Goal: Task Accomplishment & Management: Use online tool/utility

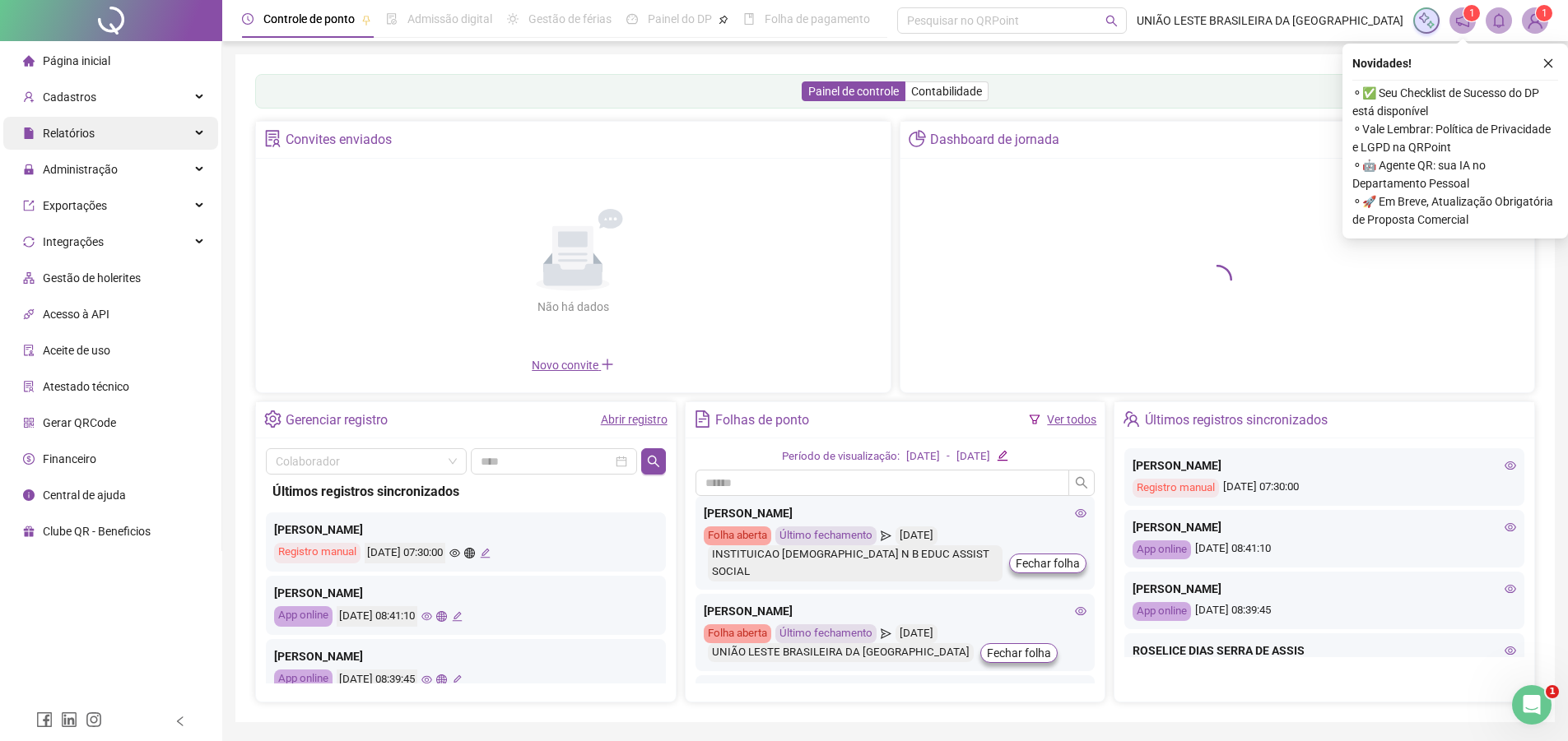
drag, startPoint x: 158, startPoint y: 149, endPoint x: 177, endPoint y: 148, distance: 19.0
click at [177, 148] on div "Relatórios" at bounding box center [110, 133] width 214 height 33
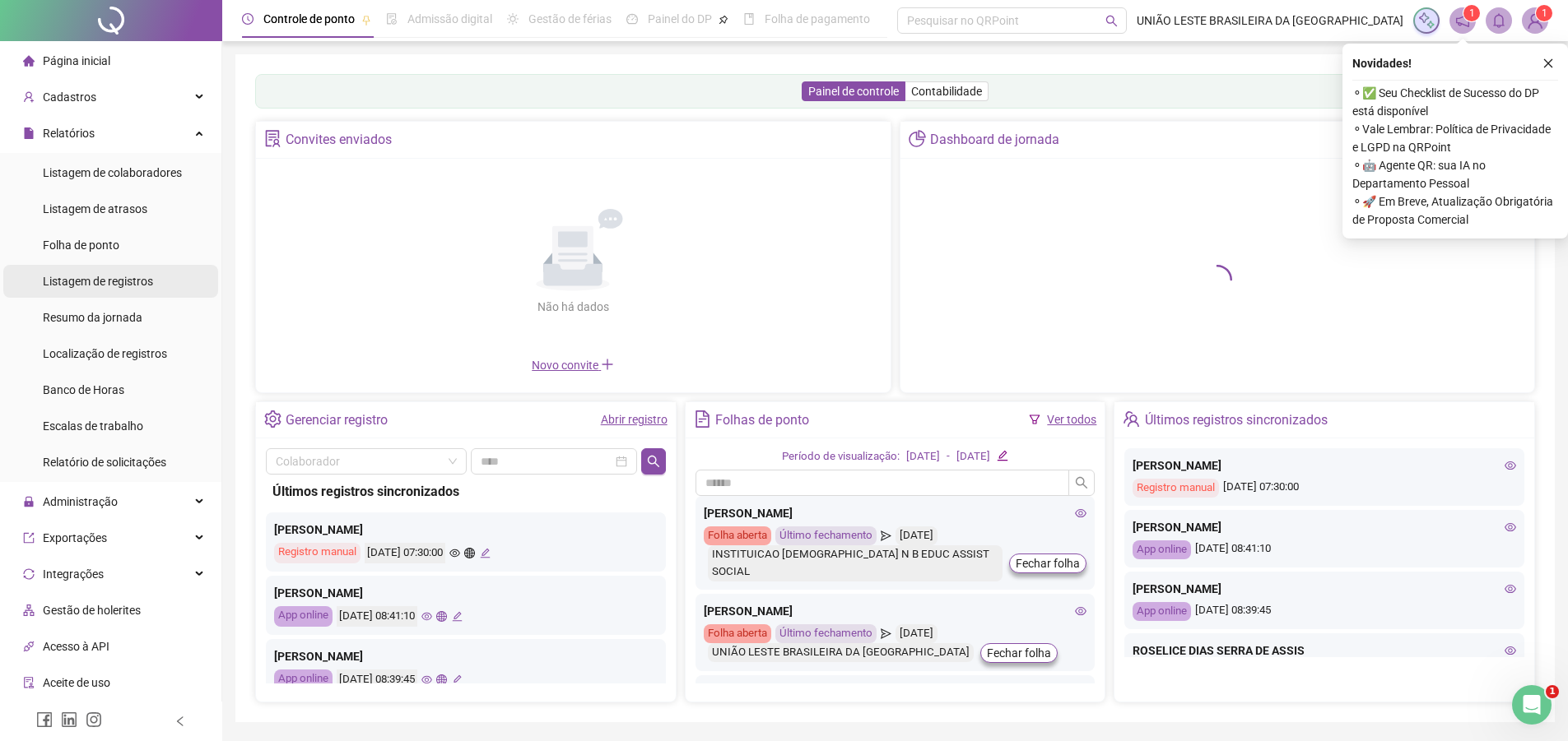
click at [142, 275] on span "Listagem de registros" at bounding box center [98, 281] width 110 height 13
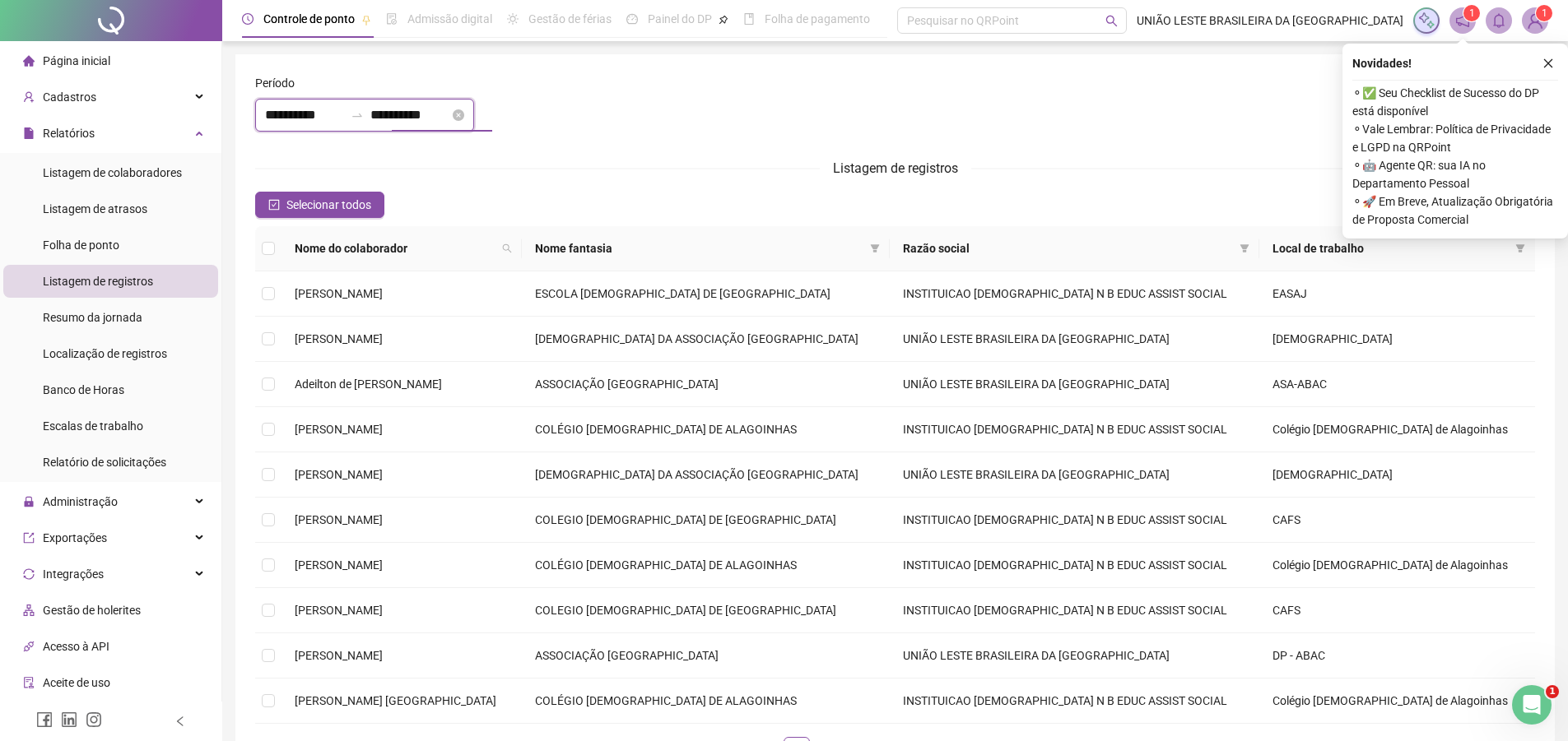
click at [416, 106] on input "**********" at bounding box center [409, 115] width 79 height 20
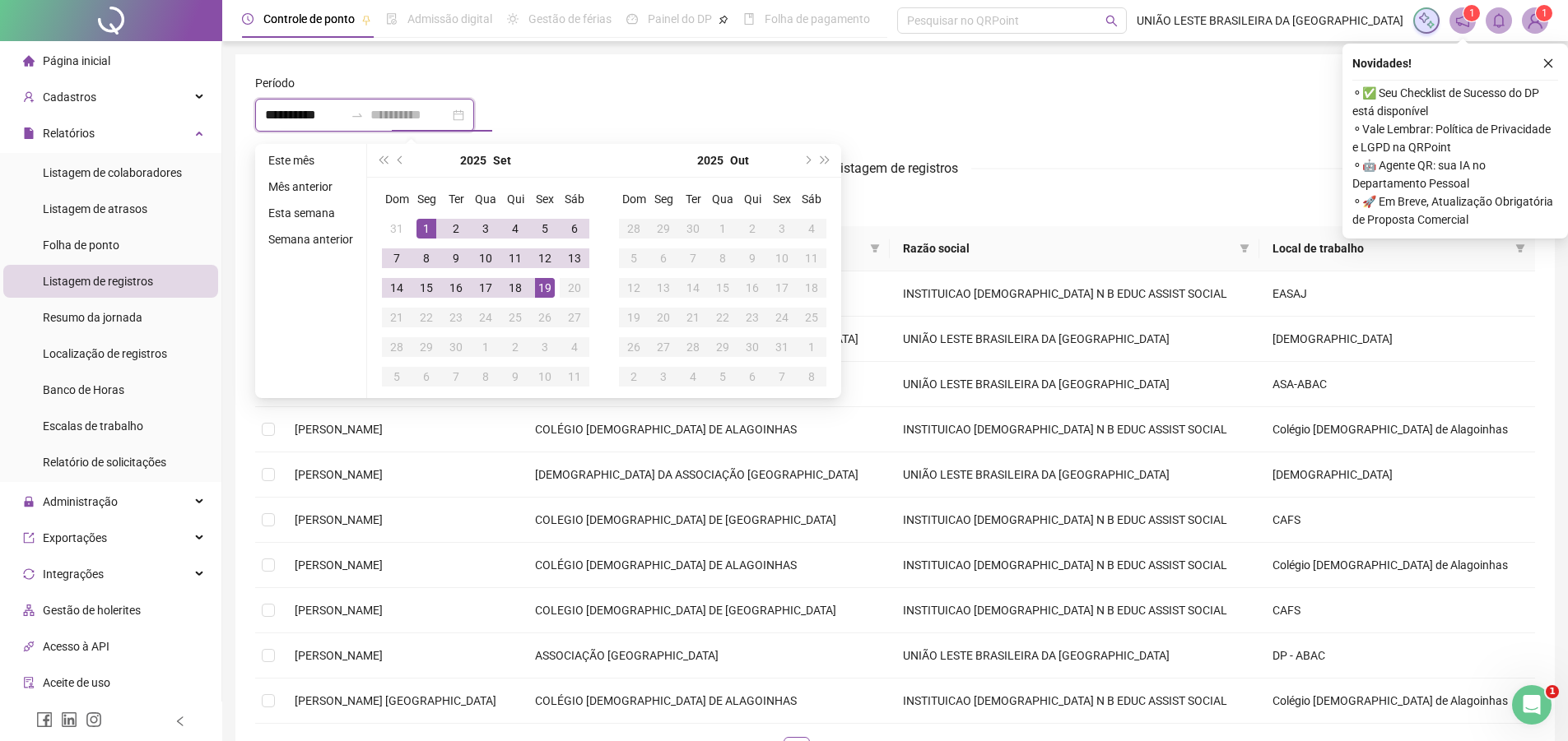
type input "**********"
click at [544, 291] on div "19" at bounding box center [545, 288] width 20 height 20
click at [542, 286] on div "19" at bounding box center [545, 288] width 20 height 20
type input "**********"
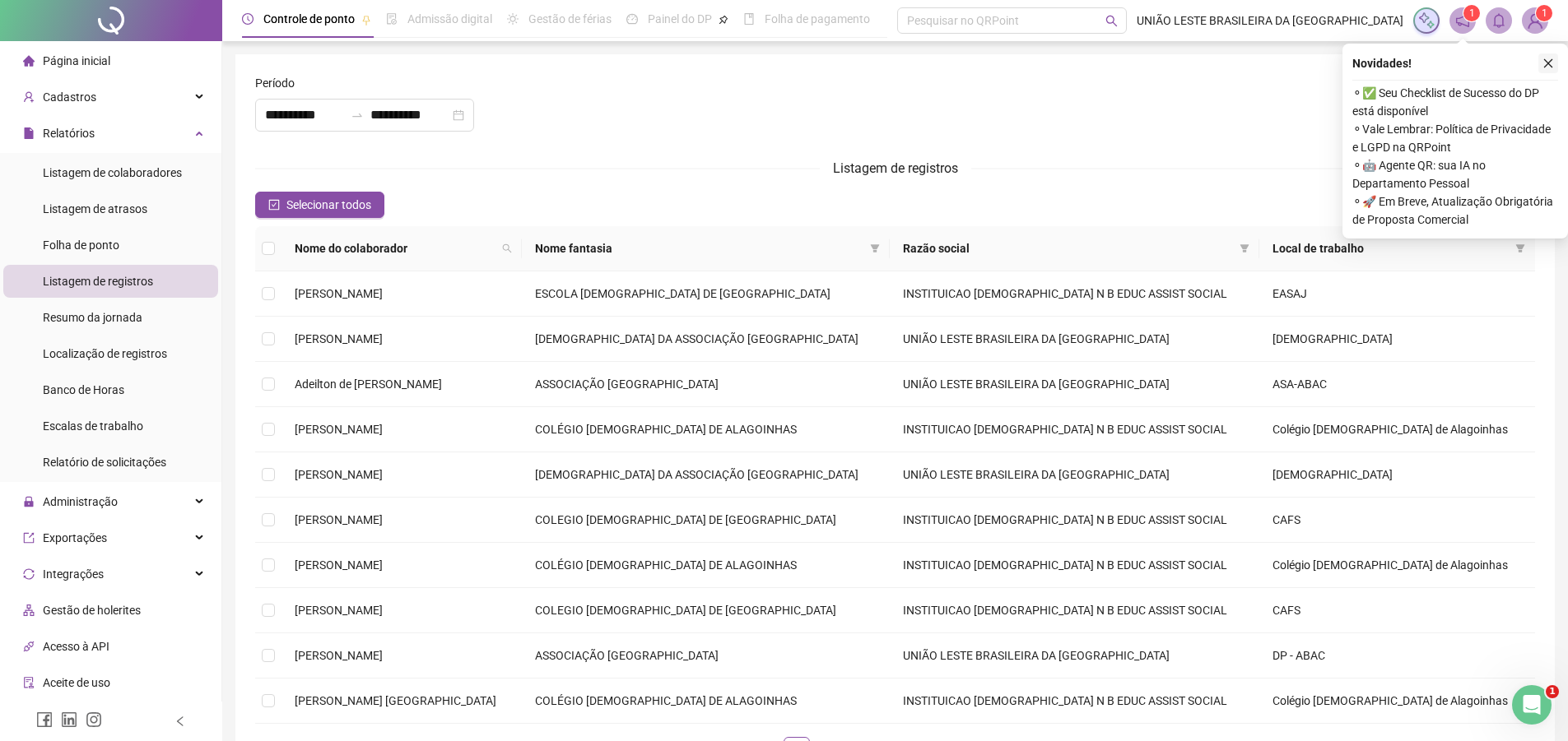
click at [1547, 66] on icon "close" at bounding box center [1548, 63] width 12 height 12
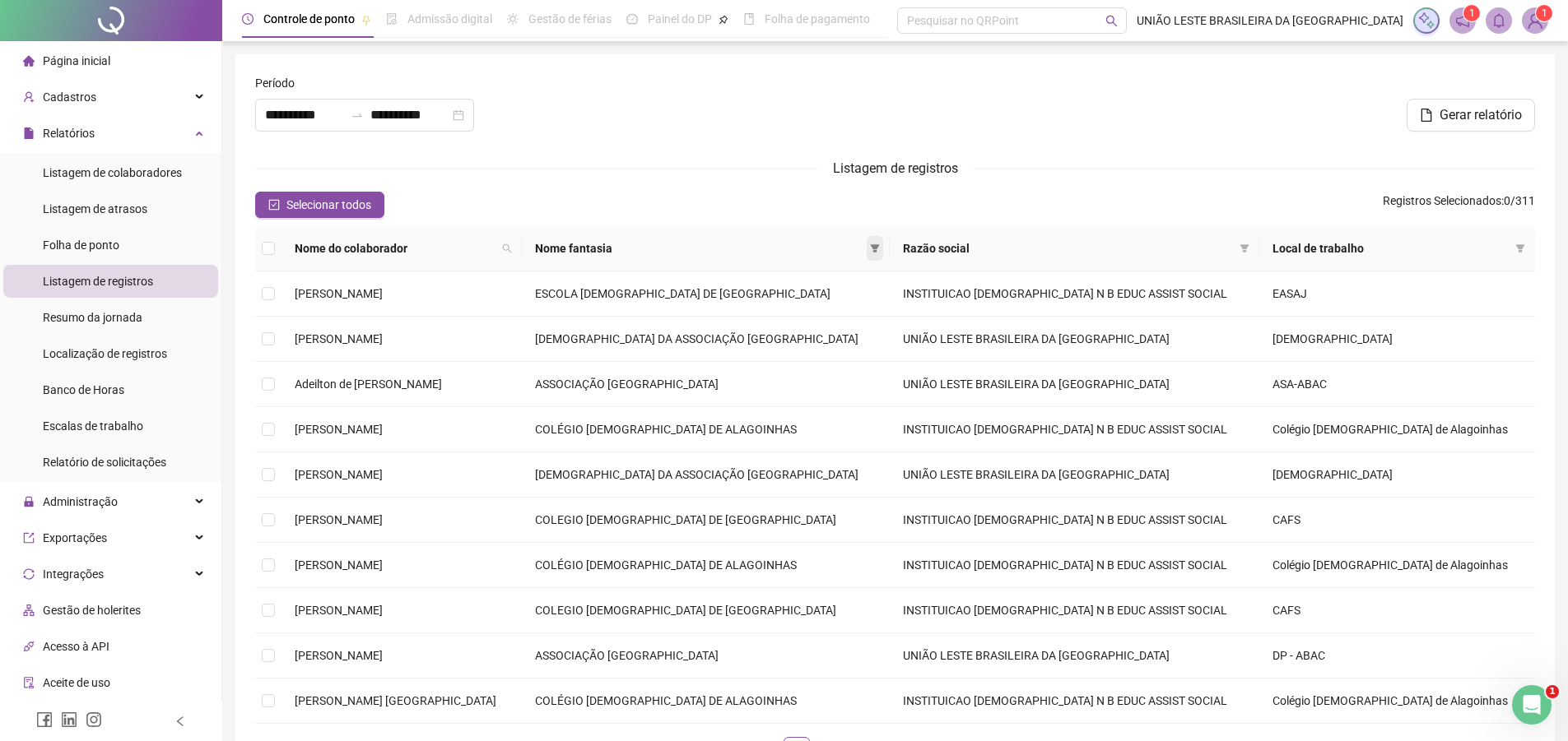
click at [884, 251] on span at bounding box center [875, 248] width 17 height 25
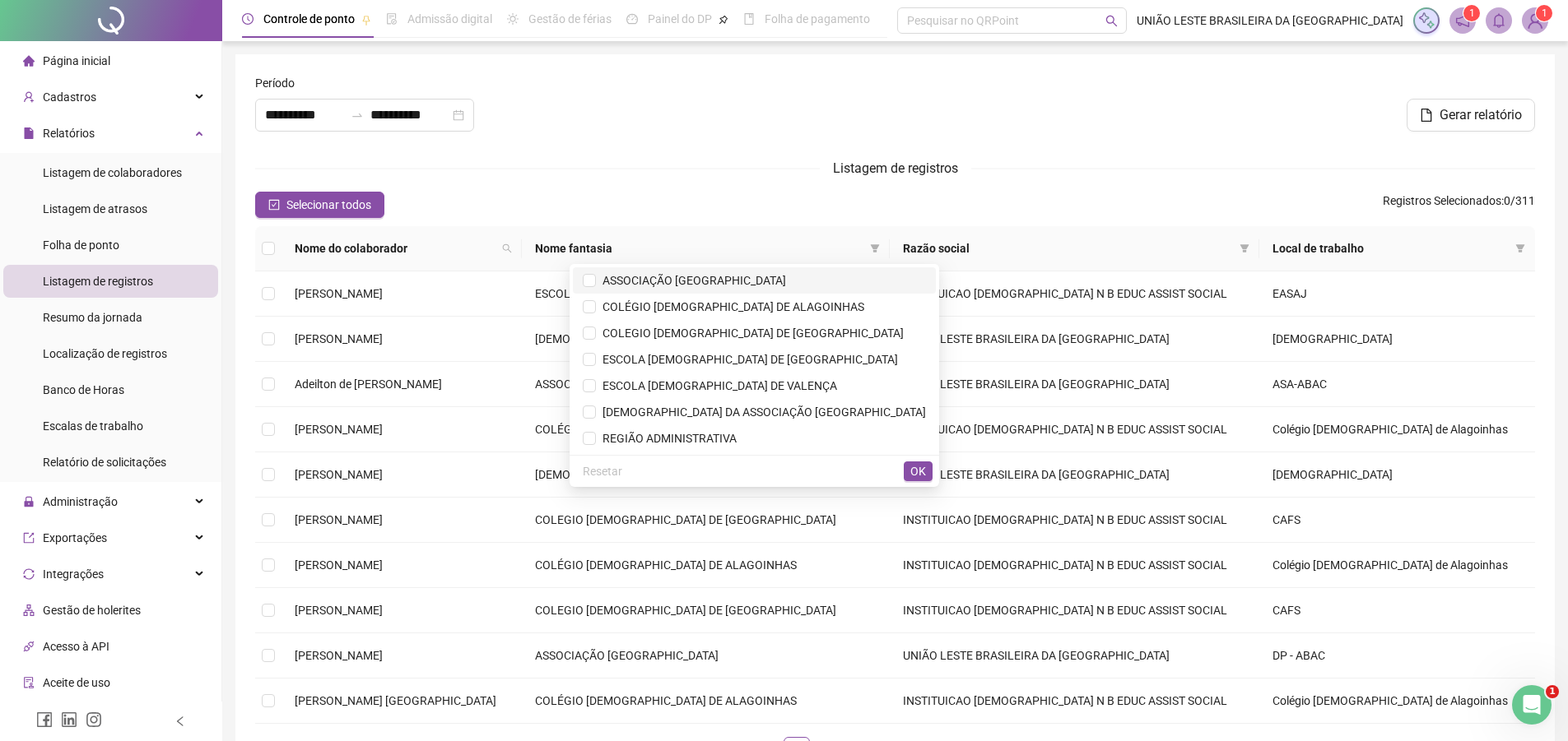
click at [764, 289] on span "ASSOCIAÇÃO [GEOGRAPHIC_DATA]" at bounding box center [755, 280] width 344 height 18
click at [781, 417] on span "[DEMOGRAPHIC_DATA] DA ASSOCIAÇÃO [GEOGRAPHIC_DATA]" at bounding box center [761, 412] width 330 height 13
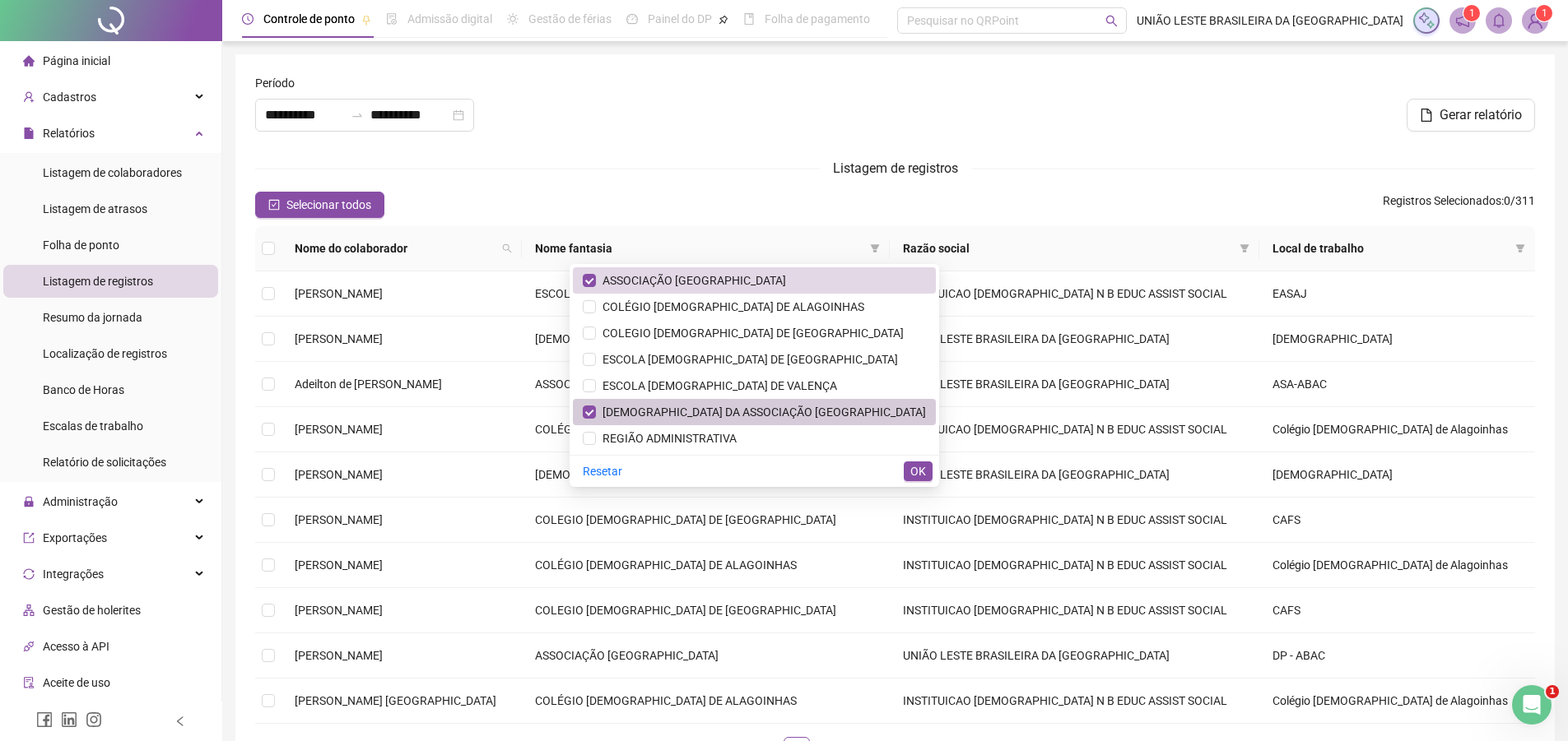
click at [780, 417] on span "[DEMOGRAPHIC_DATA] DA ASSOCIAÇÃO [GEOGRAPHIC_DATA]" at bounding box center [761, 412] width 330 height 13
click at [737, 437] on span "REGIÃO ADMINISTRATIVA" at bounding box center [667, 439] width 141 height 13
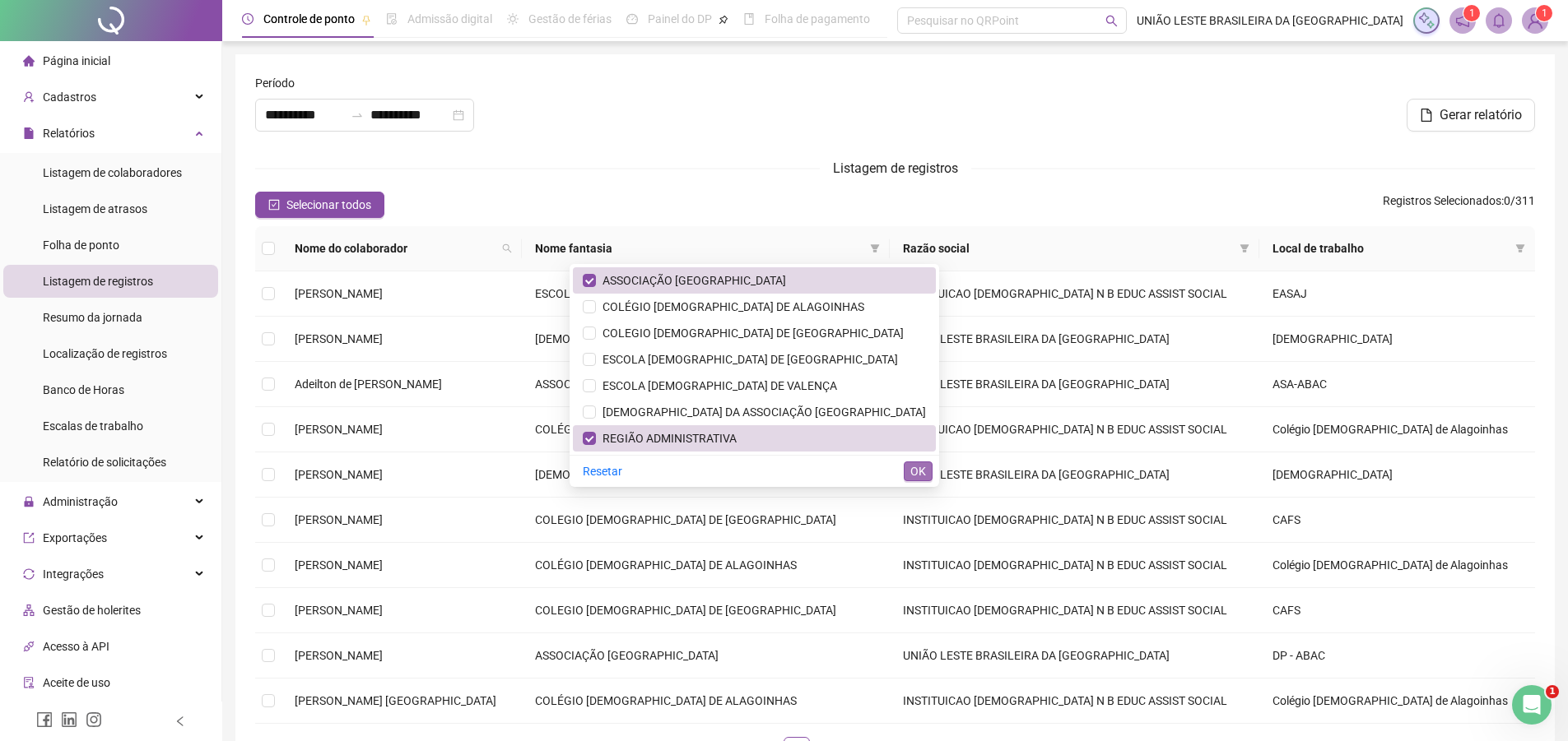
click at [917, 467] on span "OK" at bounding box center [918, 471] width 16 height 18
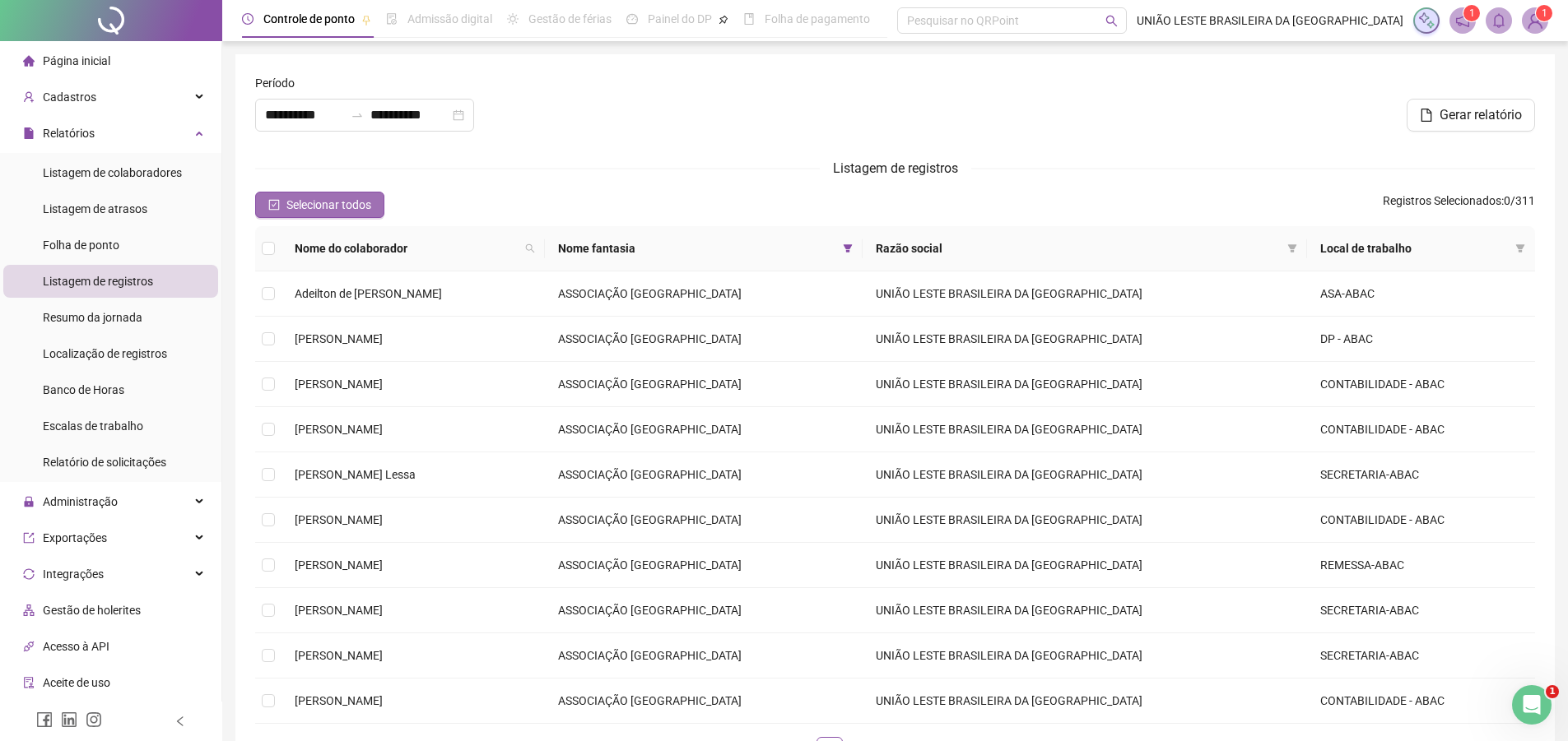
click at [291, 211] on span "Selecionar todos" at bounding box center [328, 205] width 85 height 18
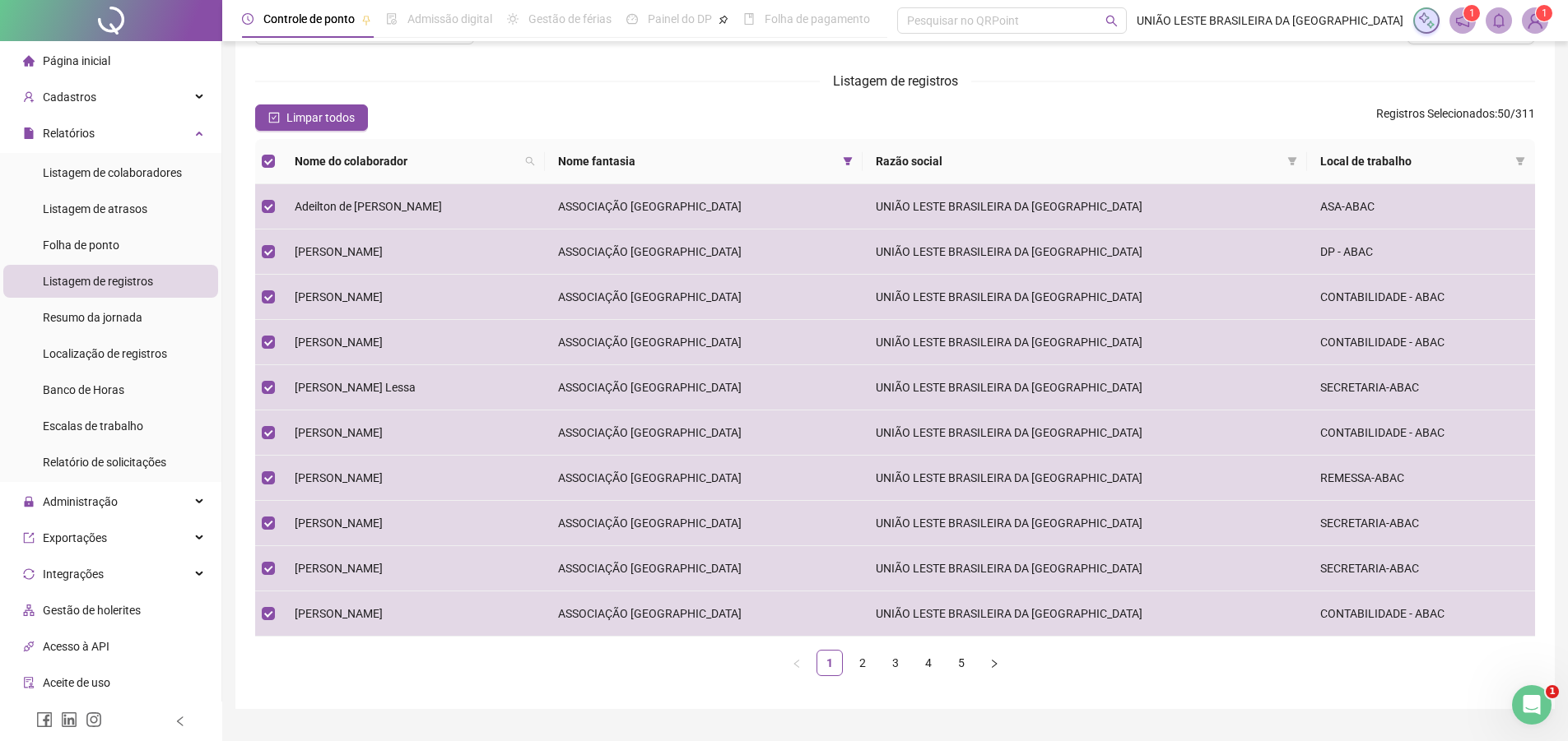
scroll to position [104, 0]
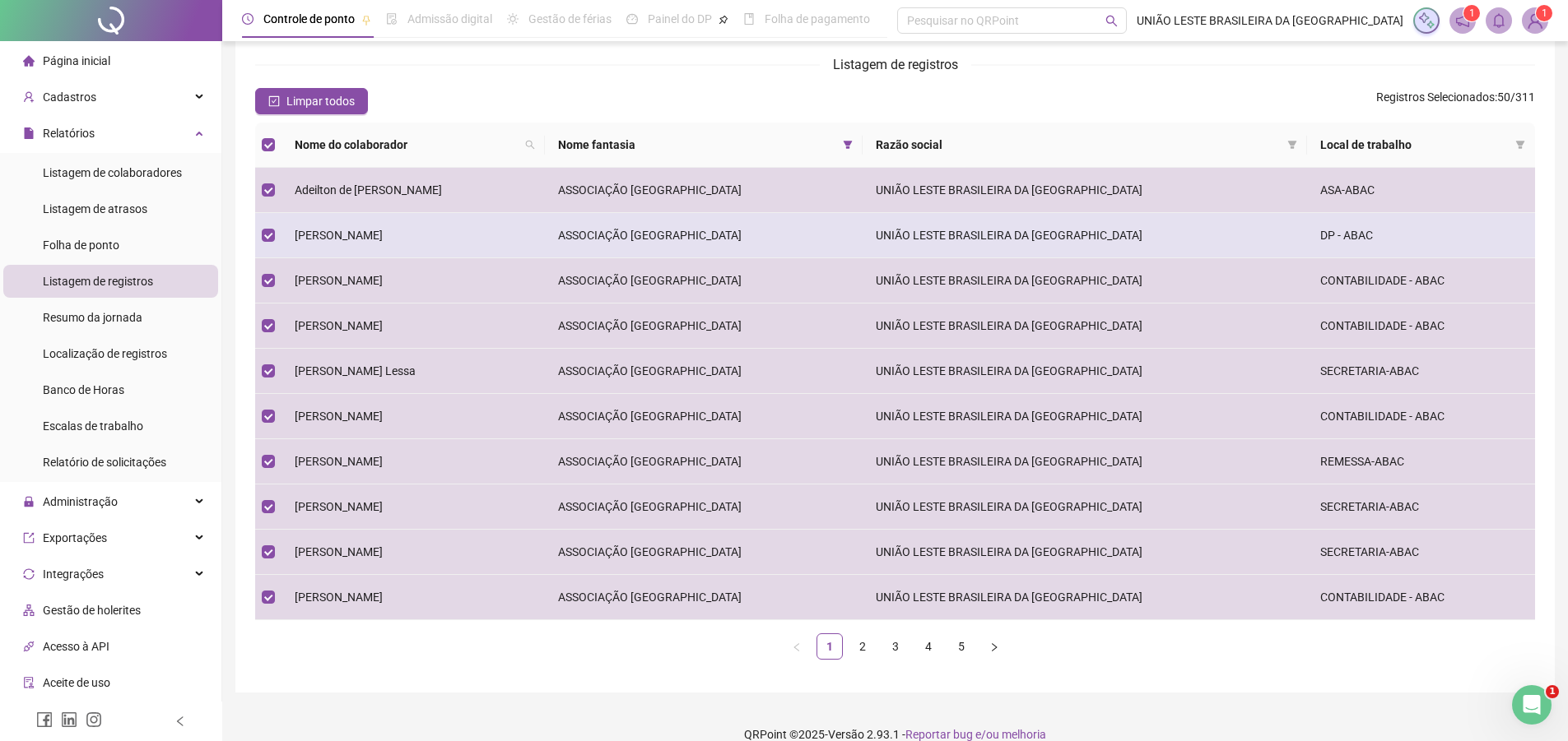
click at [432, 223] on td "[PERSON_NAME]" at bounding box center [413, 236] width 263 height 45
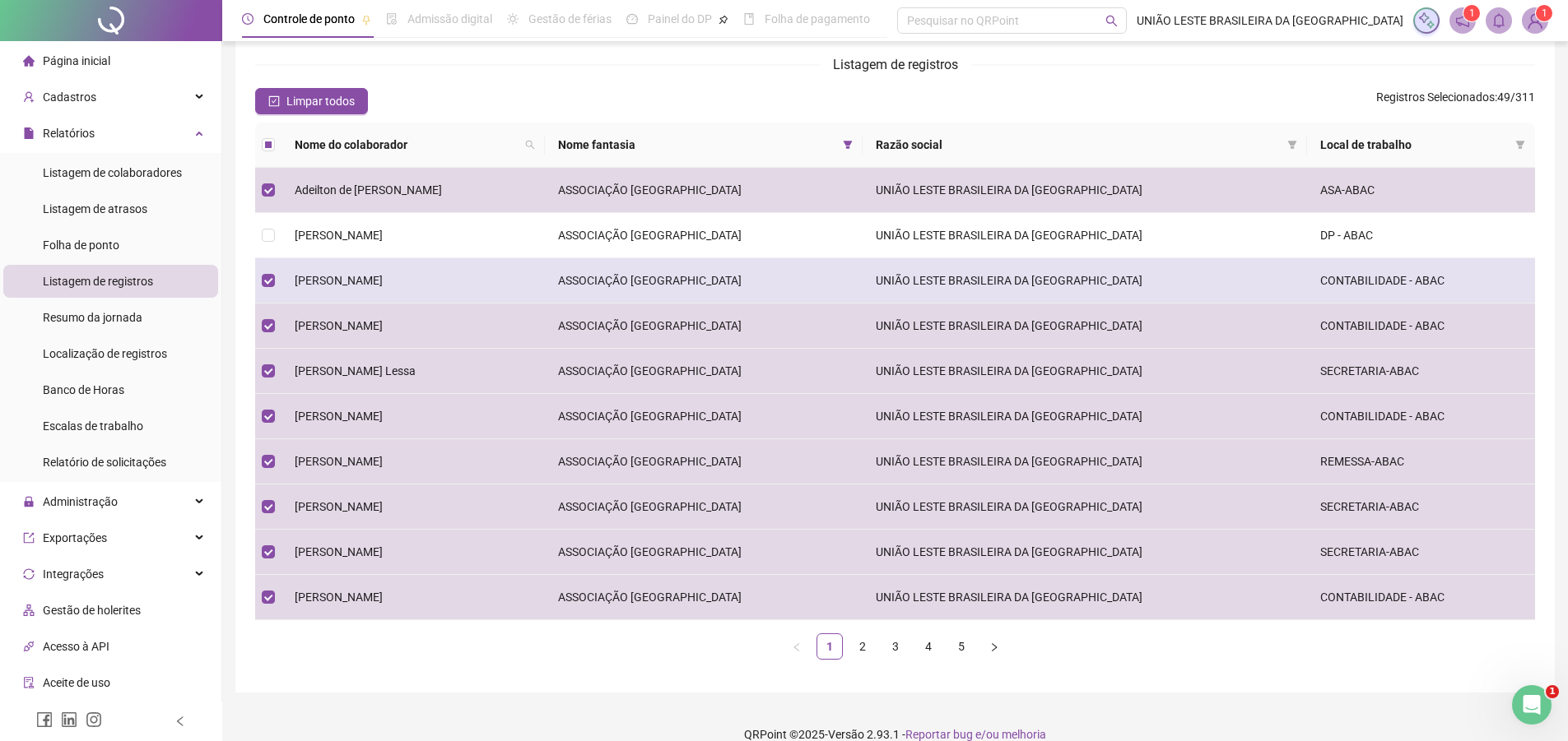
click at [428, 262] on td "[PERSON_NAME]" at bounding box center [413, 280] width 263 height 45
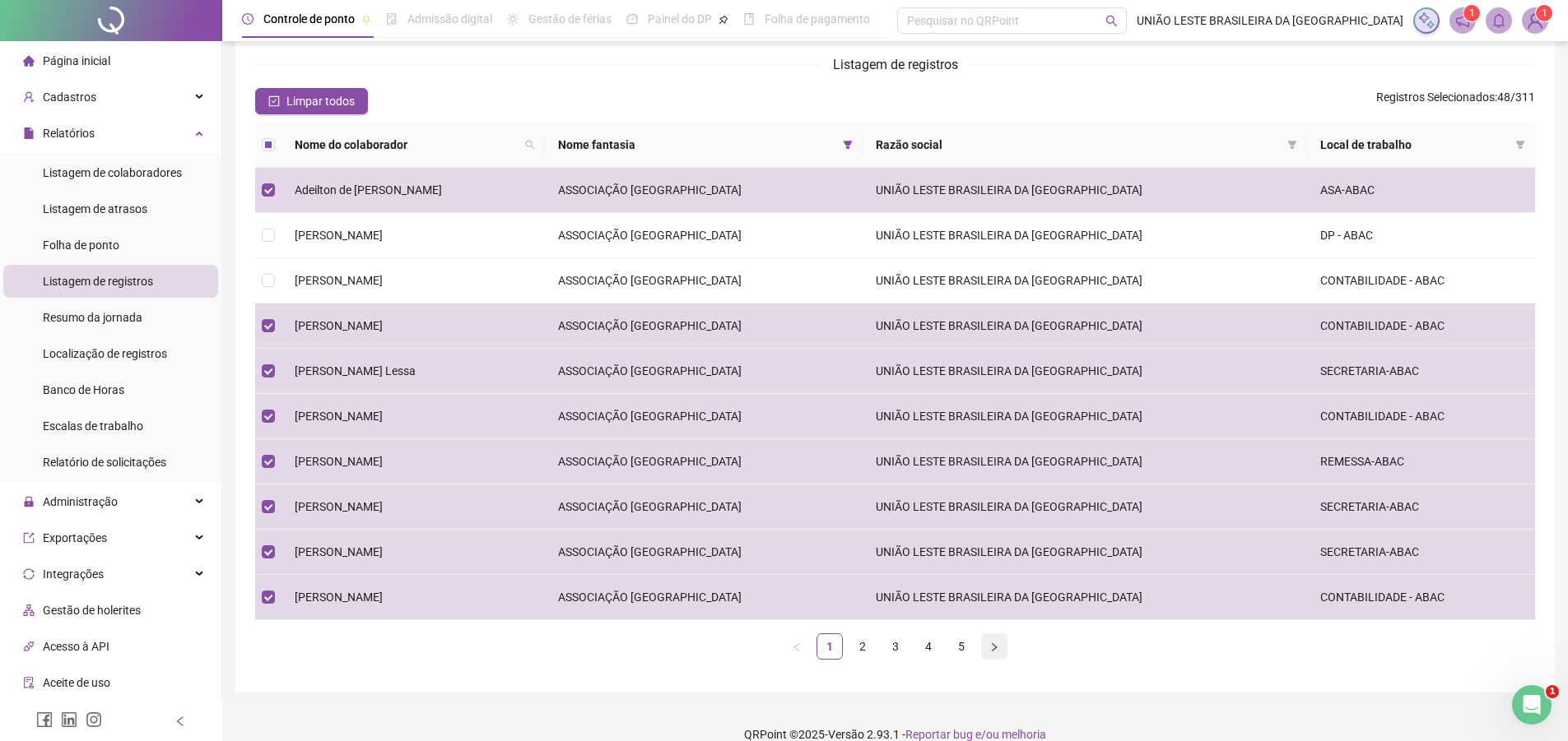
click at [997, 653] on icon "right" at bounding box center [994, 647] width 10 height 10
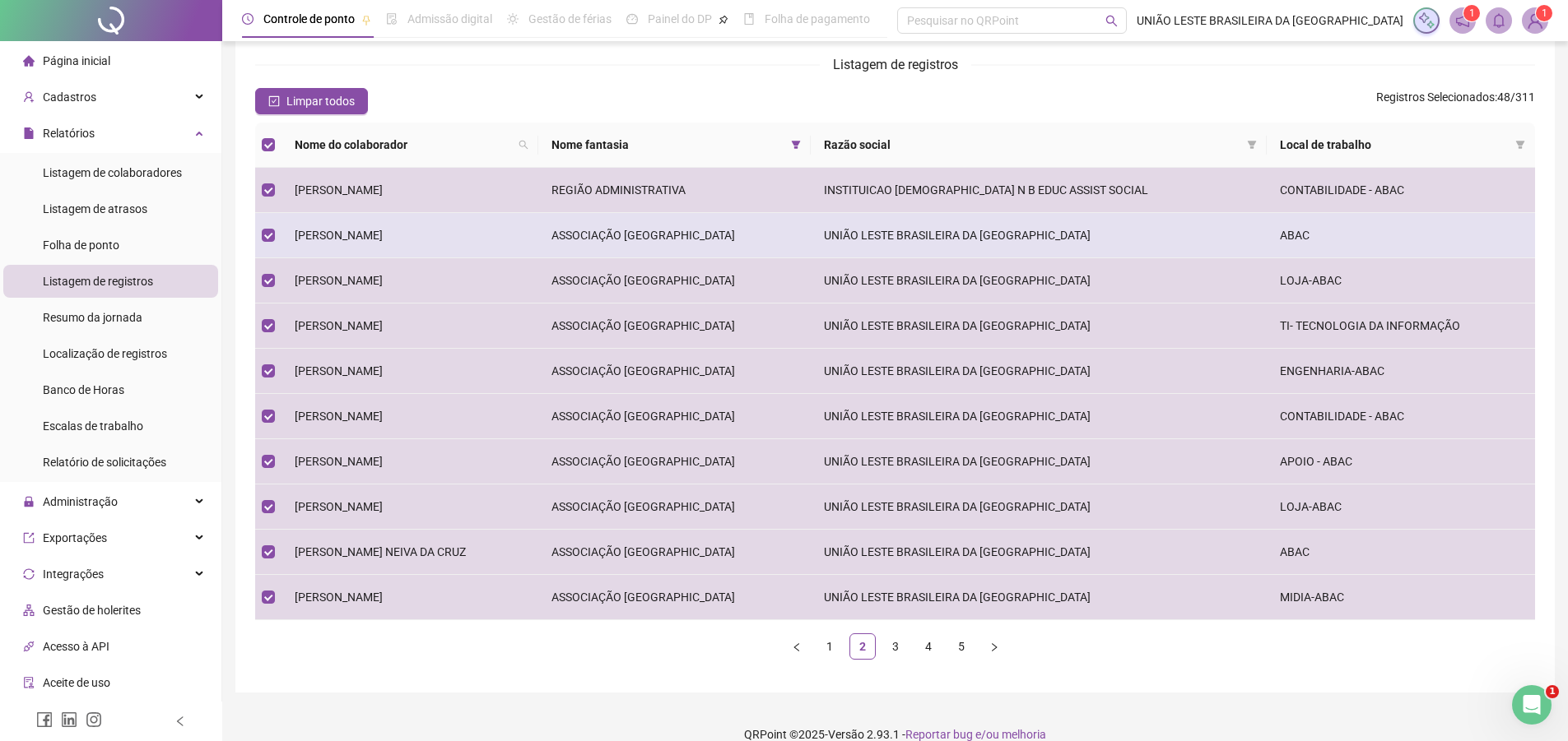
click at [455, 233] on td "[PERSON_NAME]" at bounding box center [409, 236] width 257 height 45
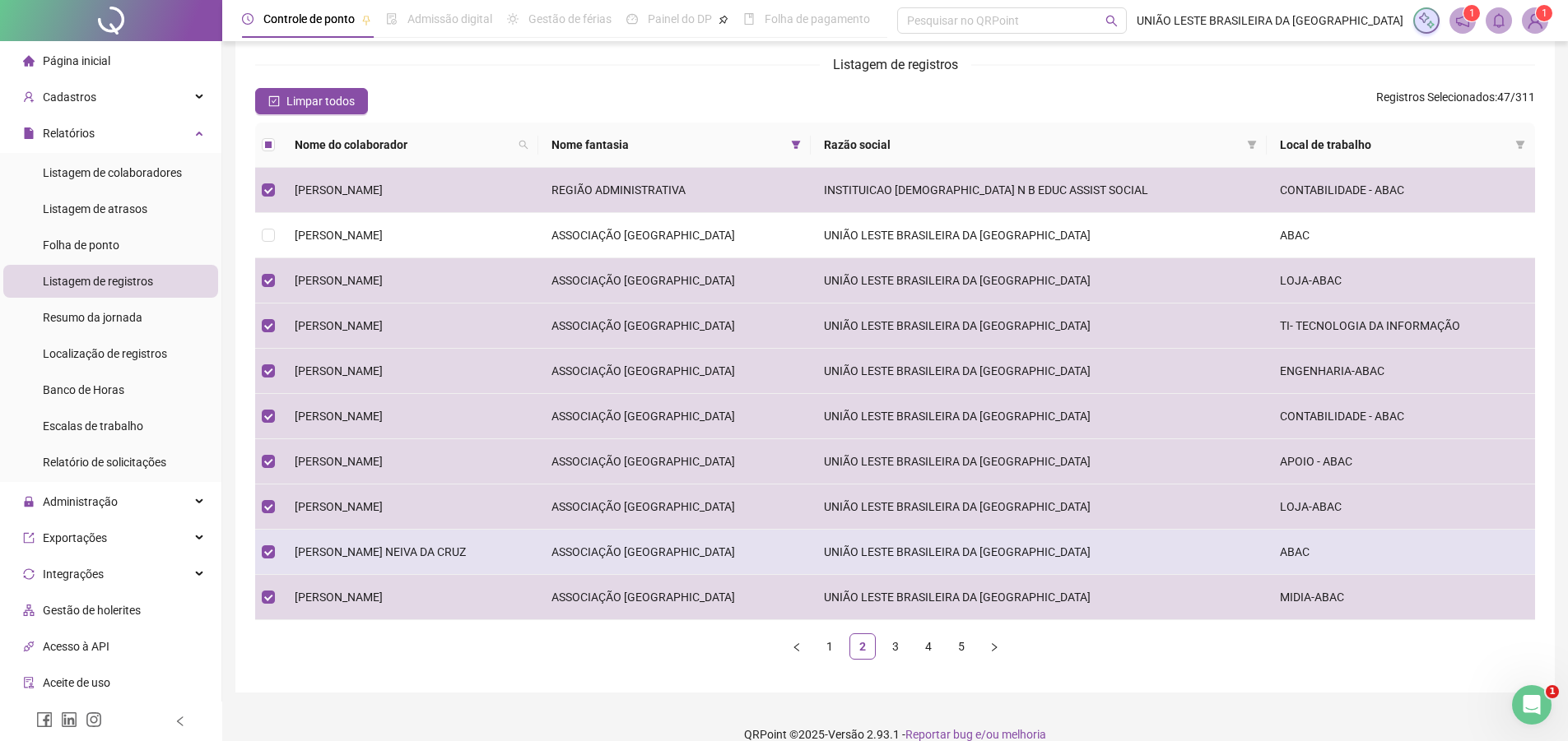
click at [390, 552] on span "[PERSON_NAME] NEIVA DA CRUZ" at bounding box center [380, 552] width 171 height 13
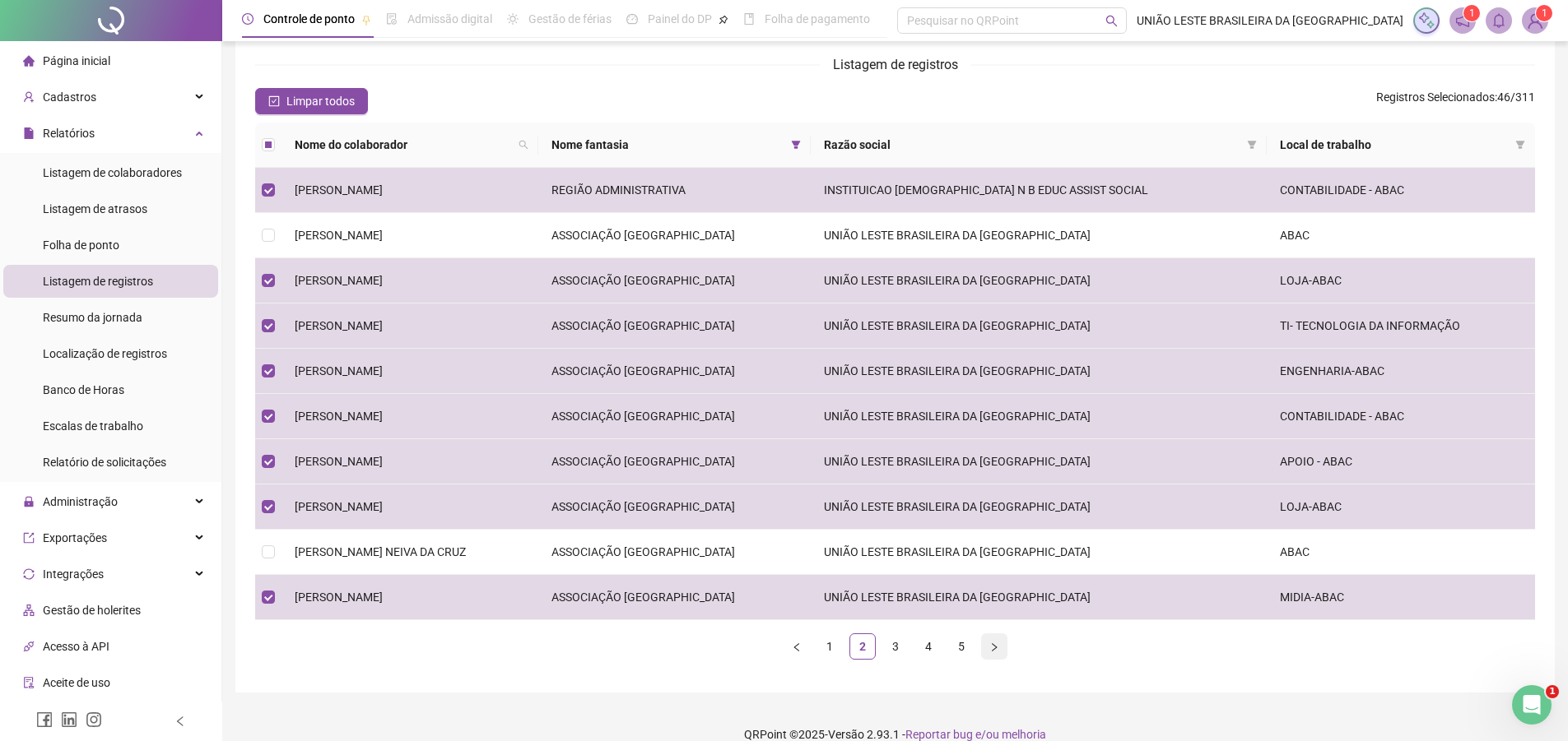
click at [990, 648] on icon "right" at bounding box center [994, 647] width 10 height 10
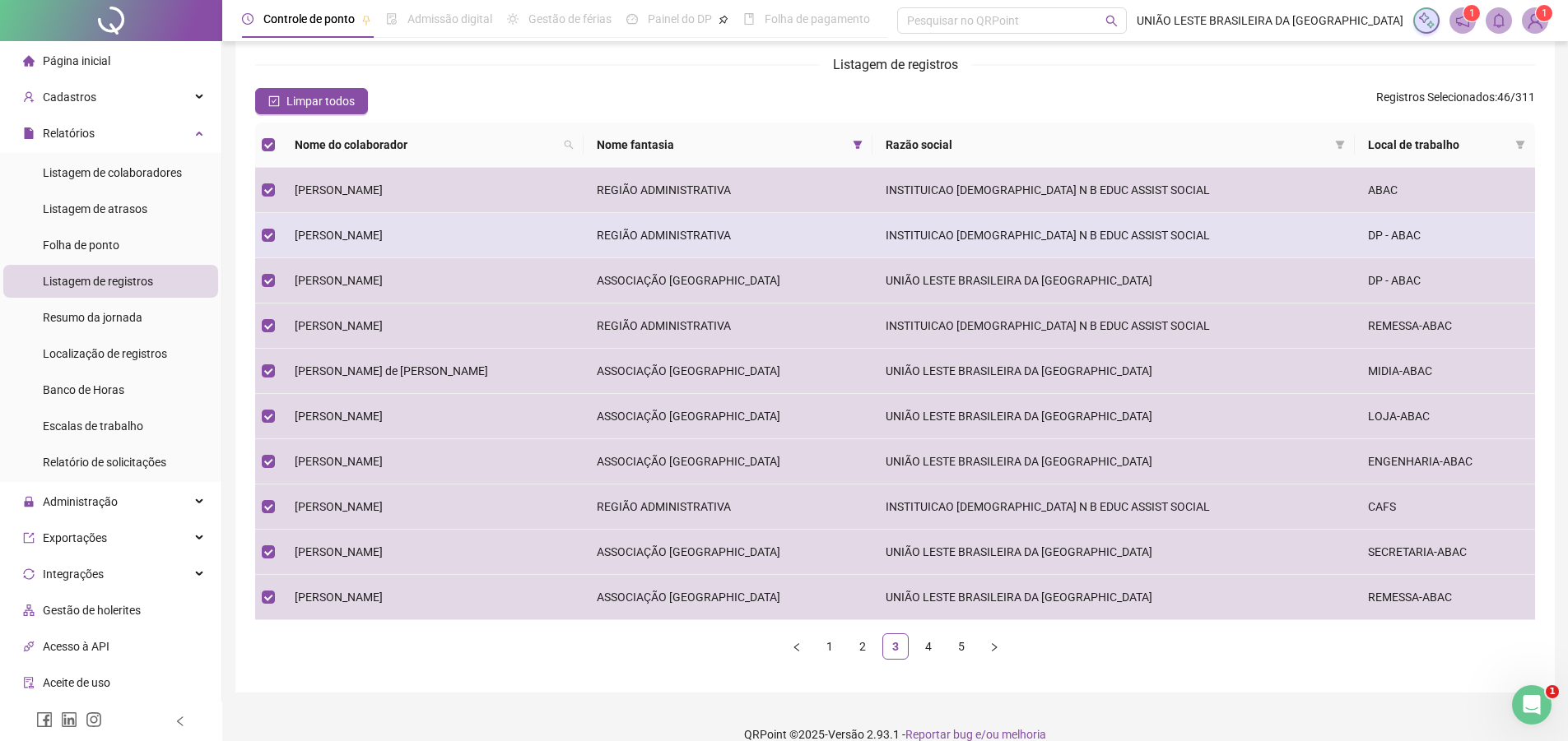
click at [385, 256] on td "[PERSON_NAME]" at bounding box center [432, 236] width 303 height 45
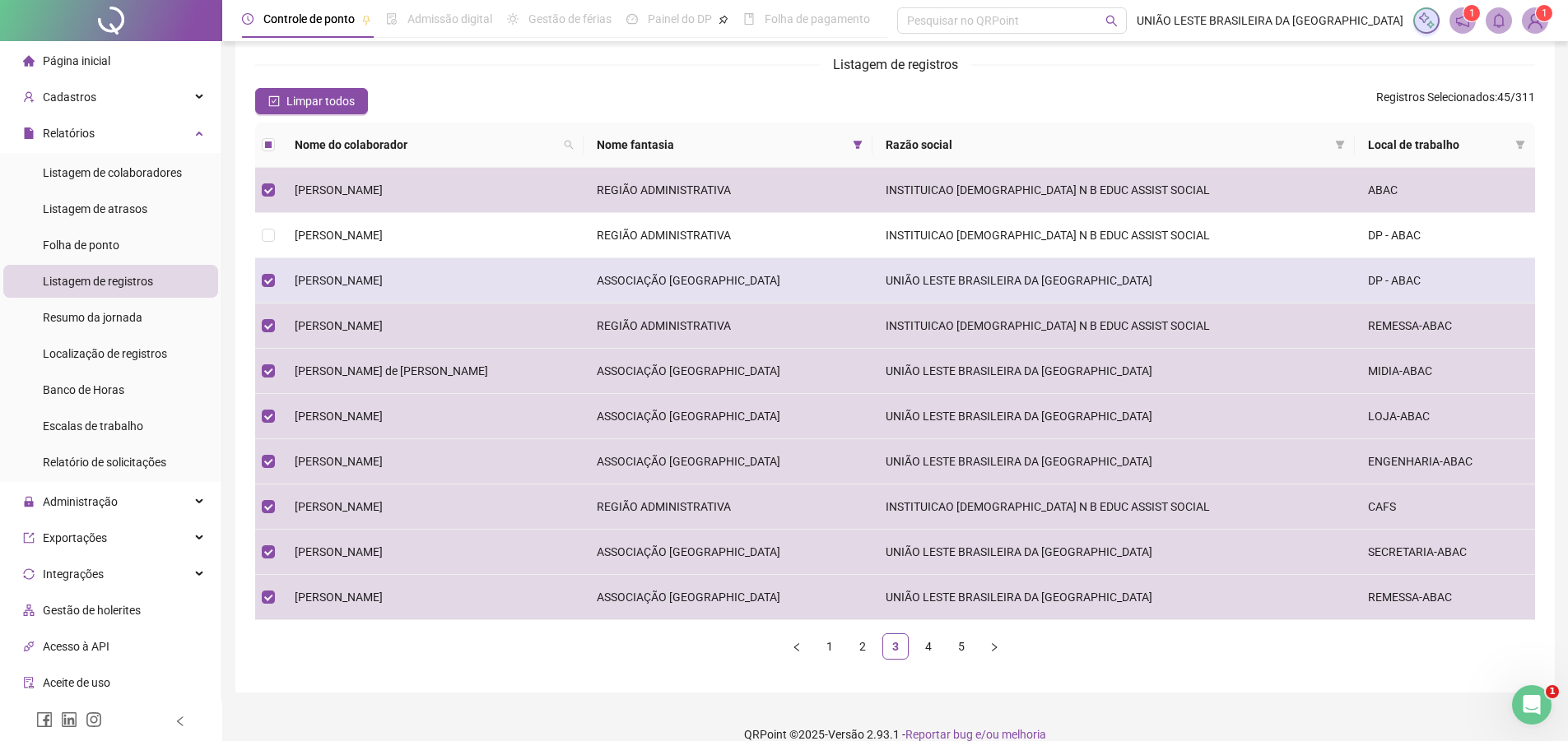
click at [380, 277] on span "[PERSON_NAME]" at bounding box center [338, 280] width 88 height 13
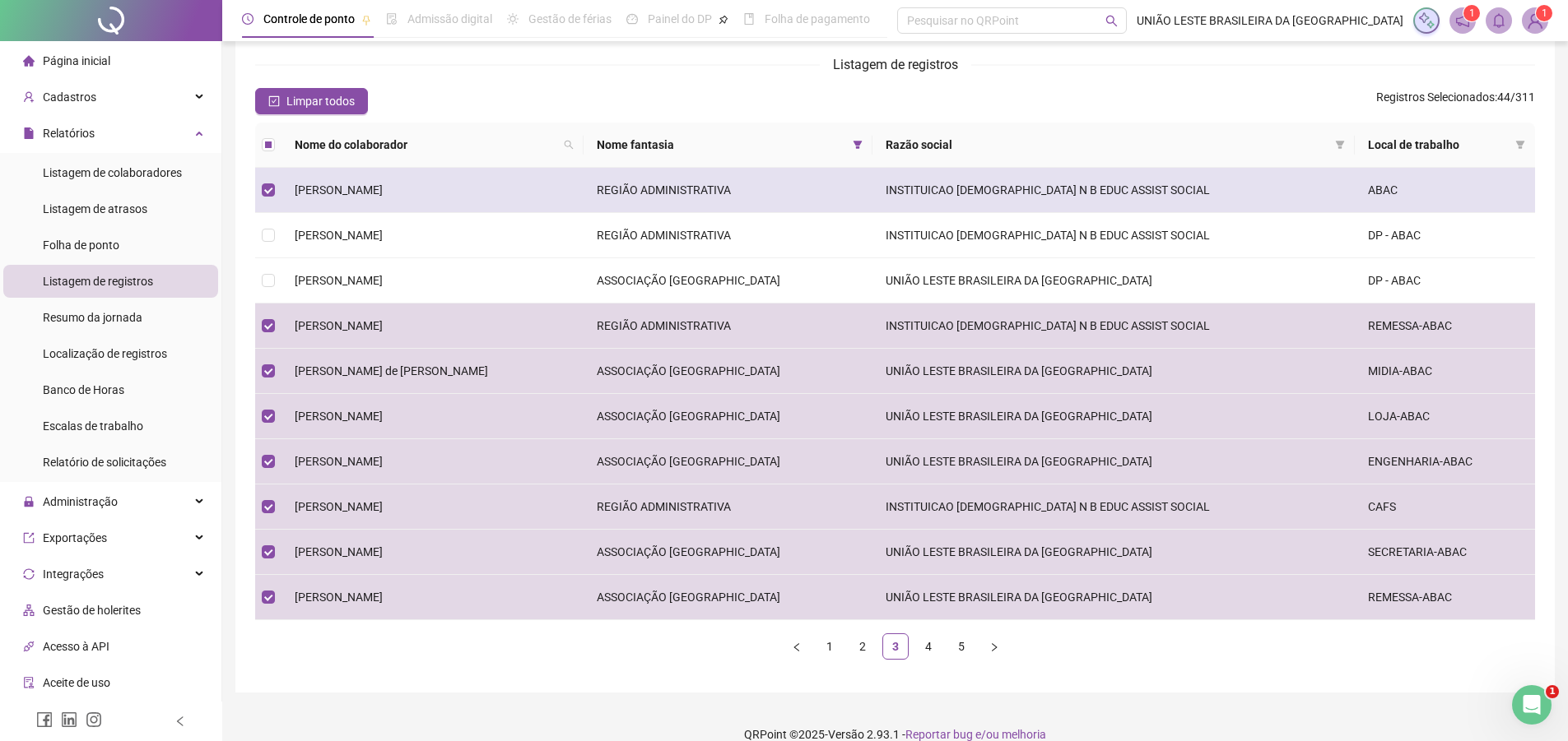
click at [401, 173] on td "[PERSON_NAME]" at bounding box center [432, 190] width 303 height 45
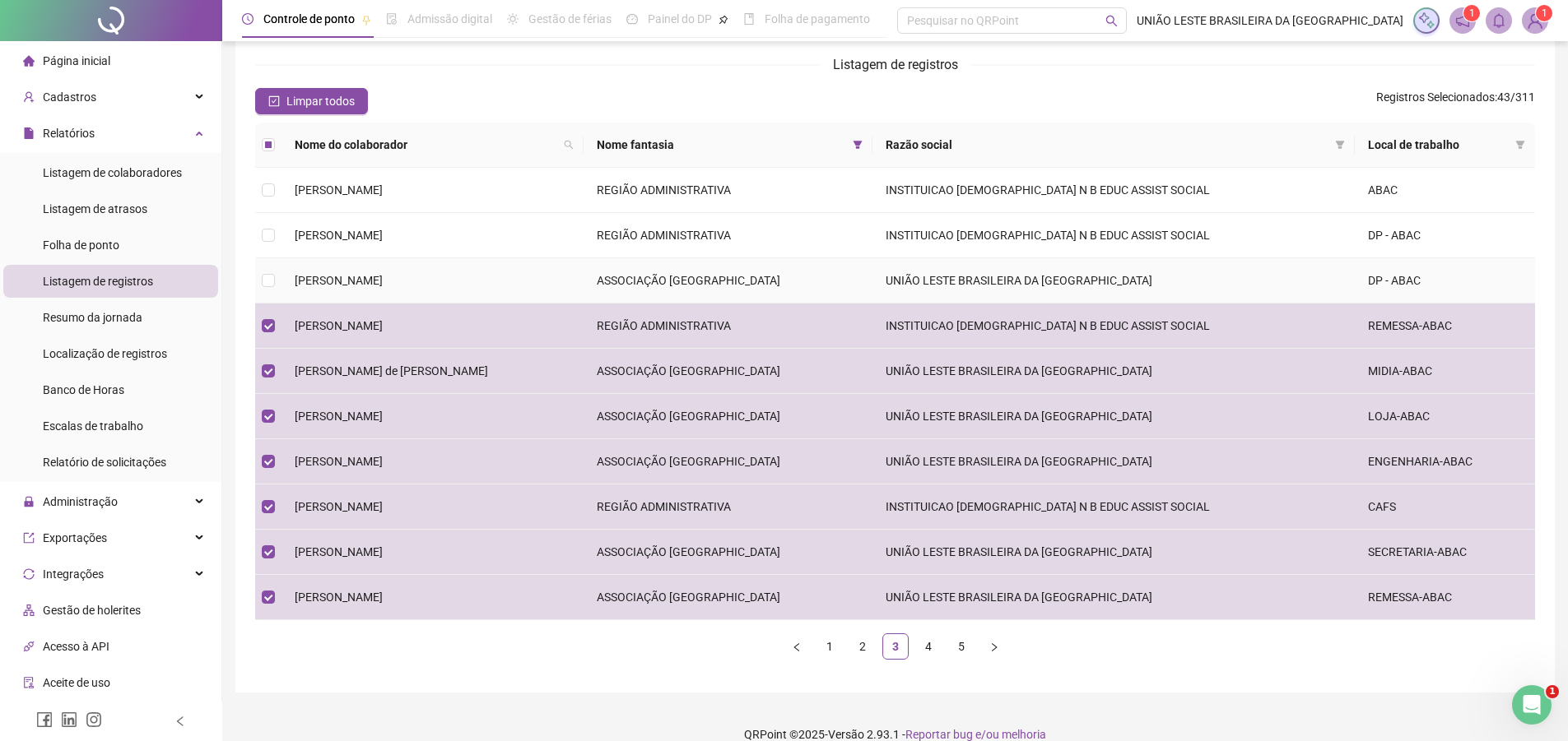
click at [383, 287] on span "[PERSON_NAME]" at bounding box center [338, 280] width 88 height 13
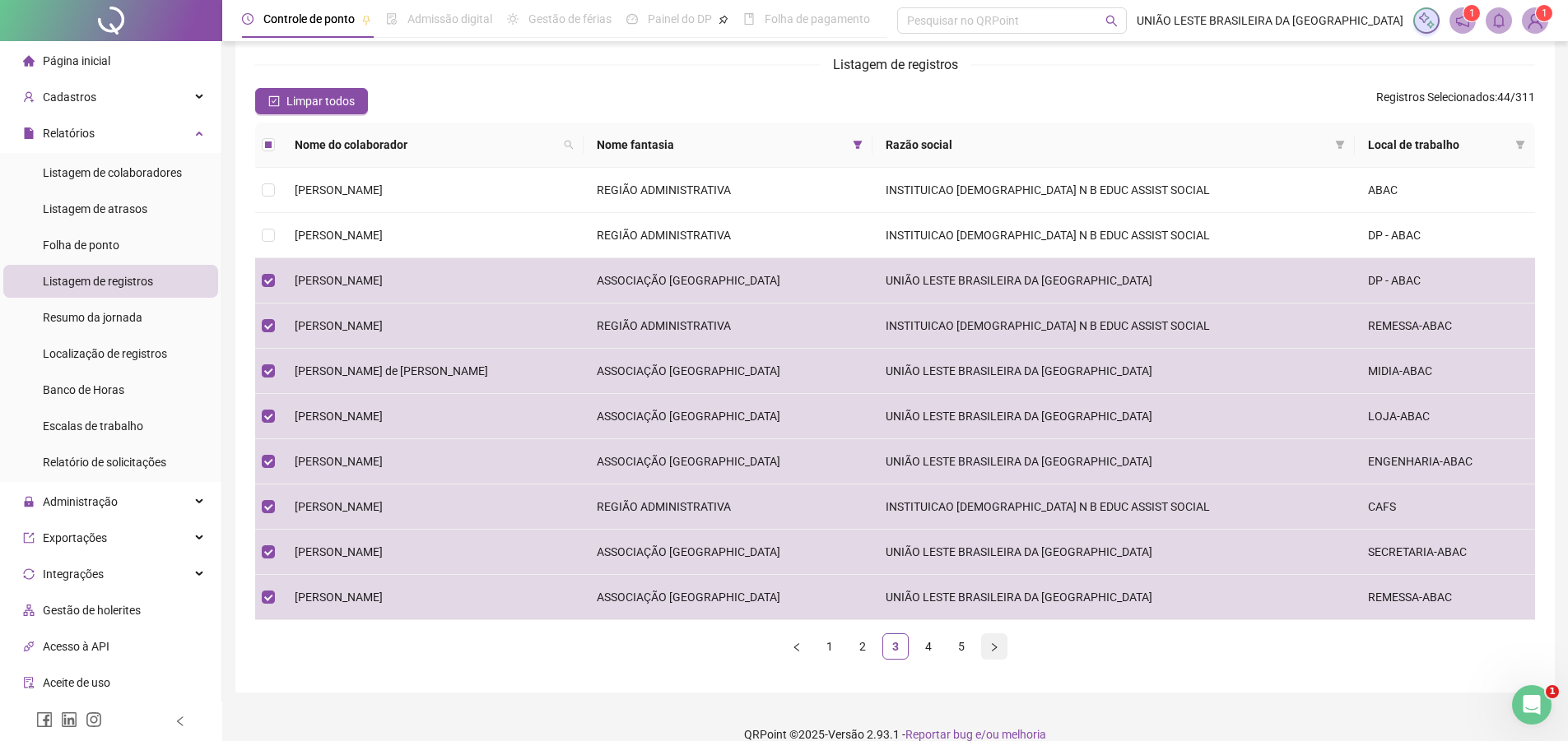
click at [992, 648] on icon "right" at bounding box center [994, 647] width 10 height 10
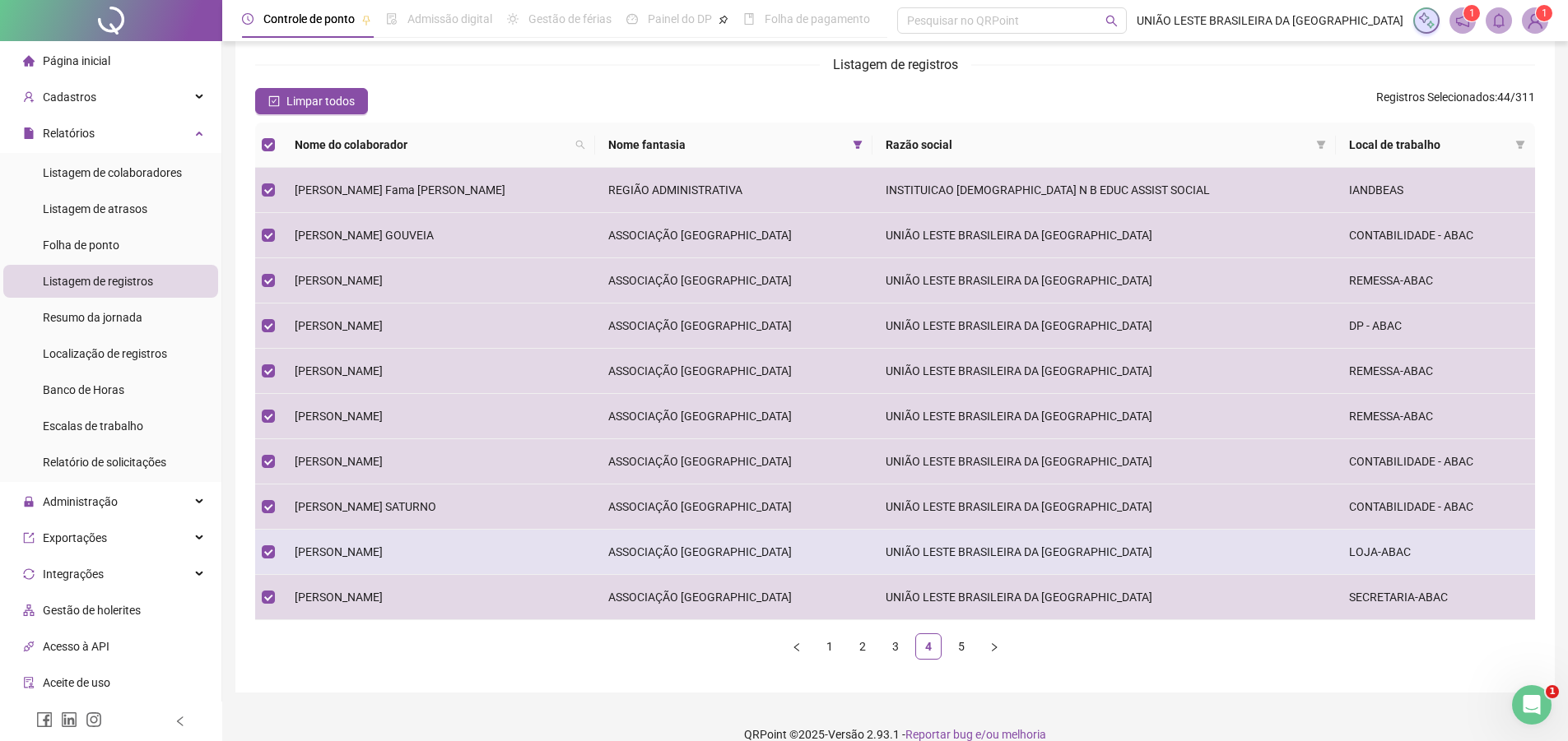
click at [335, 566] on td "[PERSON_NAME]" at bounding box center [438, 552] width 313 height 45
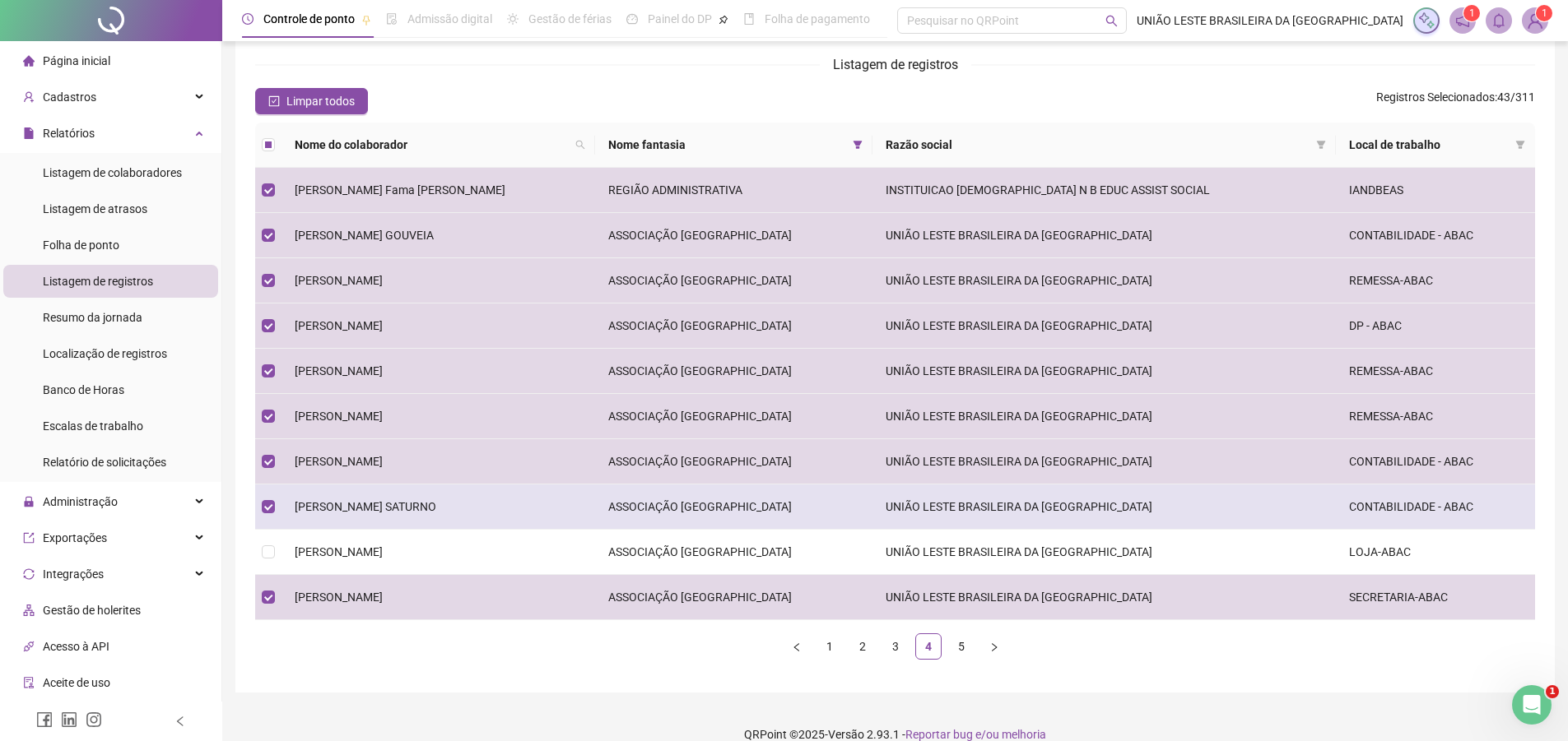
click at [368, 524] on td "[PERSON_NAME] SATURNO" at bounding box center [438, 507] width 313 height 45
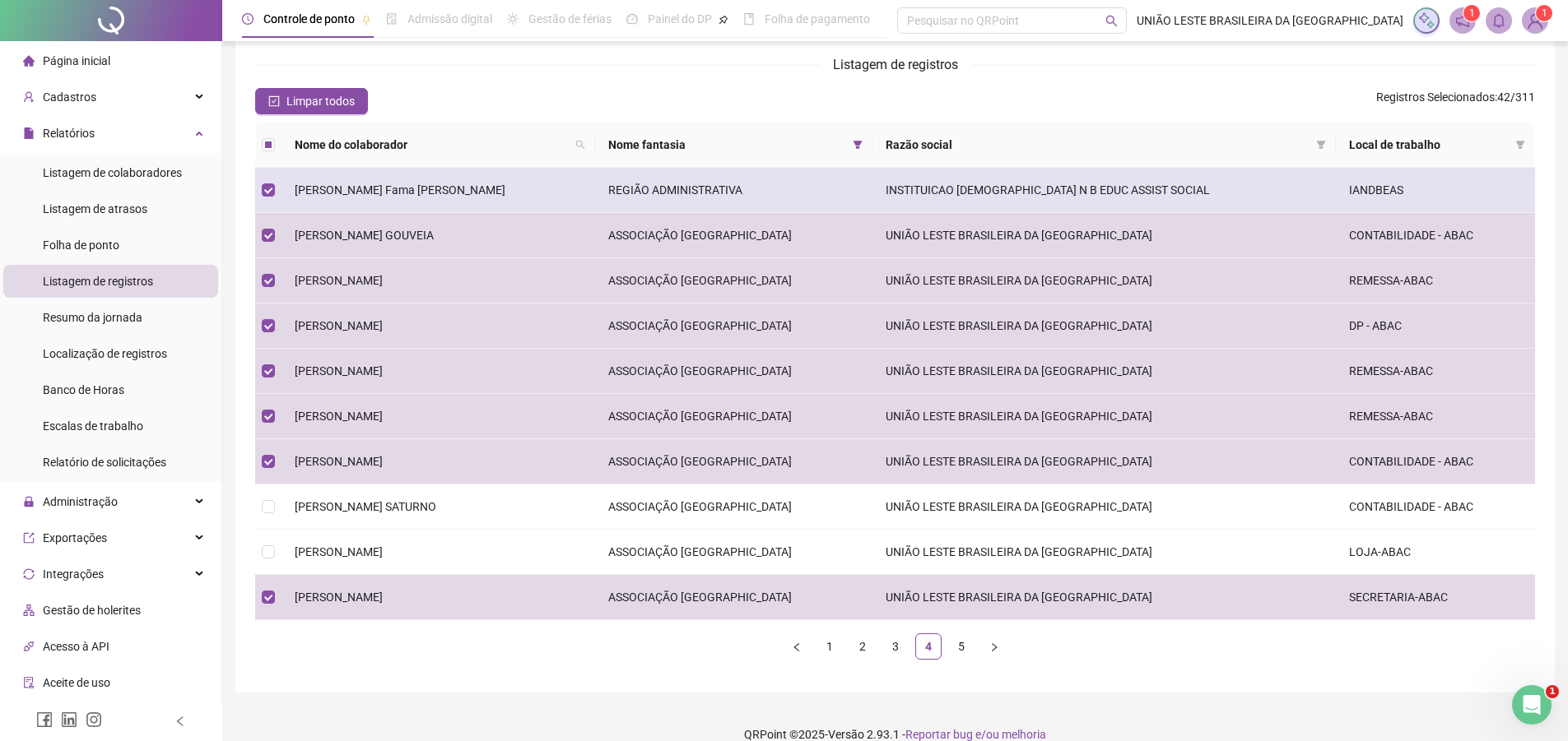
click at [595, 181] on td "[PERSON_NAME] Fama [PERSON_NAME]" at bounding box center [438, 190] width 313 height 45
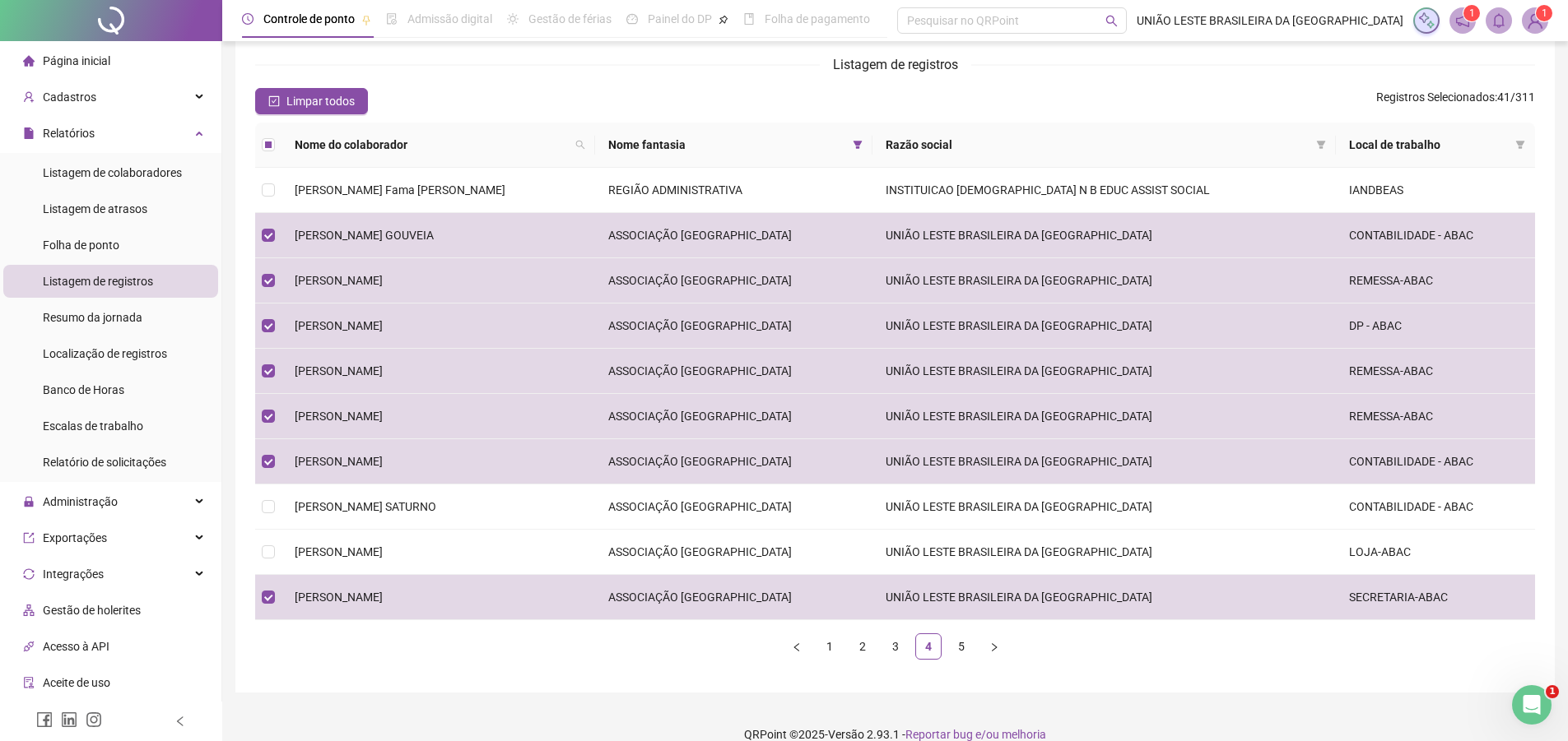
click at [978, 647] on ul "1 2 3 4 5" at bounding box center [895, 647] width 1280 height 27
click at [990, 636] on button "button" at bounding box center [995, 647] width 27 height 27
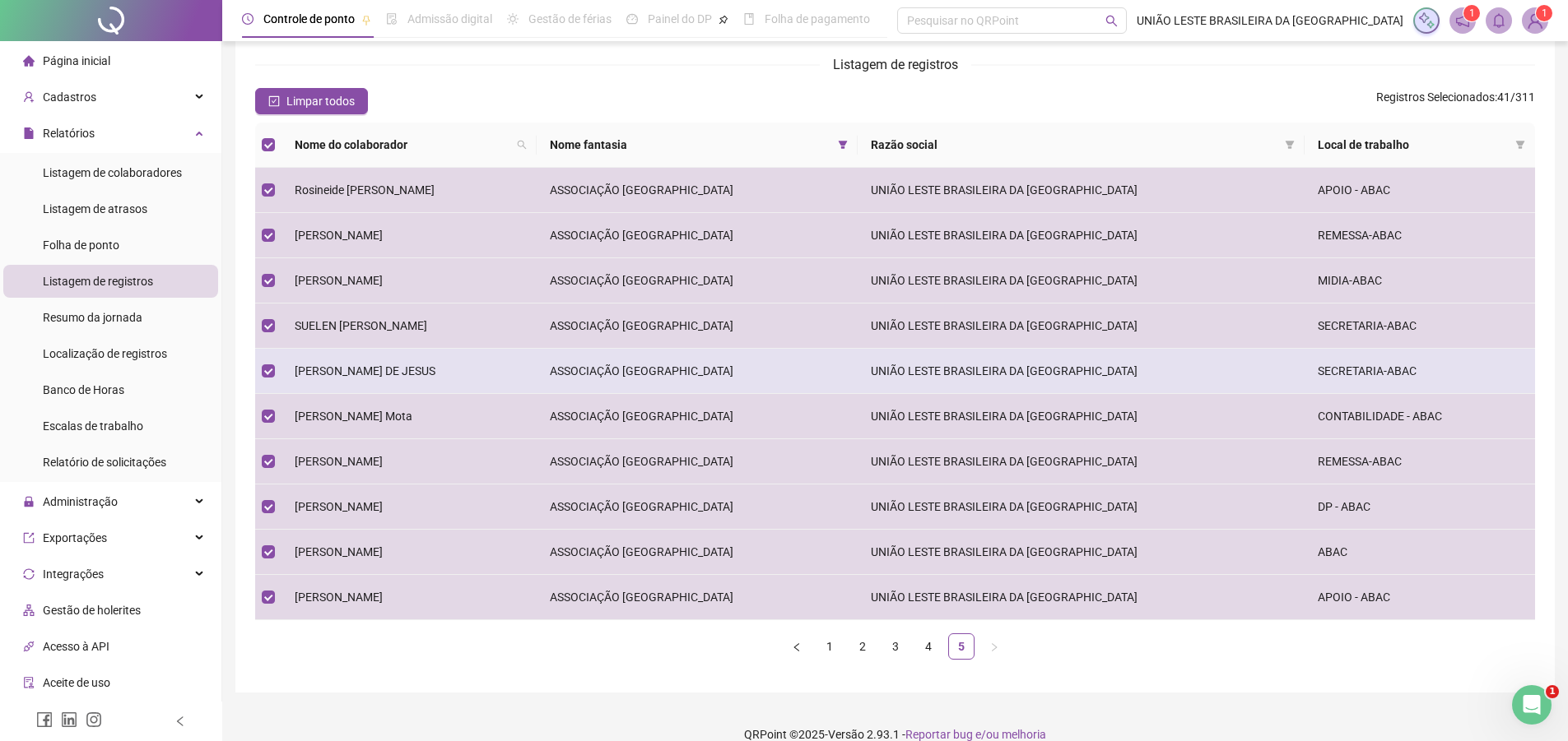
click at [400, 366] on span "[PERSON_NAME] DE JESUS" at bounding box center [365, 371] width 141 height 13
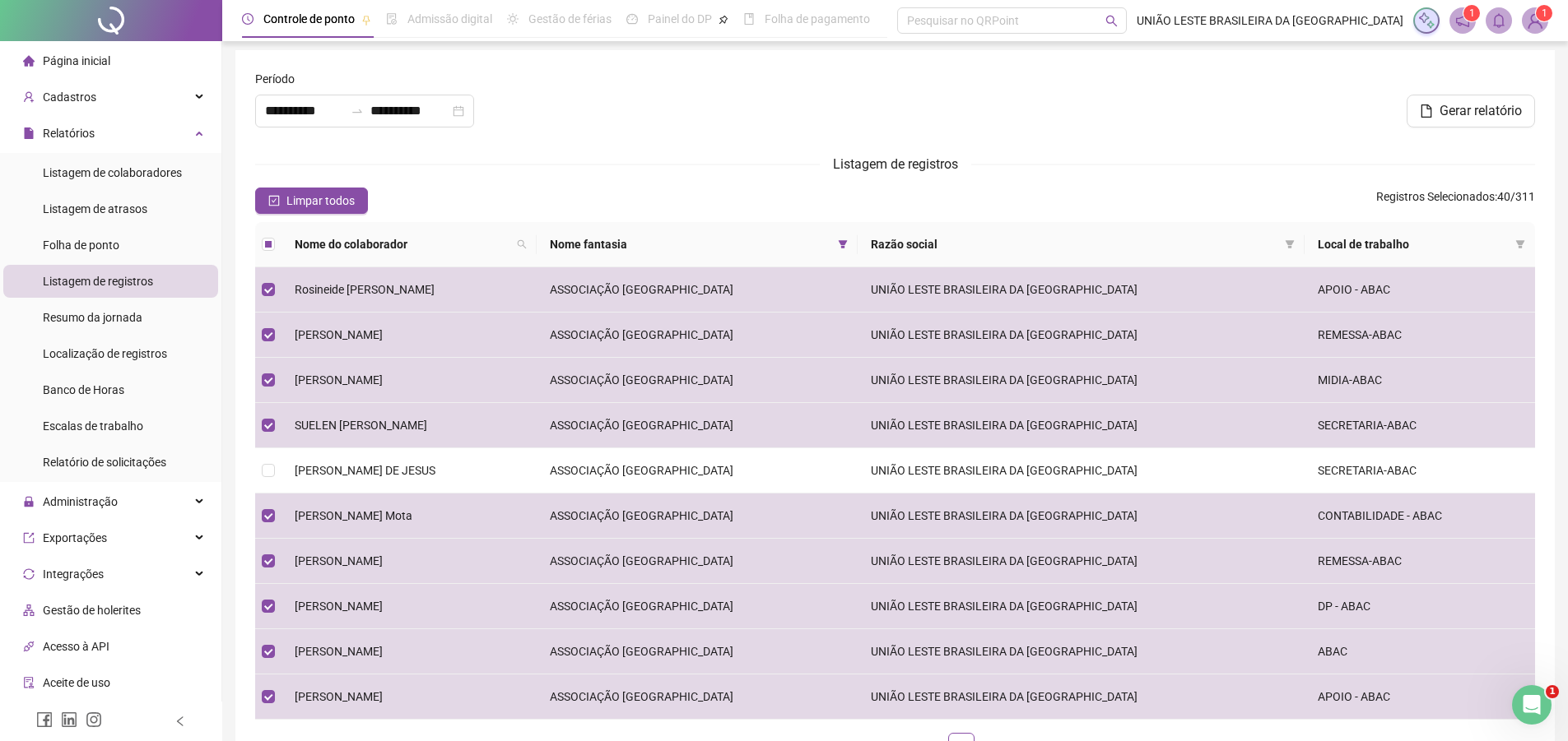
scroll to position [0, 0]
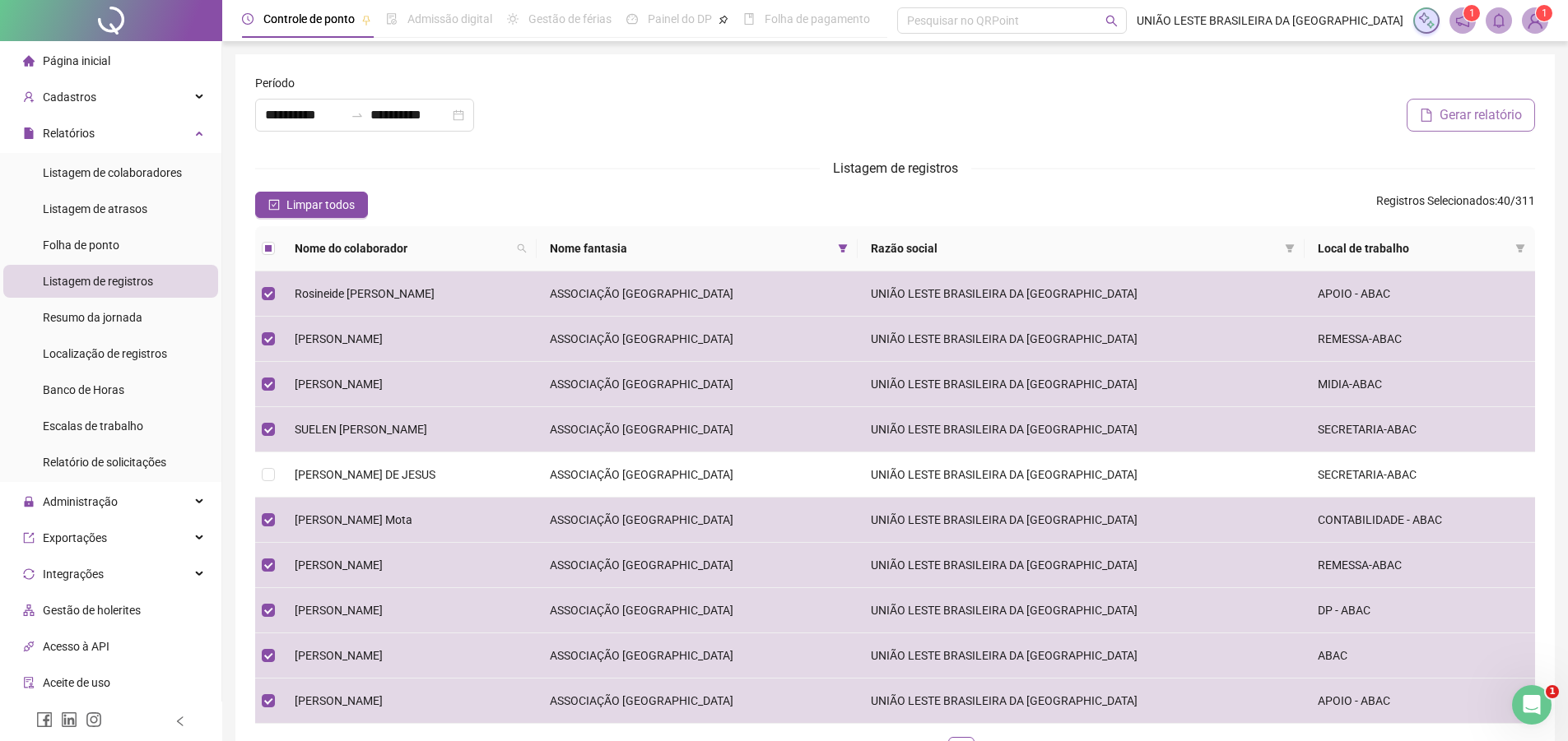
click at [1478, 107] on span "Gerar relatório" at bounding box center [1481, 115] width 83 height 20
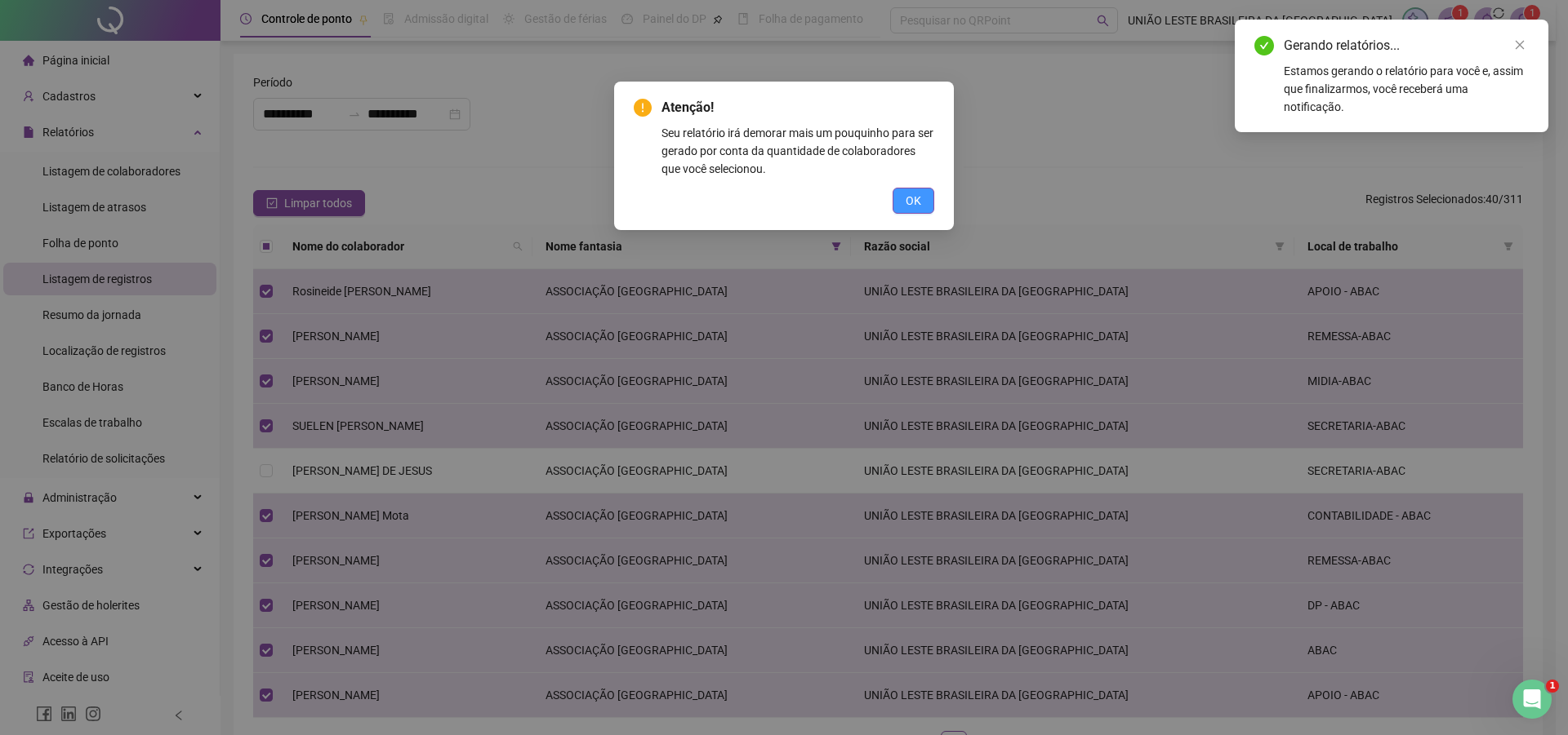
click at [924, 198] on button "OK" at bounding box center [913, 201] width 41 height 26
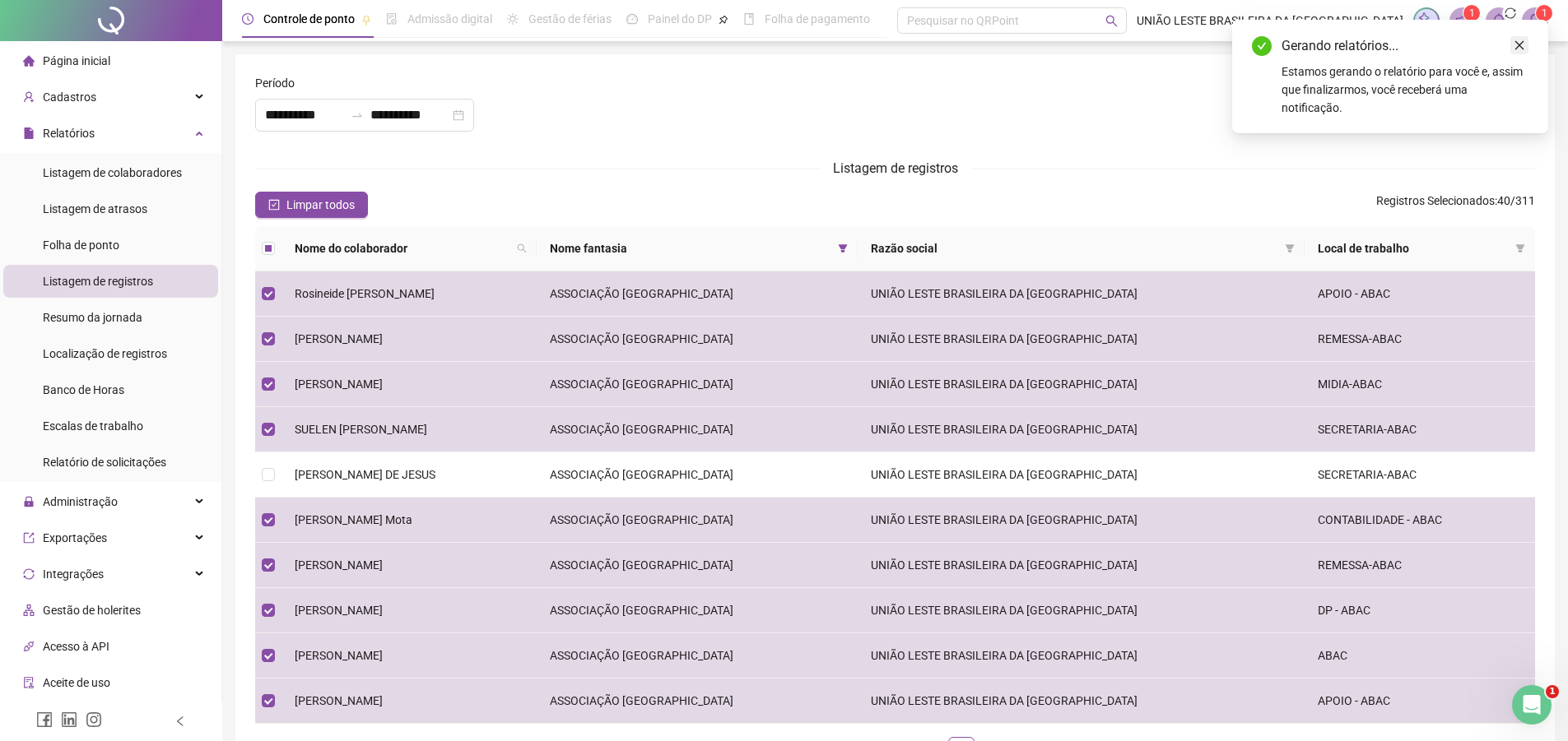
click at [1521, 46] on icon "close" at bounding box center [1520, 45] width 9 height 9
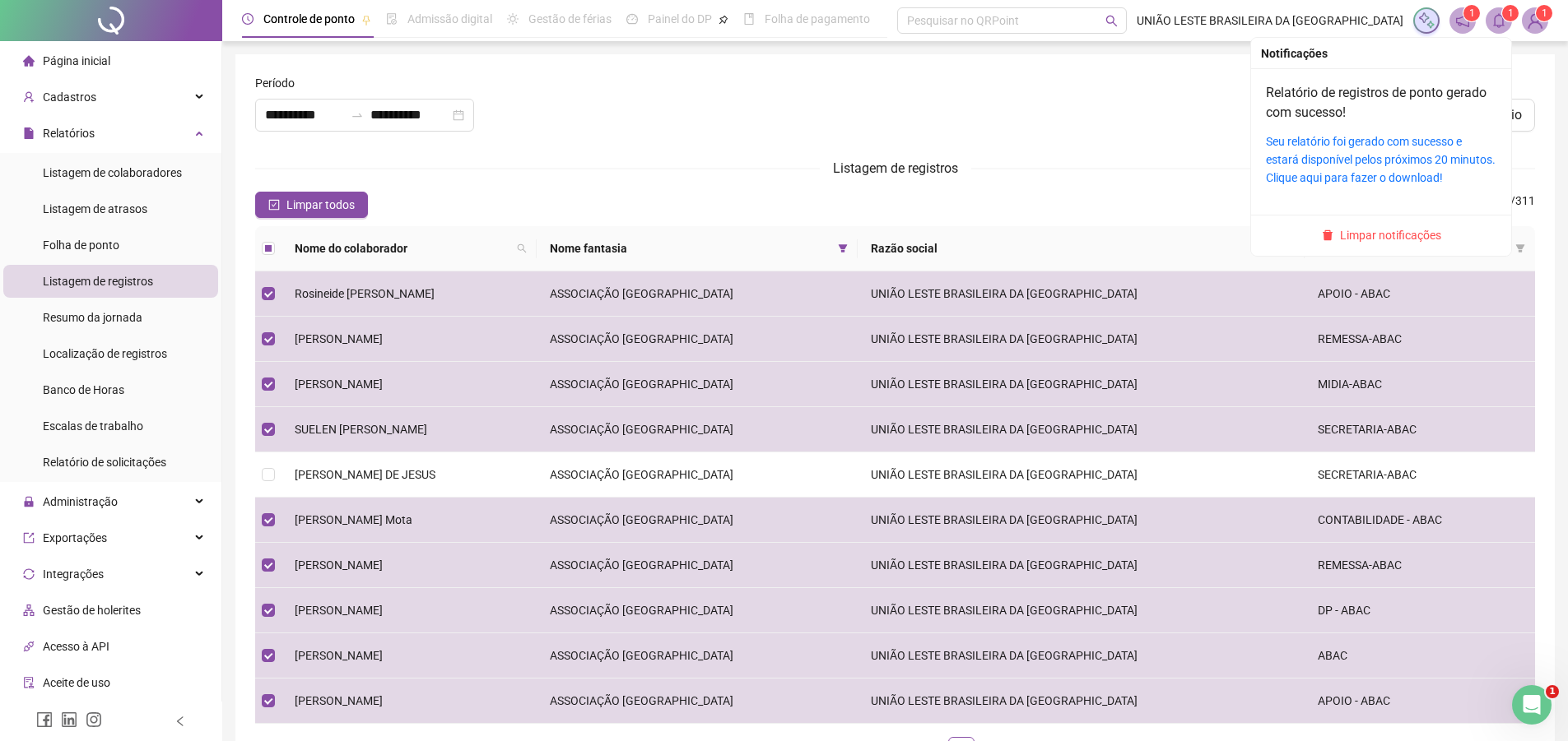
click at [1491, 17] on icon "bell" at bounding box center [1499, 20] width 15 height 15
click at [1401, 153] on link "Seu relatório foi gerado com sucesso e estará disponível pelos próximos 20 minu…" at bounding box center [1381, 160] width 230 height 50
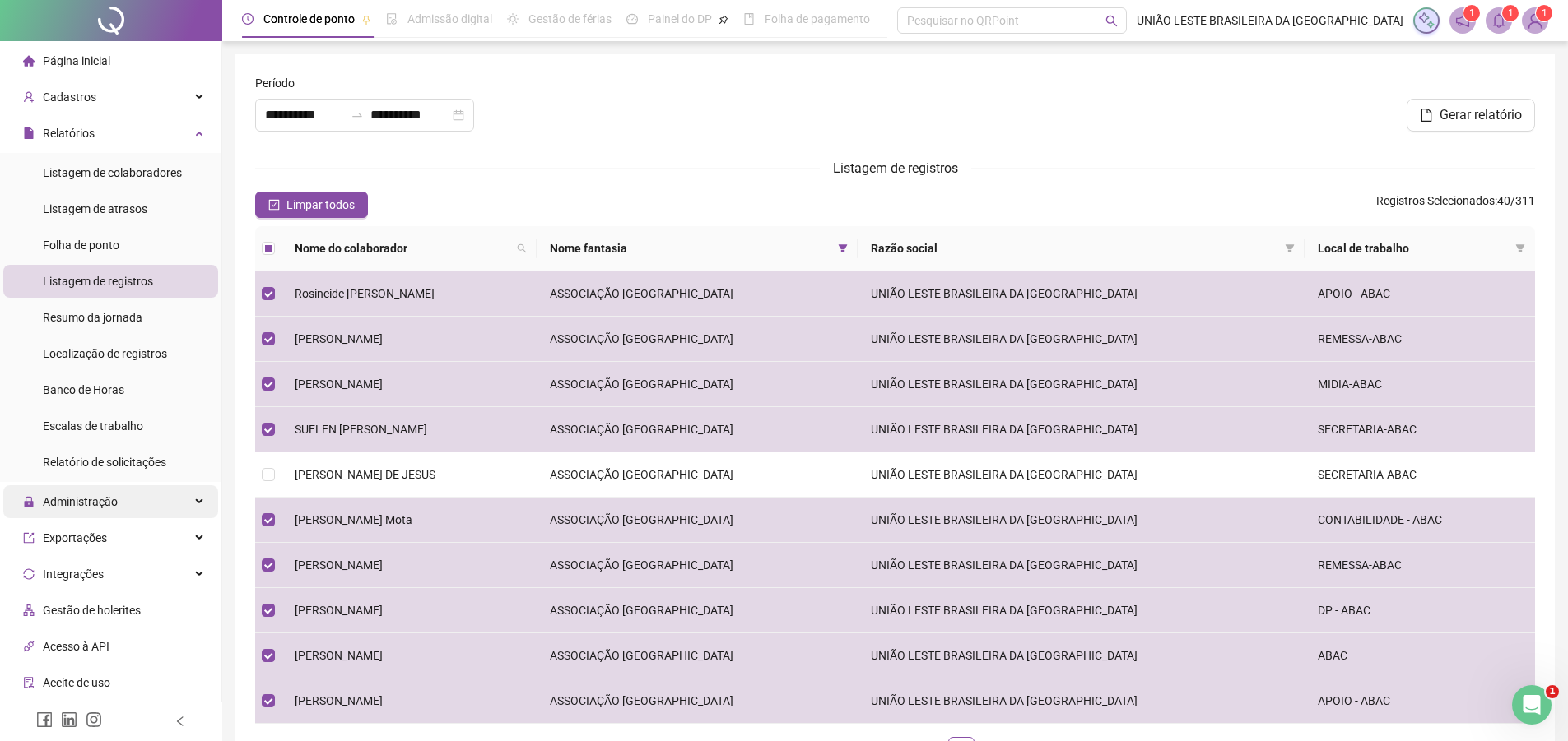
click at [122, 495] on div "Administração" at bounding box center [110, 502] width 214 height 33
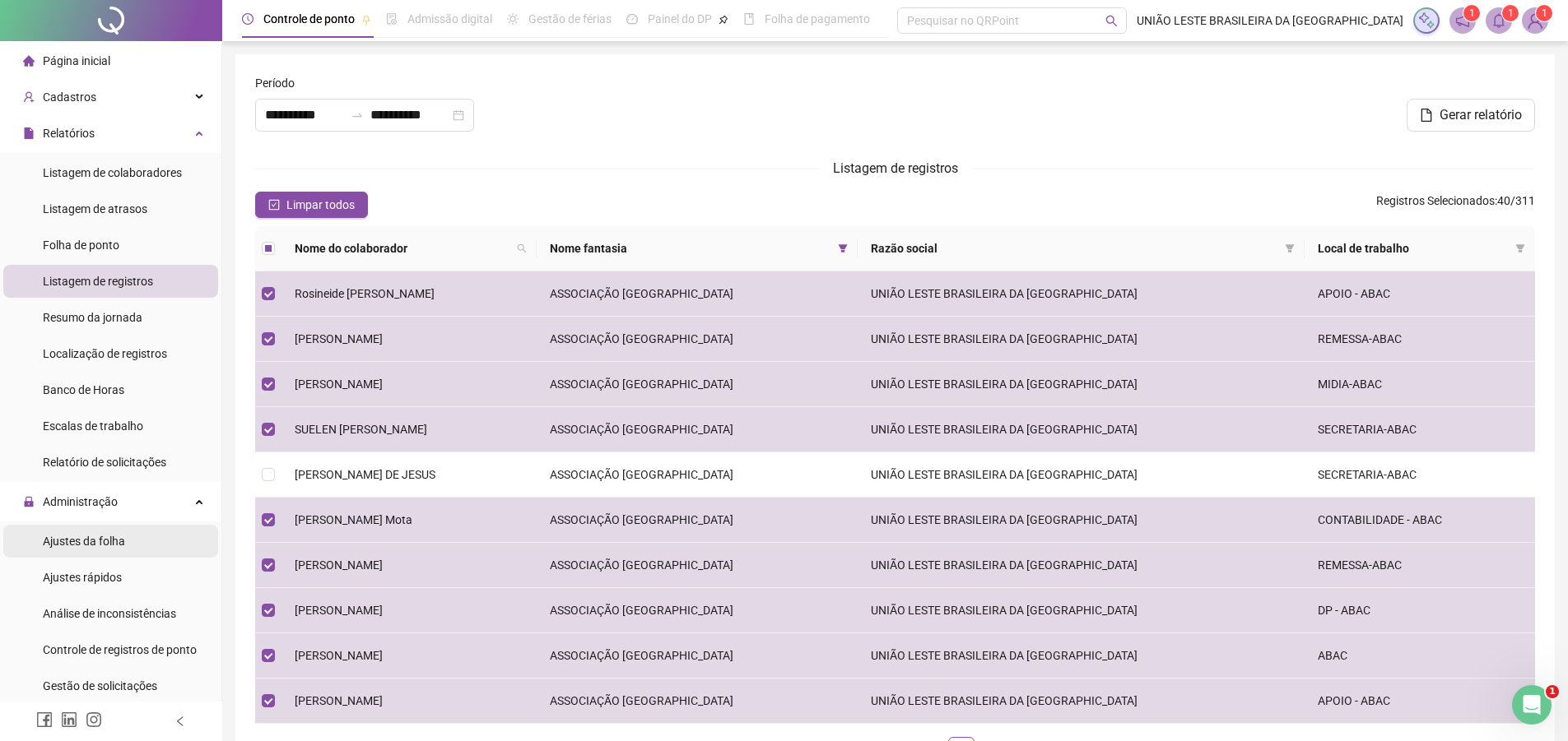
click at [144, 549] on li "Ajustes da folha" at bounding box center [110, 541] width 214 height 33
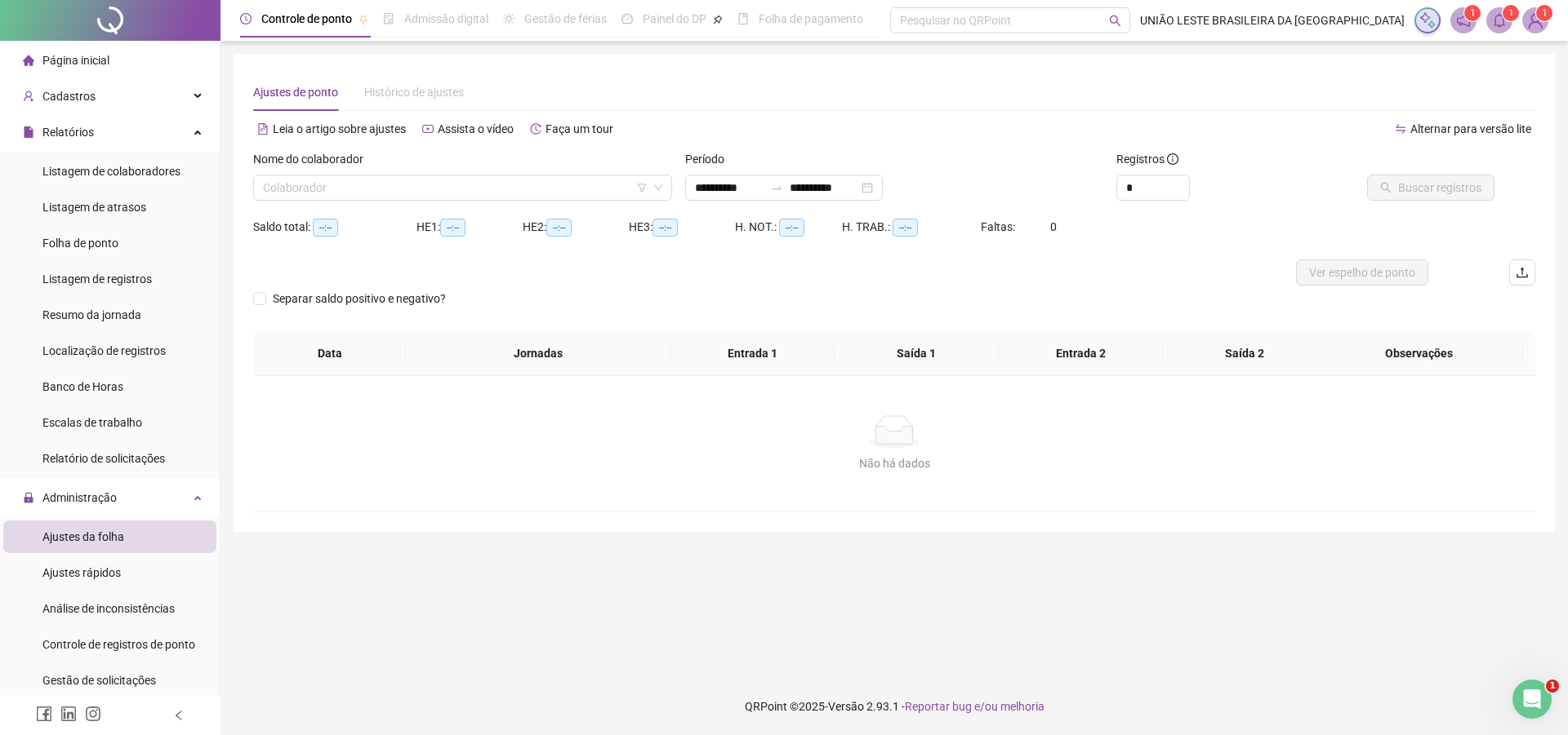
type input "**********"
click at [491, 178] on input "search" at bounding box center [456, 188] width 385 height 25
click at [781, 190] on icon "swap-right" at bounding box center [776, 188] width 10 height 4
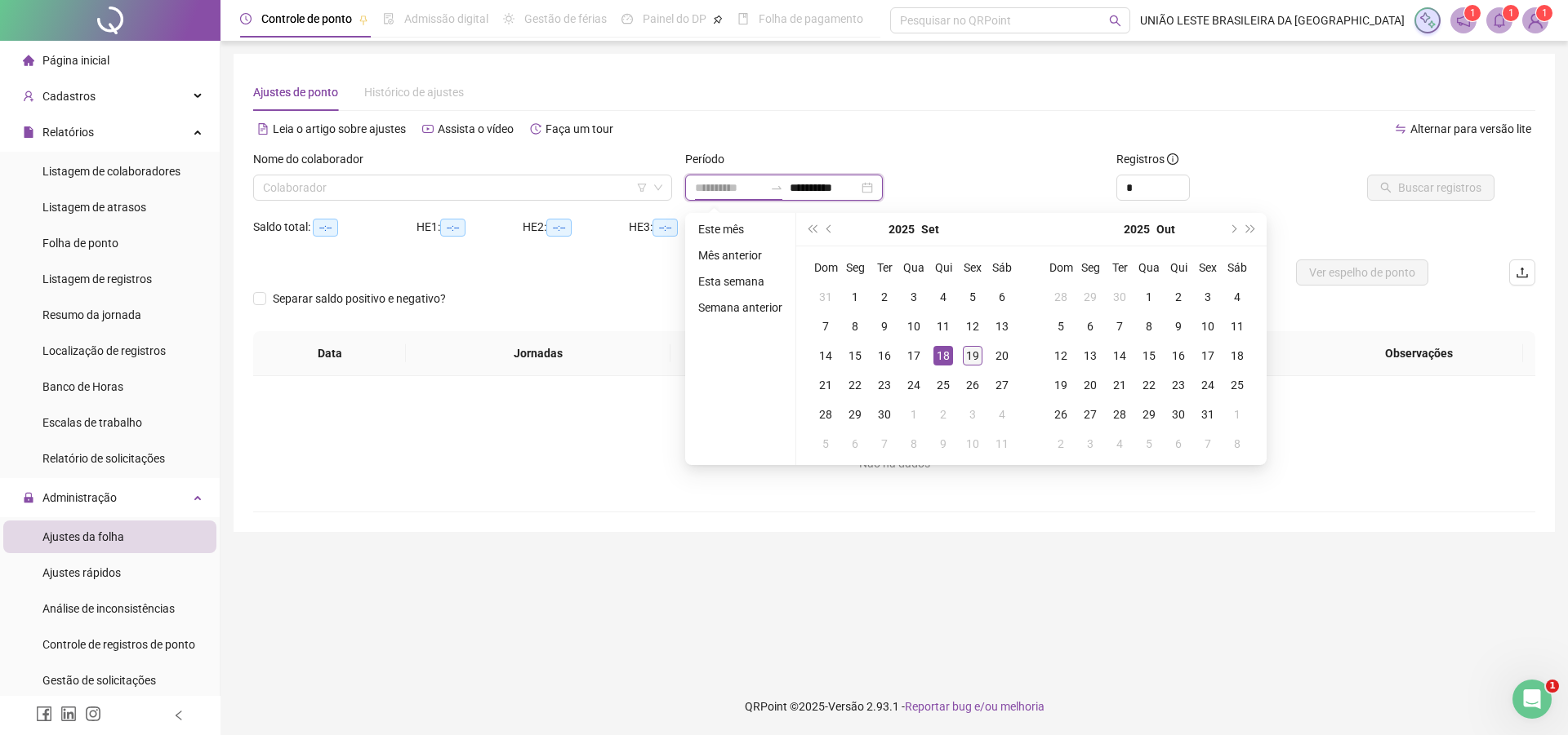
type input "**********"
click at [969, 354] on div "19" at bounding box center [973, 356] width 19 height 19
type input "**********"
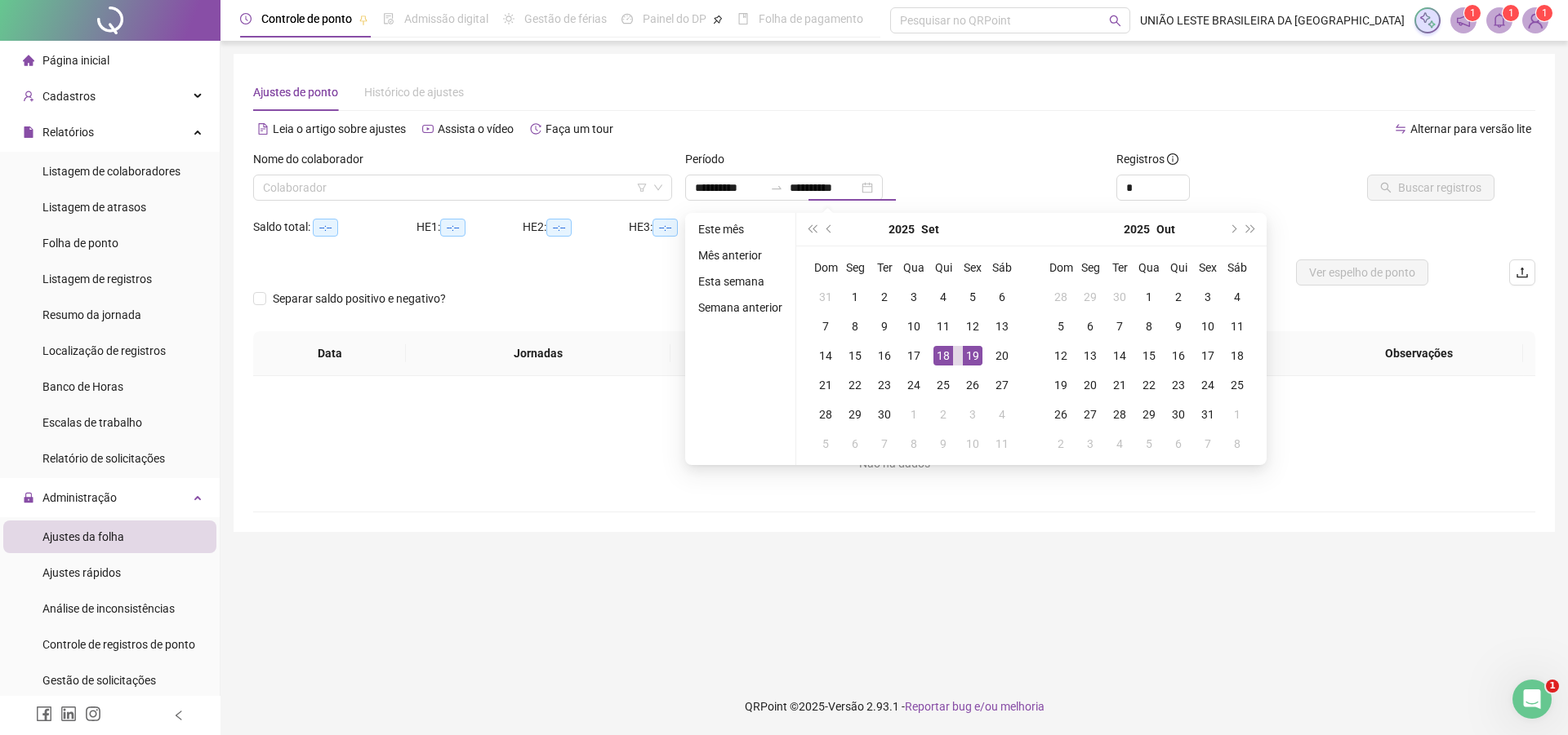
click at [949, 582] on main "**********" at bounding box center [894, 359] width 1322 height 611
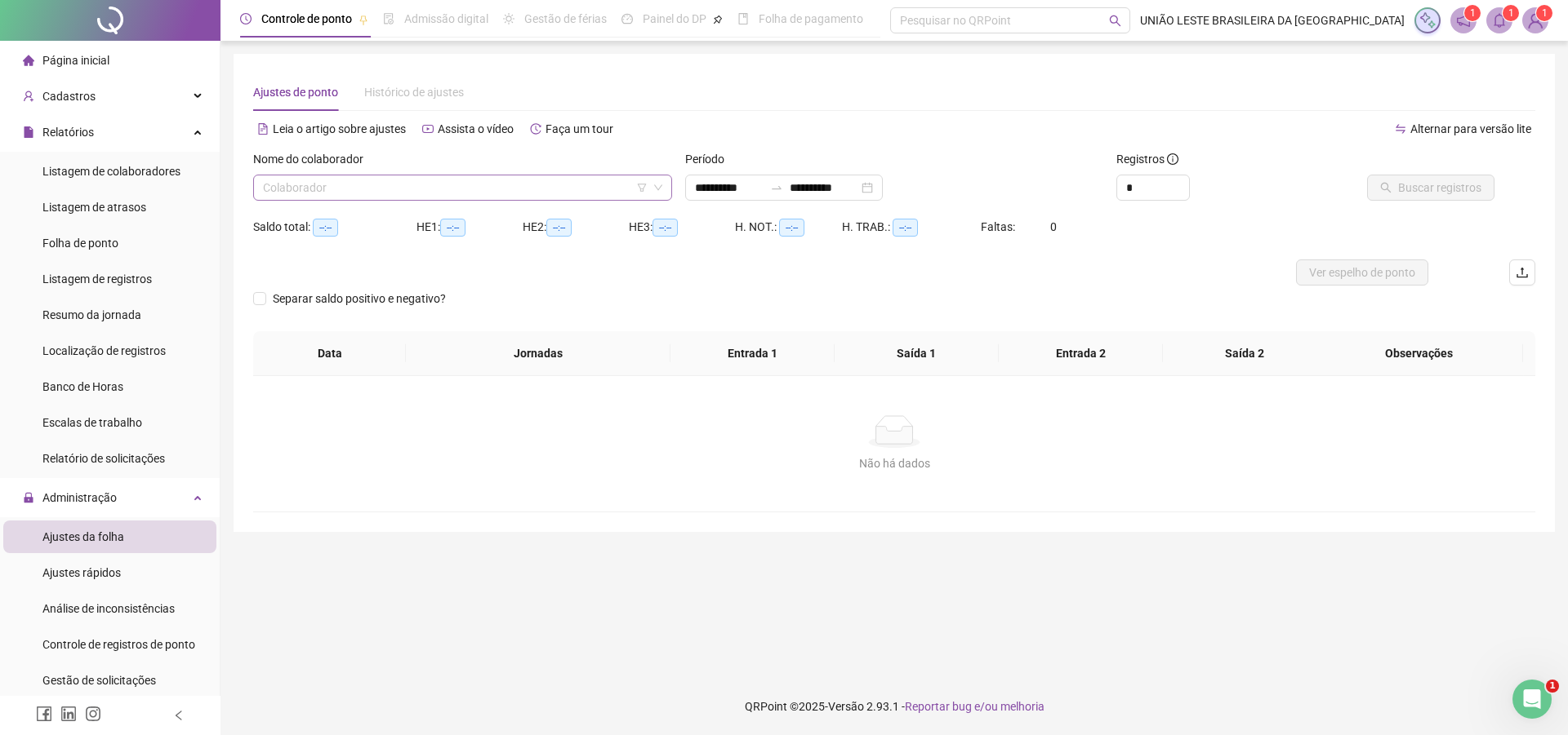
click at [487, 191] on input "search" at bounding box center [456, 188] width 385 height 25
click at [756, 182] on input "**********" at bounding box center [729, 188] width 69 height 18
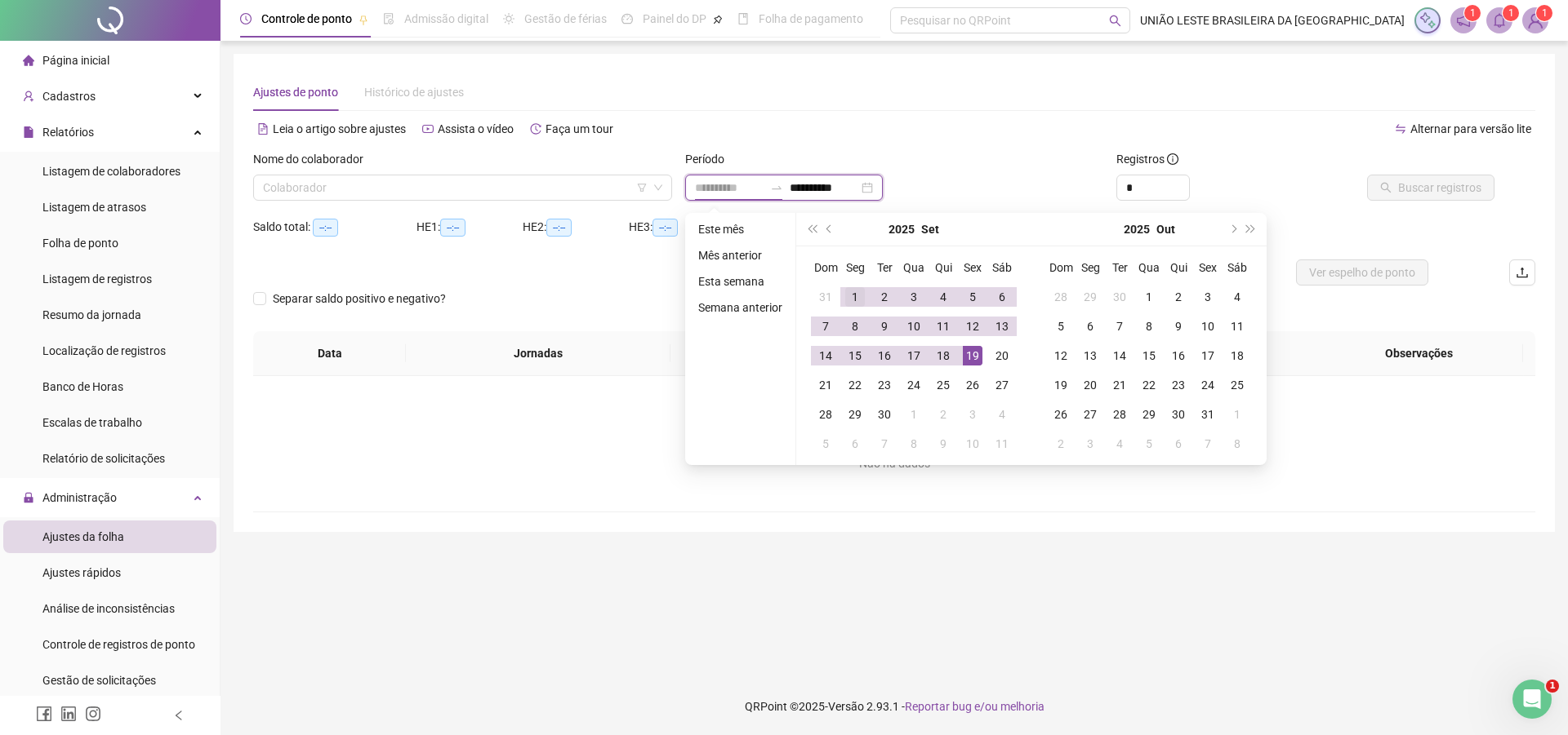
type input "**********"
drag, startPoint x: 841, startPoint y: 300, endPoint x: 882, endPoint y: 308, distance: 41.8
click at [844, 300] on td "1" at bounding box center [855, 296] width 29 height 29
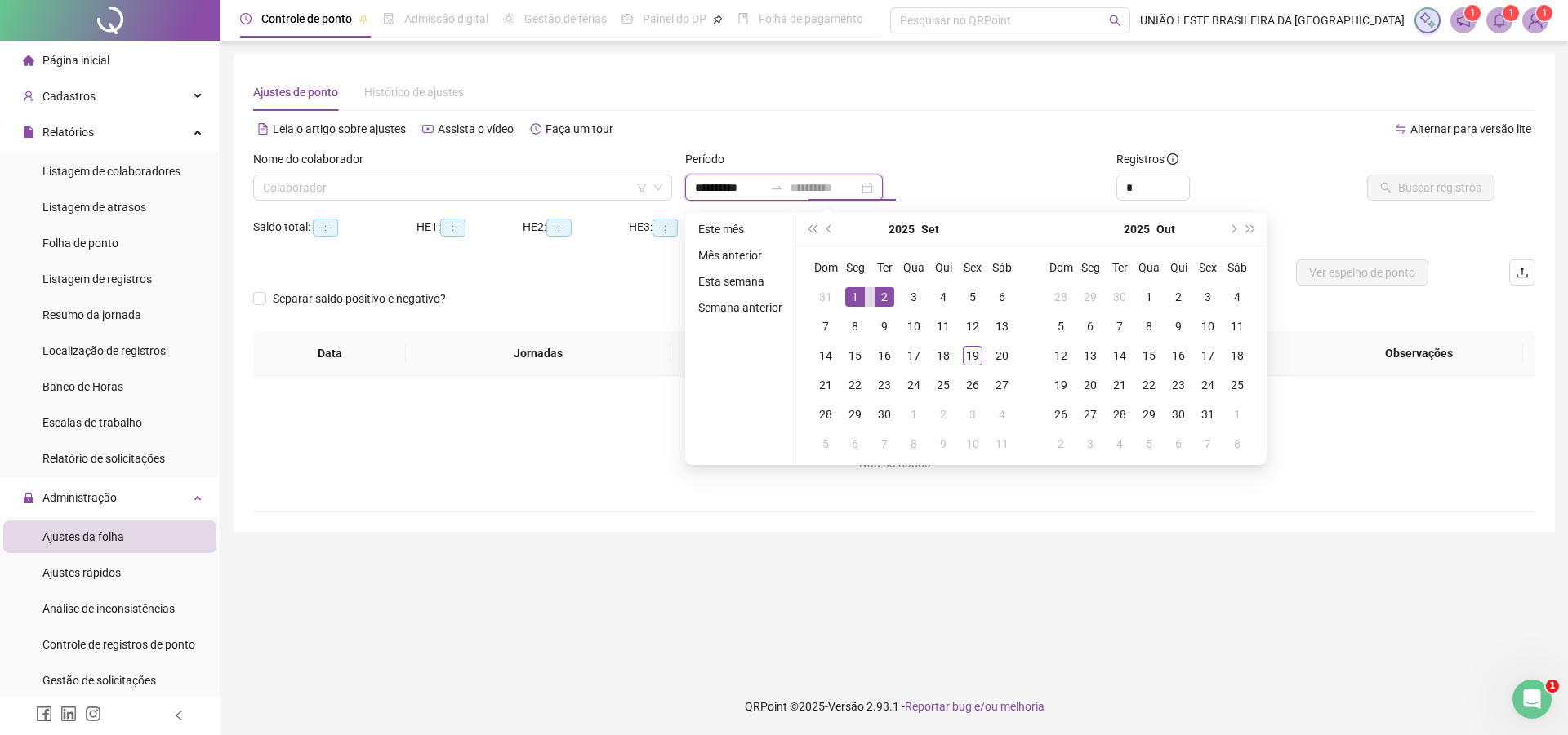
type input "**********"
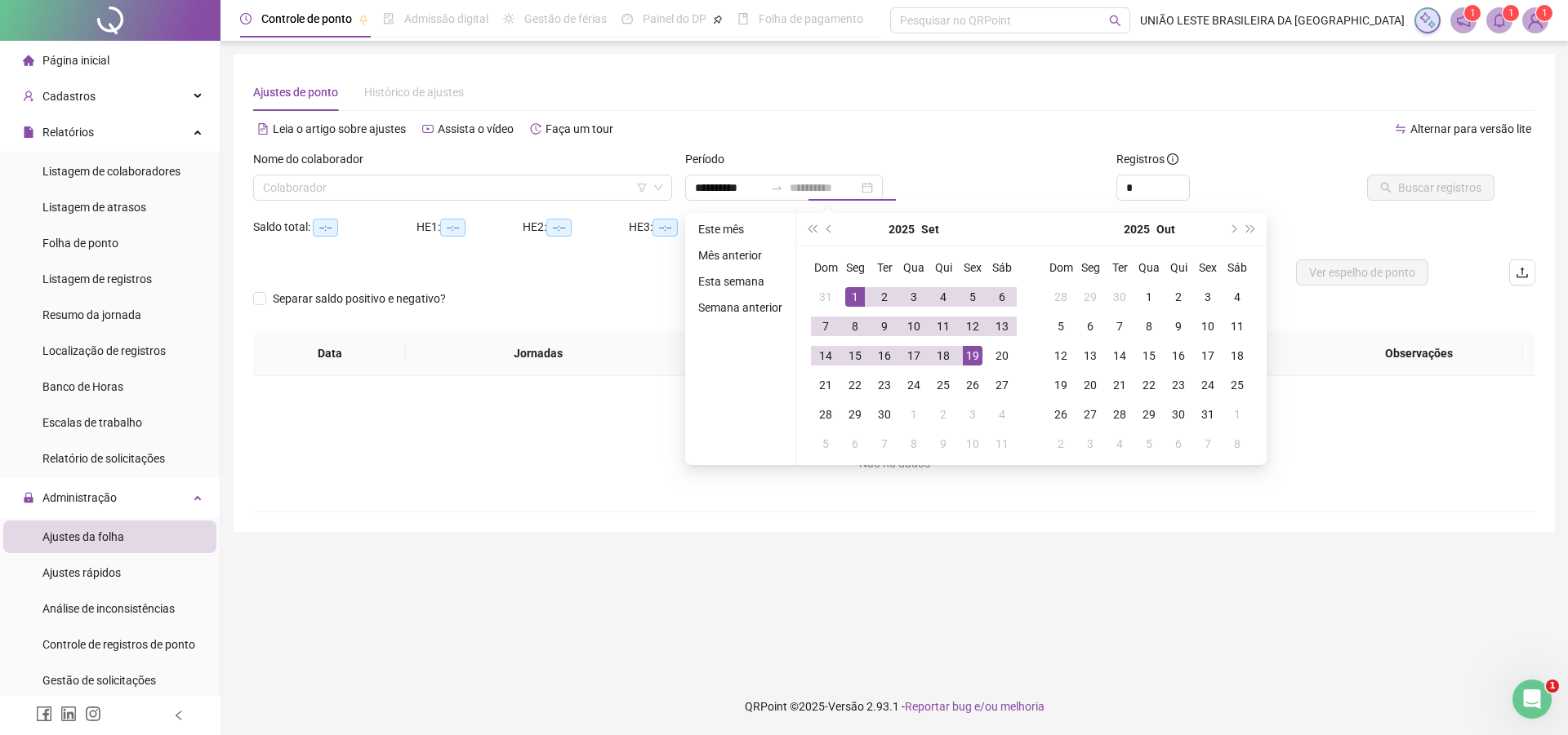
click at [973, 356] on div "19" at bounding box center [973, 356] width 19 height 19
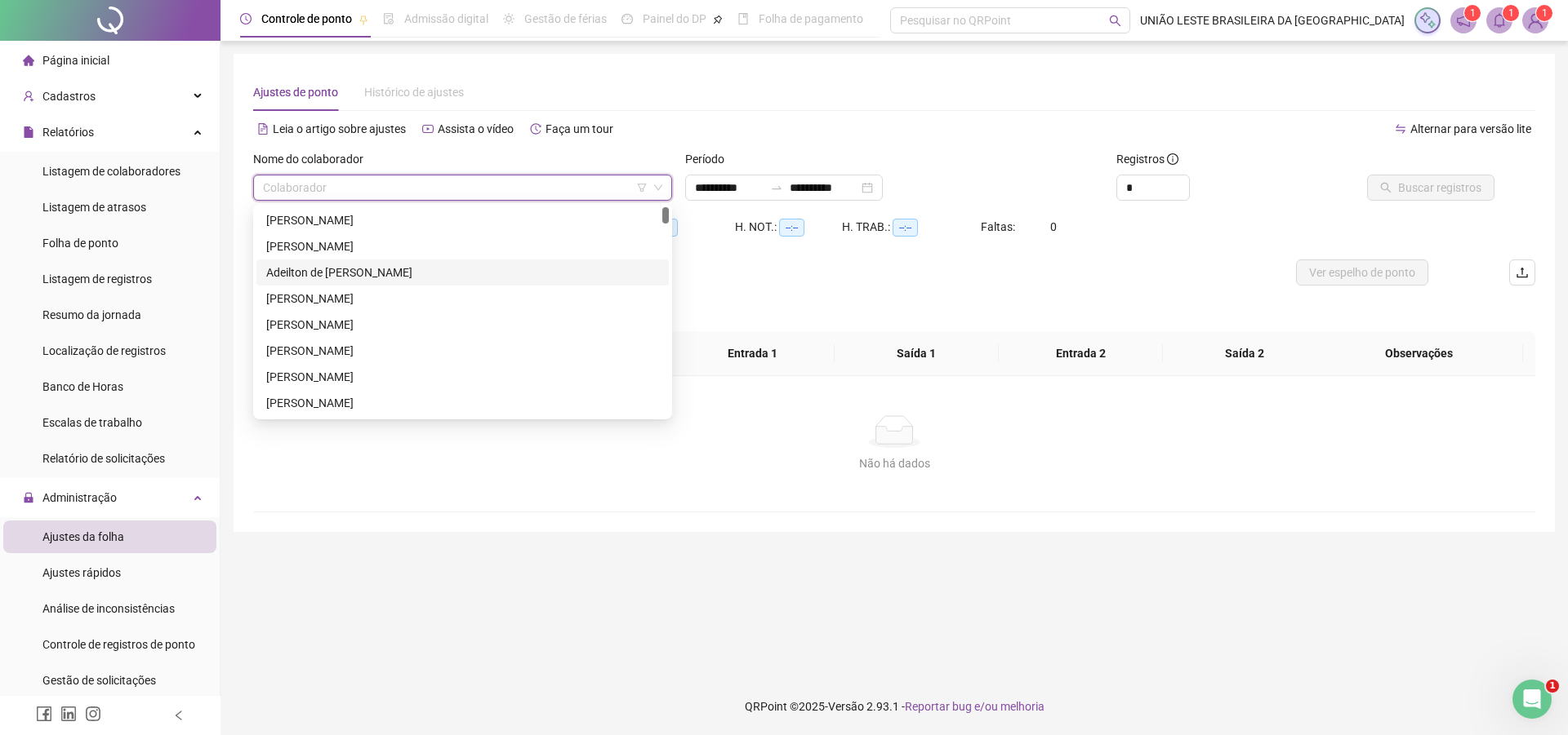
click at [575, 182] on input "search" at bounding box center [456, 188] width 385 height 25
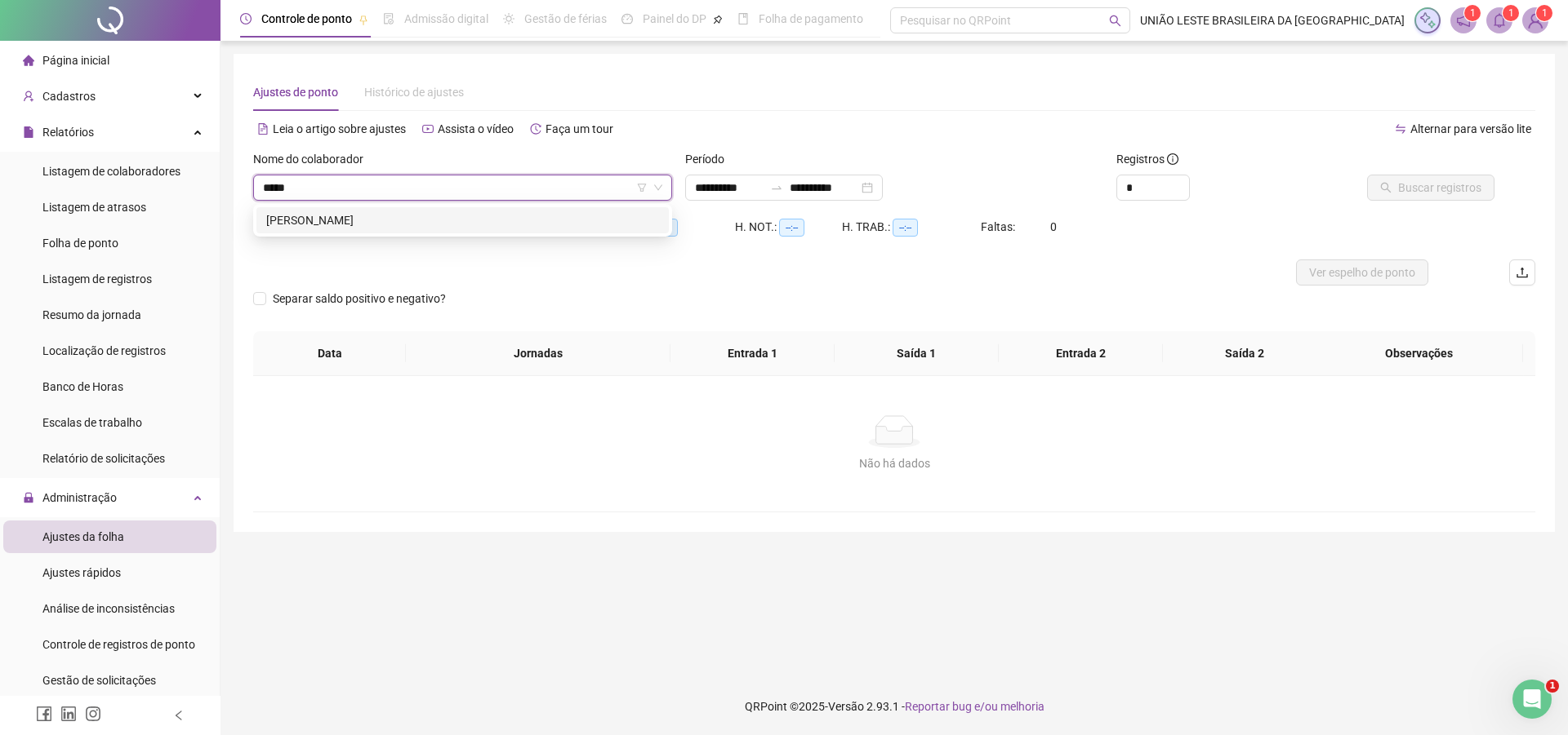
type input "******"
click at [635, 211] on div "[PERSON_NAME]" at bounding box center [462, 221] width 412 height 26
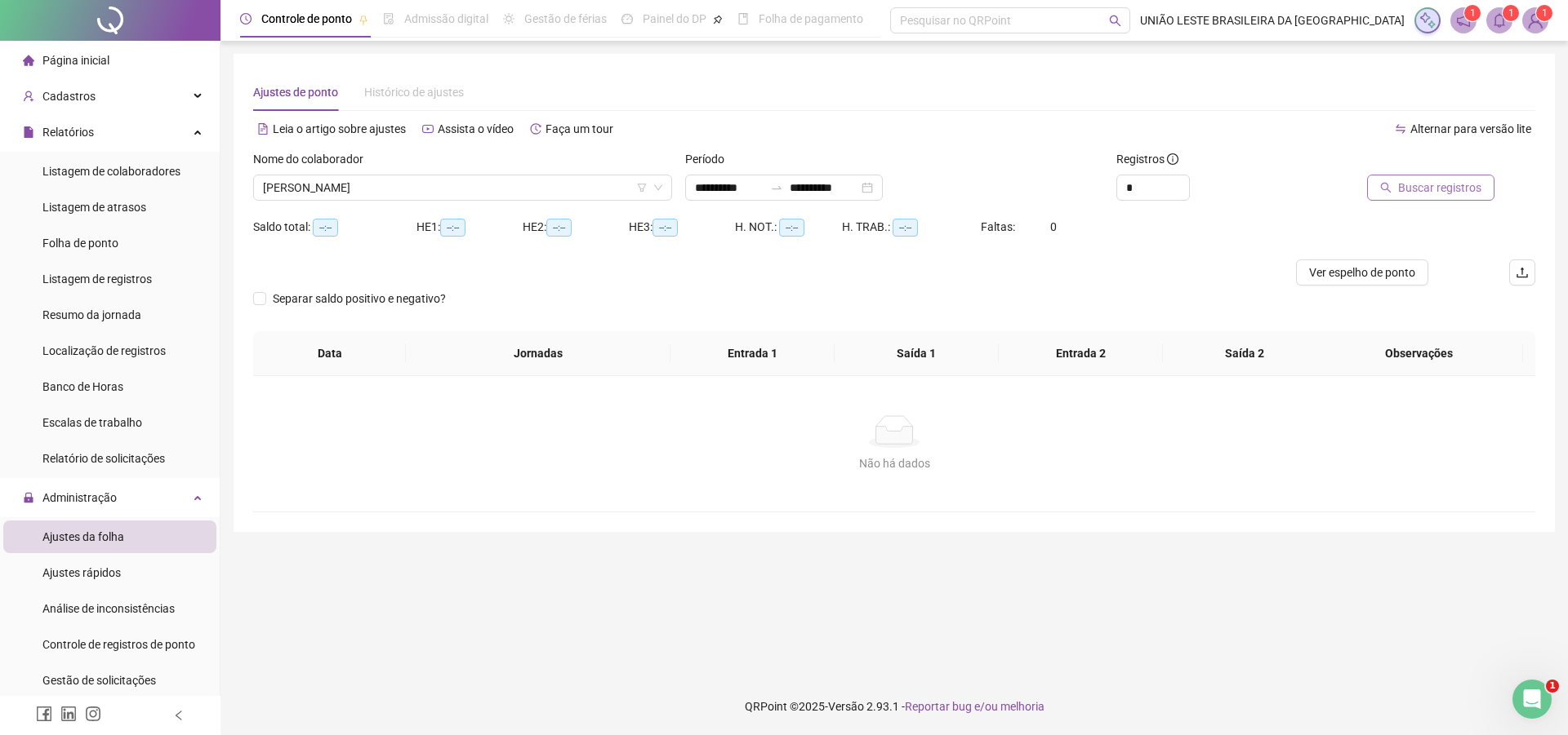
click at [1413, 185] on span "Buscar registros" at bounding box center [1440, 188] width 83 height 18
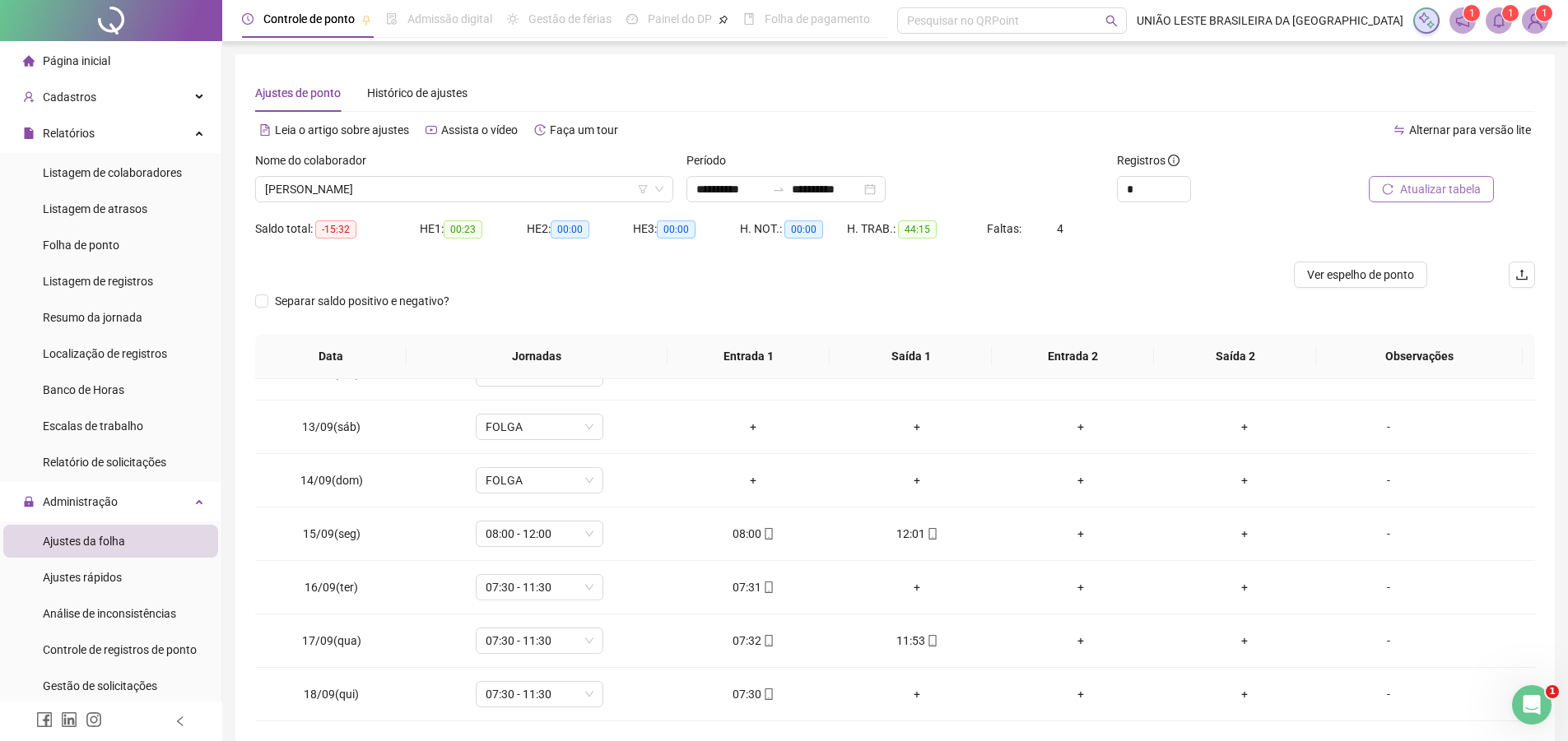
scroll to position [537, 0]
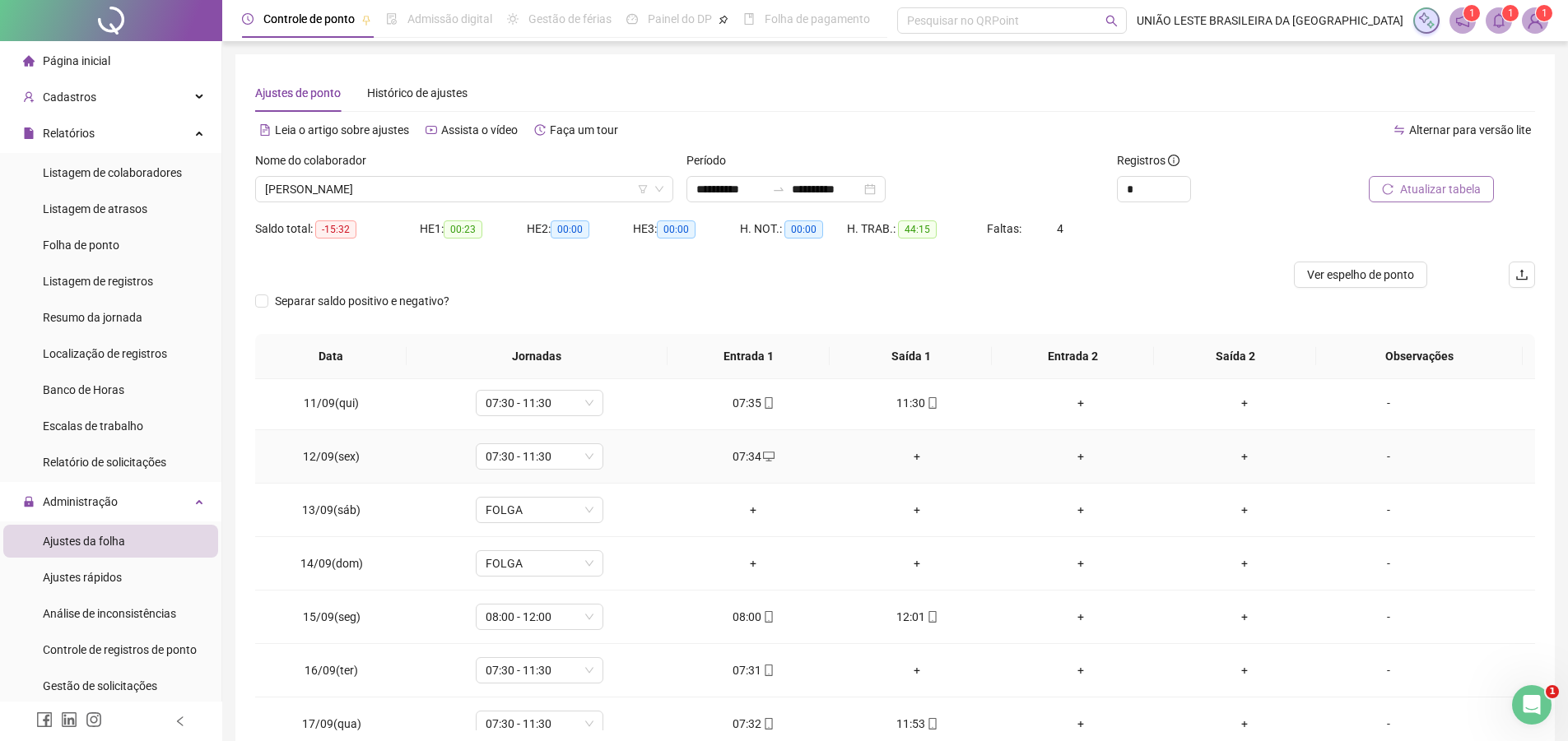
click at [912, 452] on div "+" at bounding box center [917, 456] width 137 height 18
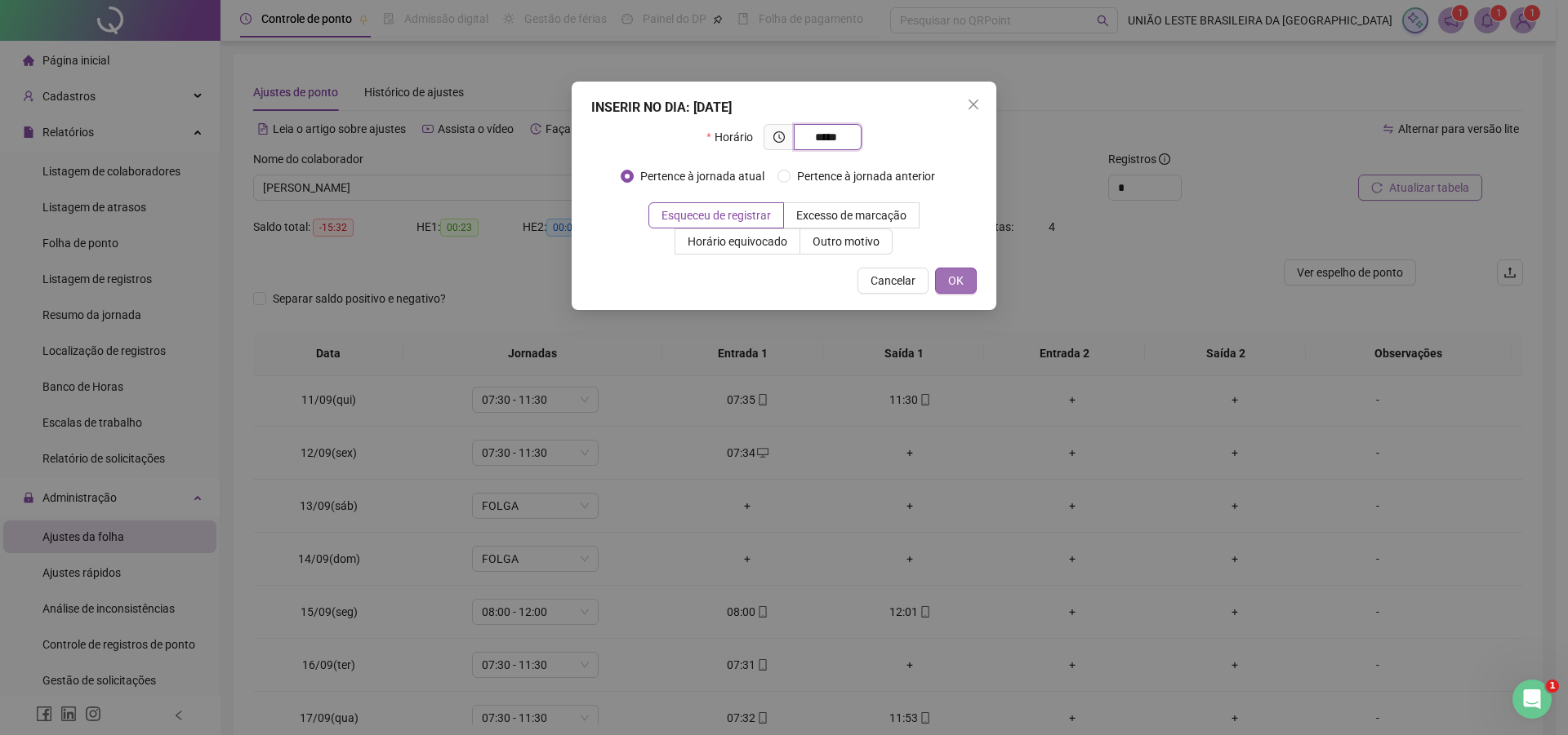
type input "*****"
click at [958, 283] on span "OK" at bounding box center [956, 281] width 16 height 18
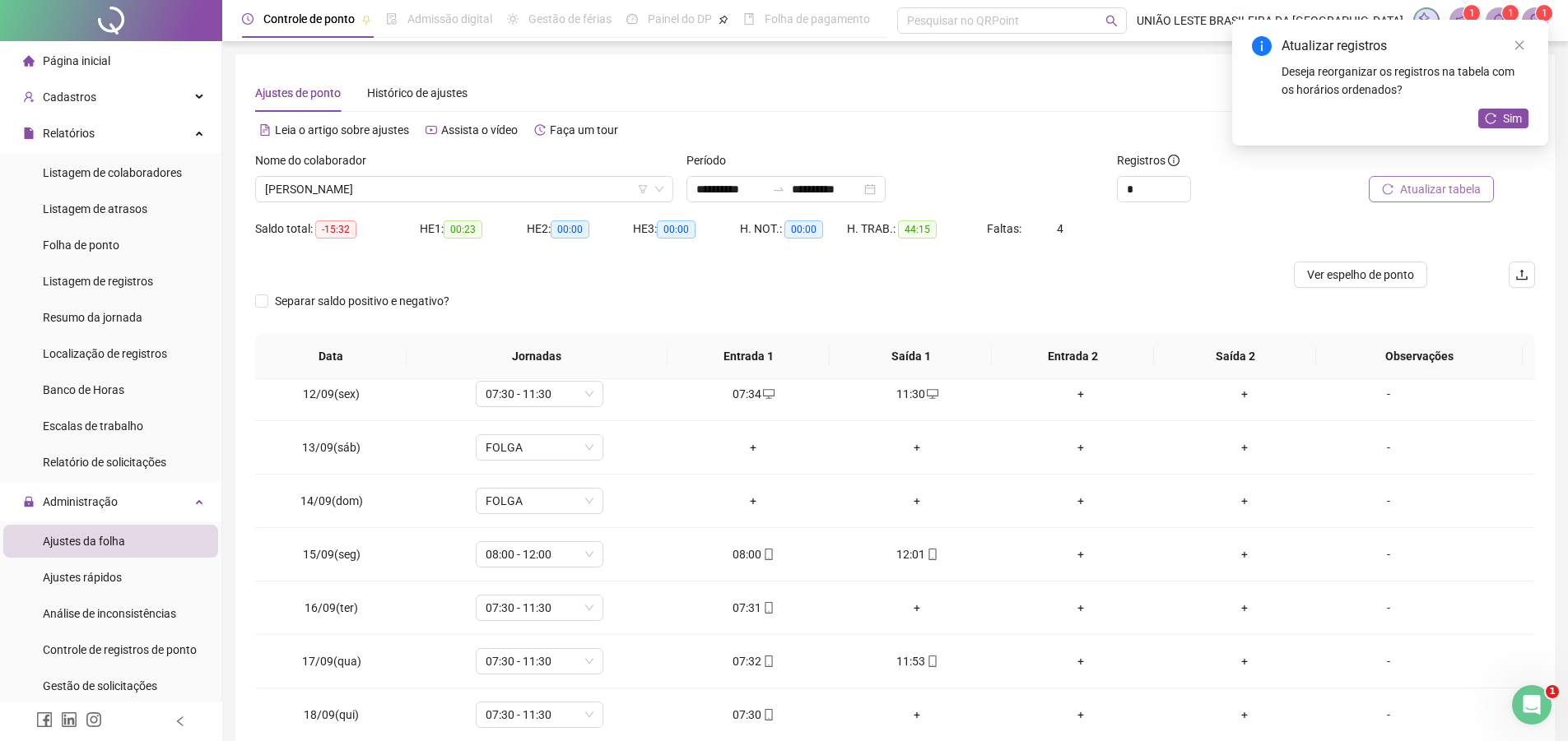
scroll to position [664, 0]
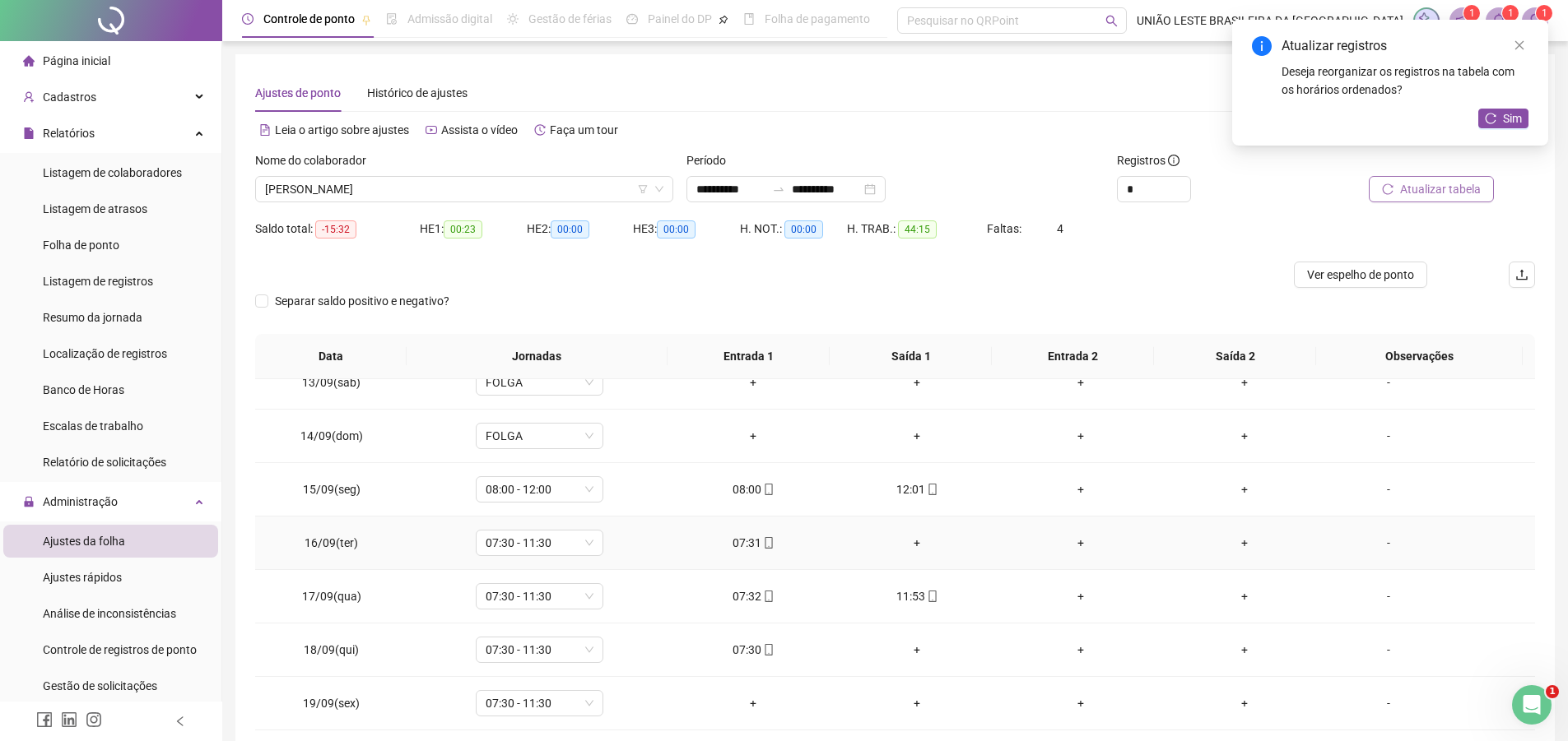
click at [913, 536] on div "+" at bounding box center [917, 543] width 137 height 18
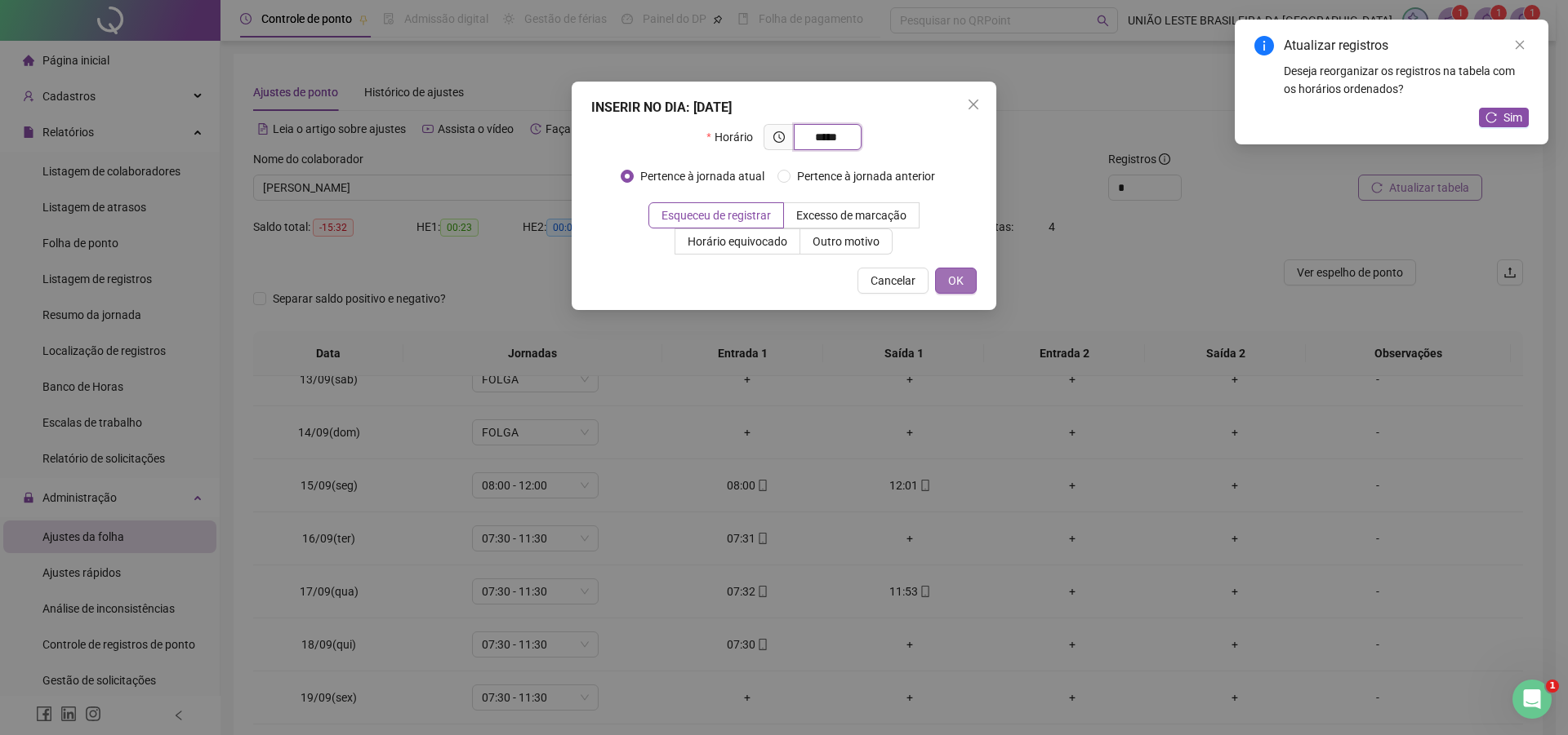
type input "*****"
click at [973, 283] on button "OK" at bounding box center [955, 281] width 41 height 26
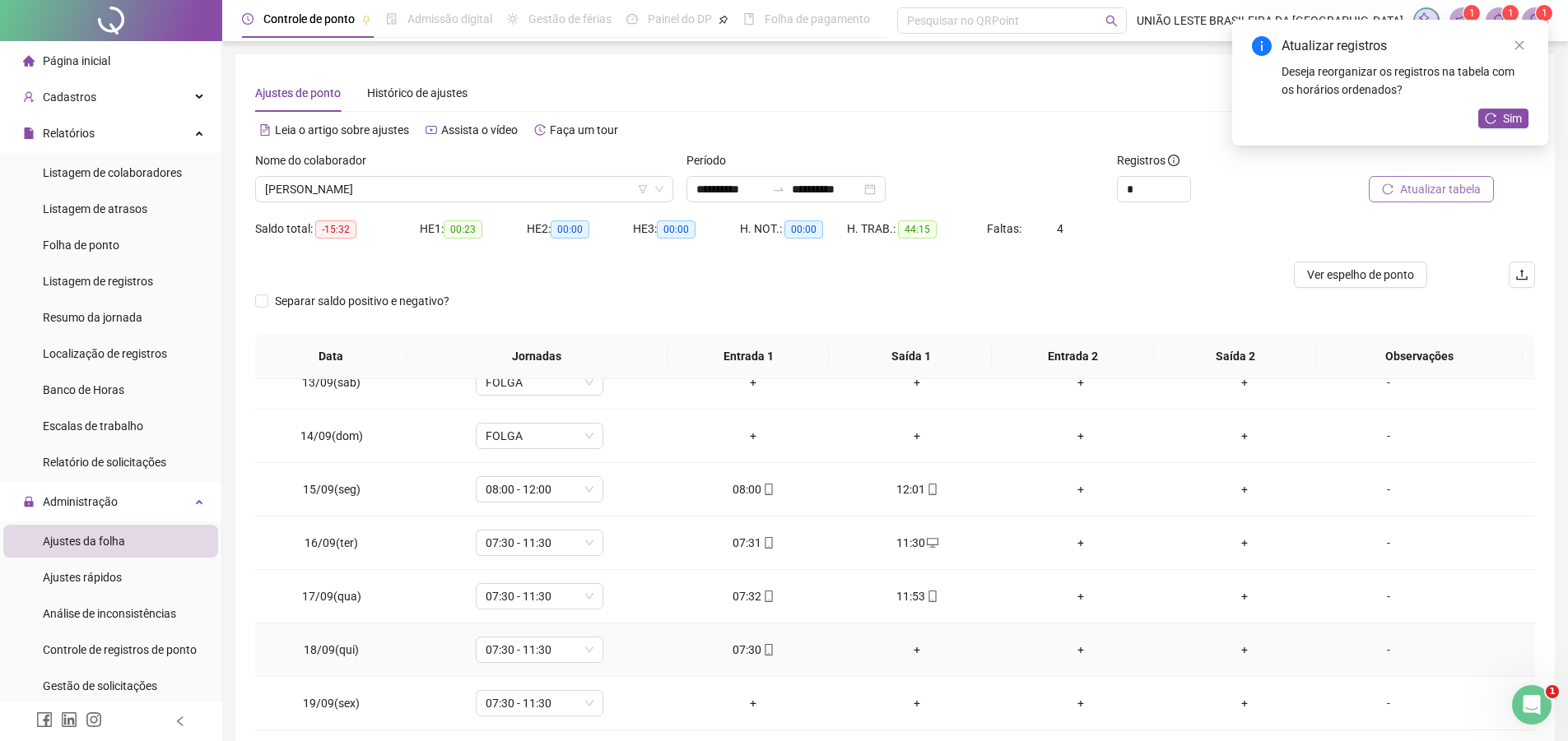
click at [893, 655] on div "+" at bounding box center [917, 650] width 137 height 18
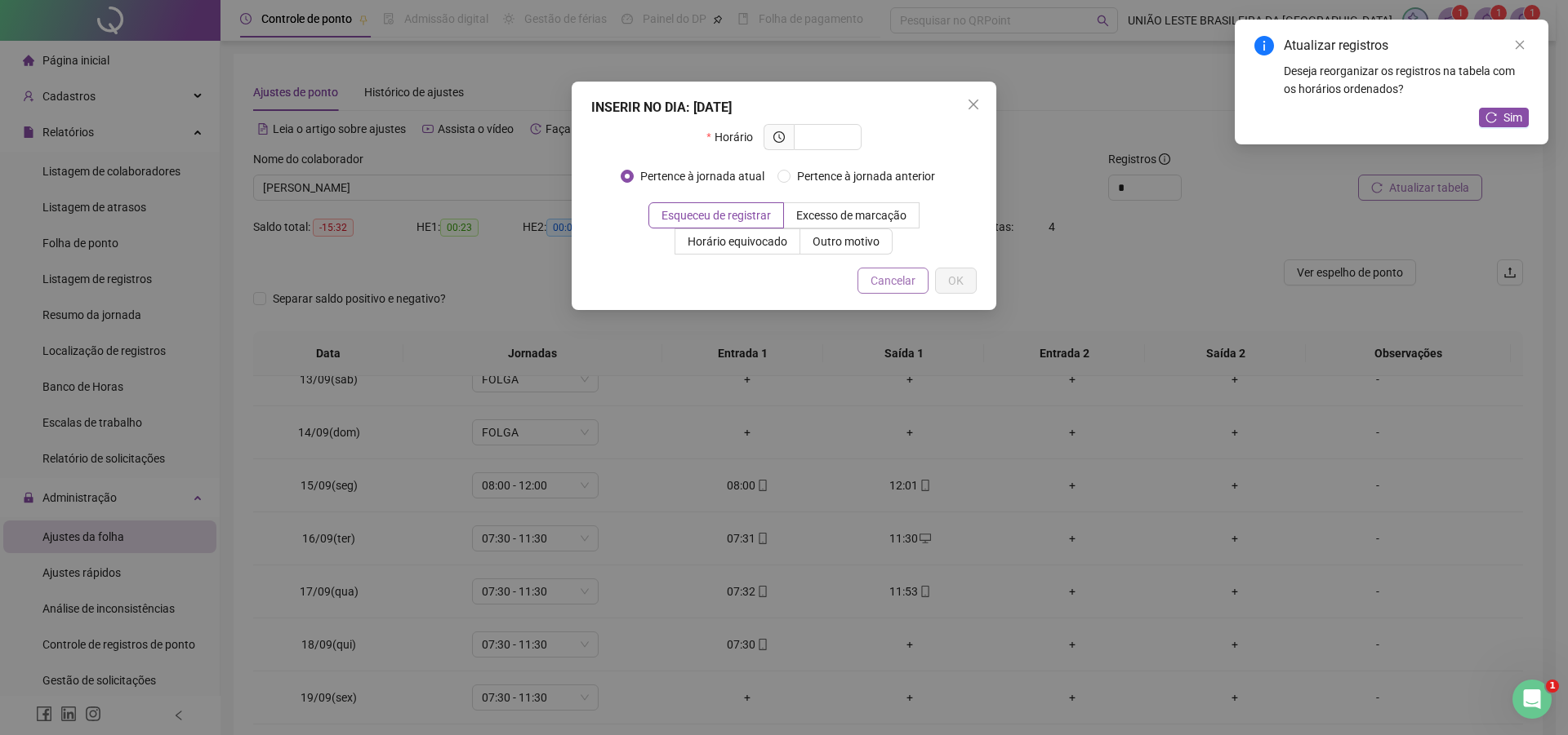
click at [916, 284] on button "Cancelar" at bounding box center [893, 281] width 71 height 26
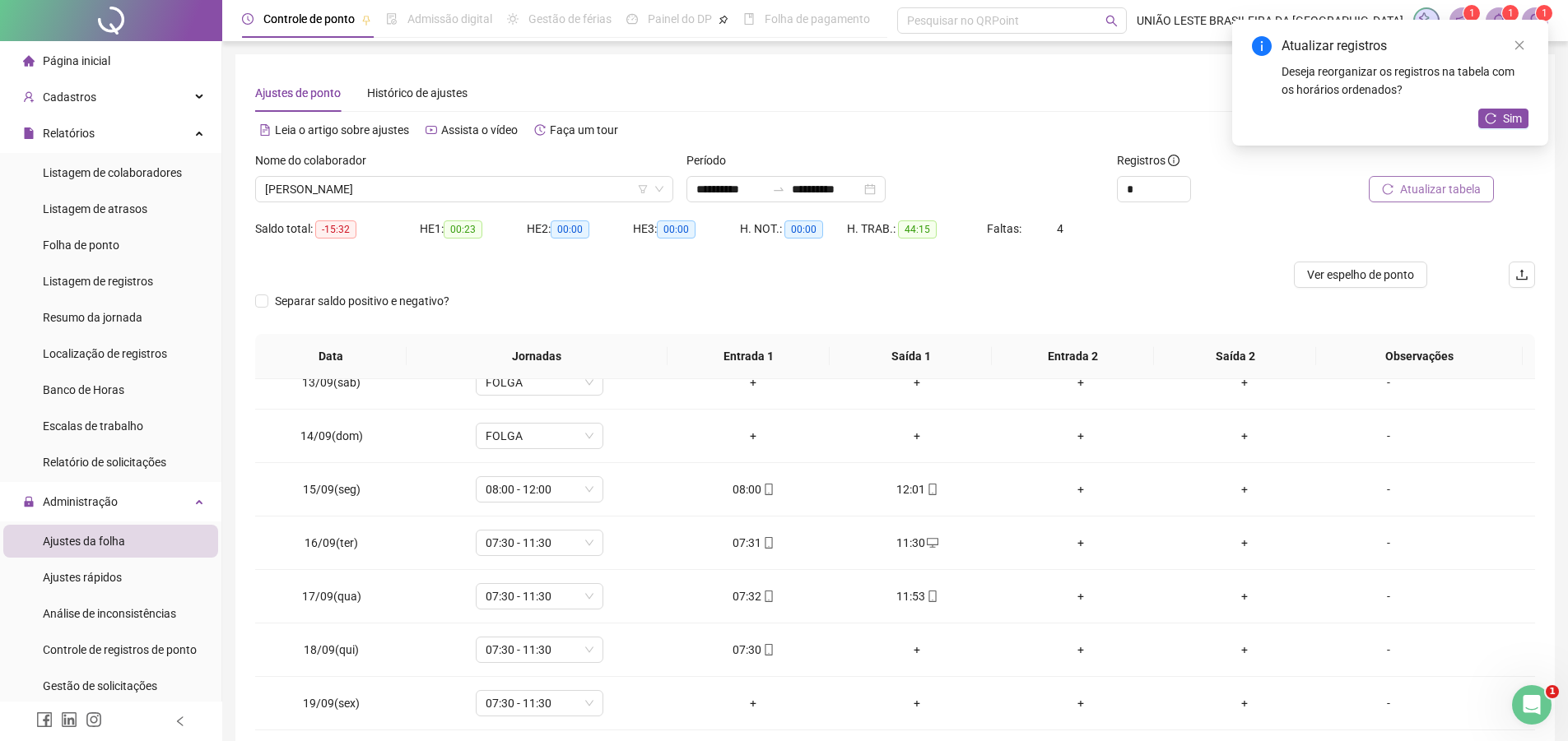
click at [1481, 181] on button "Atualizar tabela" at bounding box center [1431, 189] width 125 height 27
click at [749, 702] on div "+" at bounding box center [754, 704] width 137 height 18
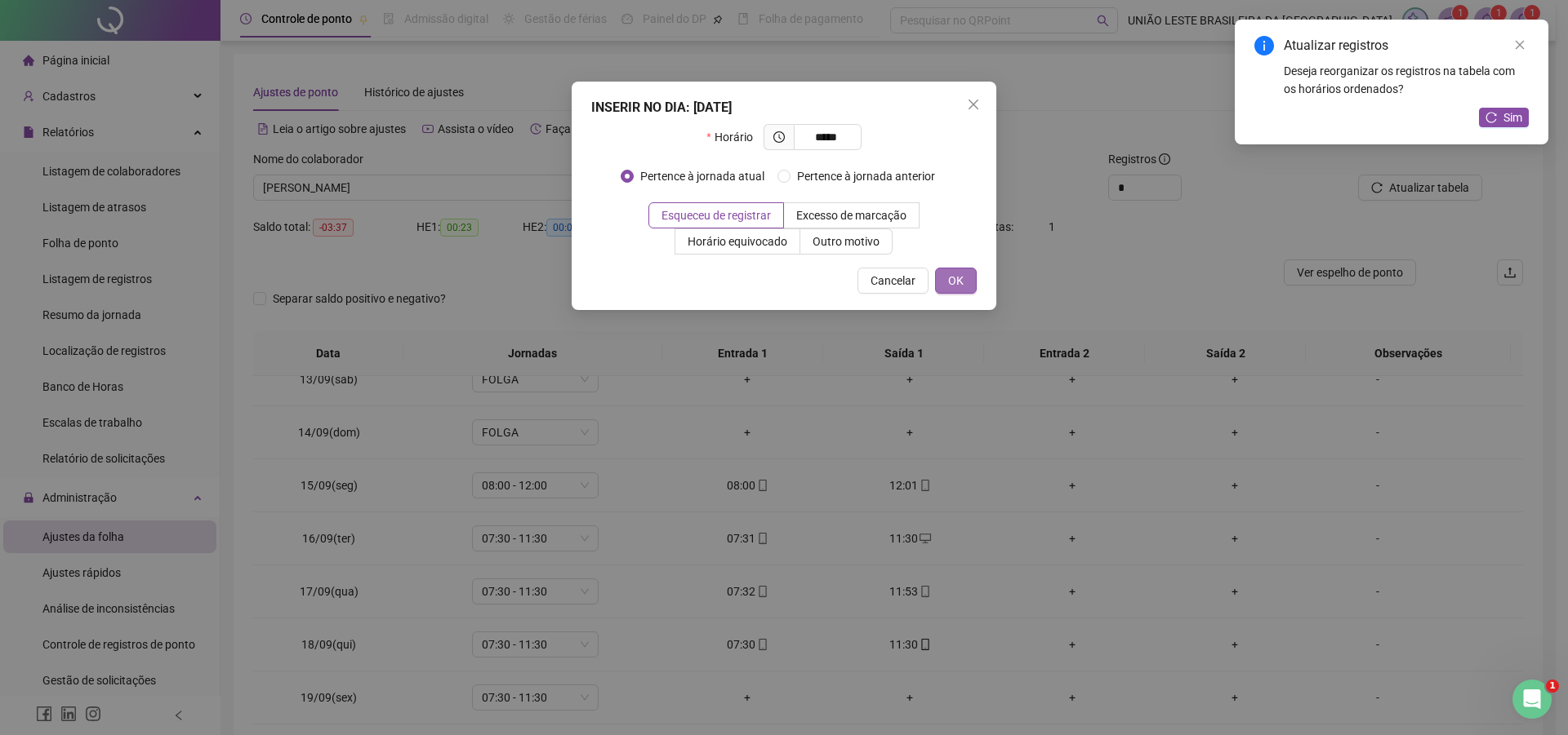
type input "*****"
click at [969, 289] on button "OK" at bounding box center [955, 281] width 41 height 26
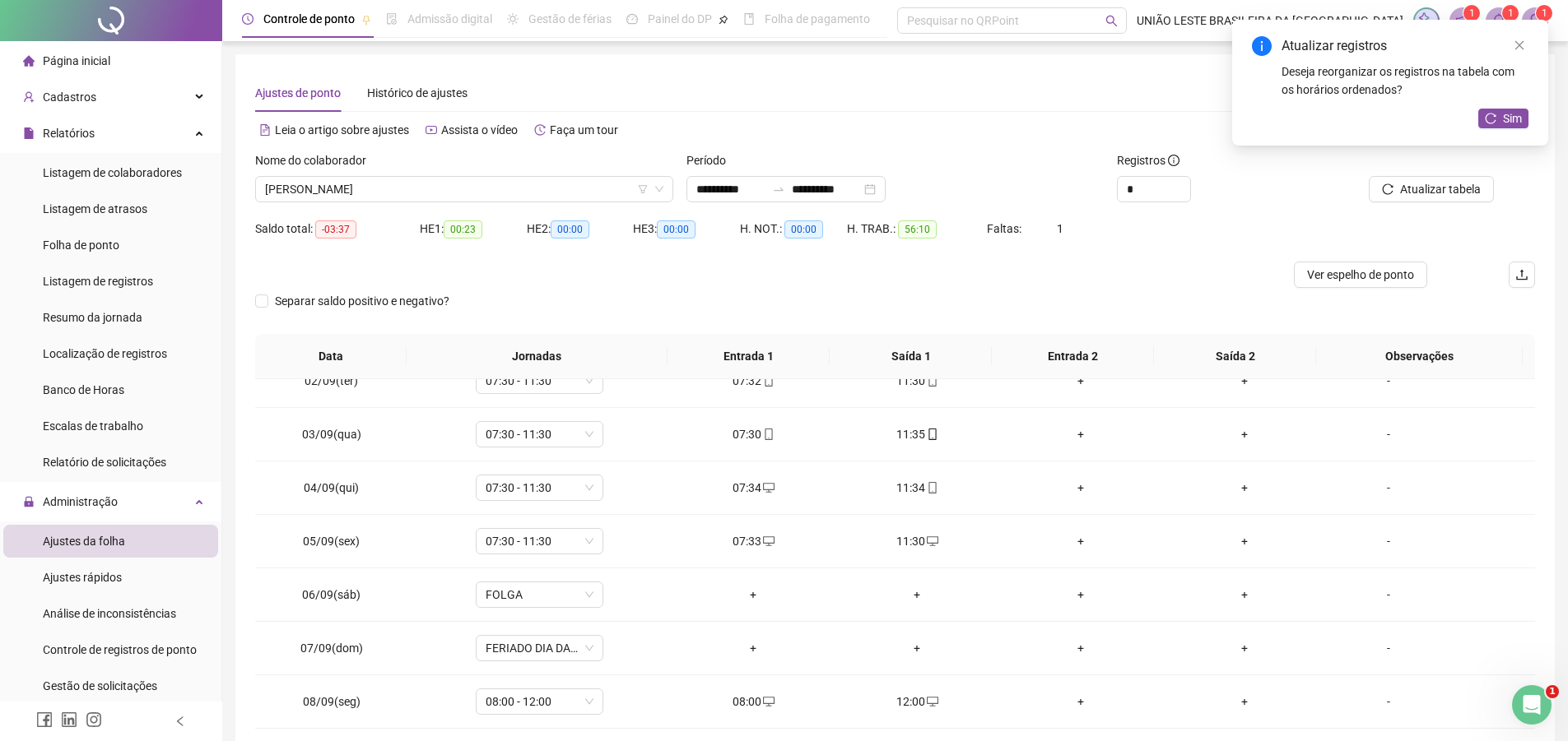
scroll to position [0, 0]
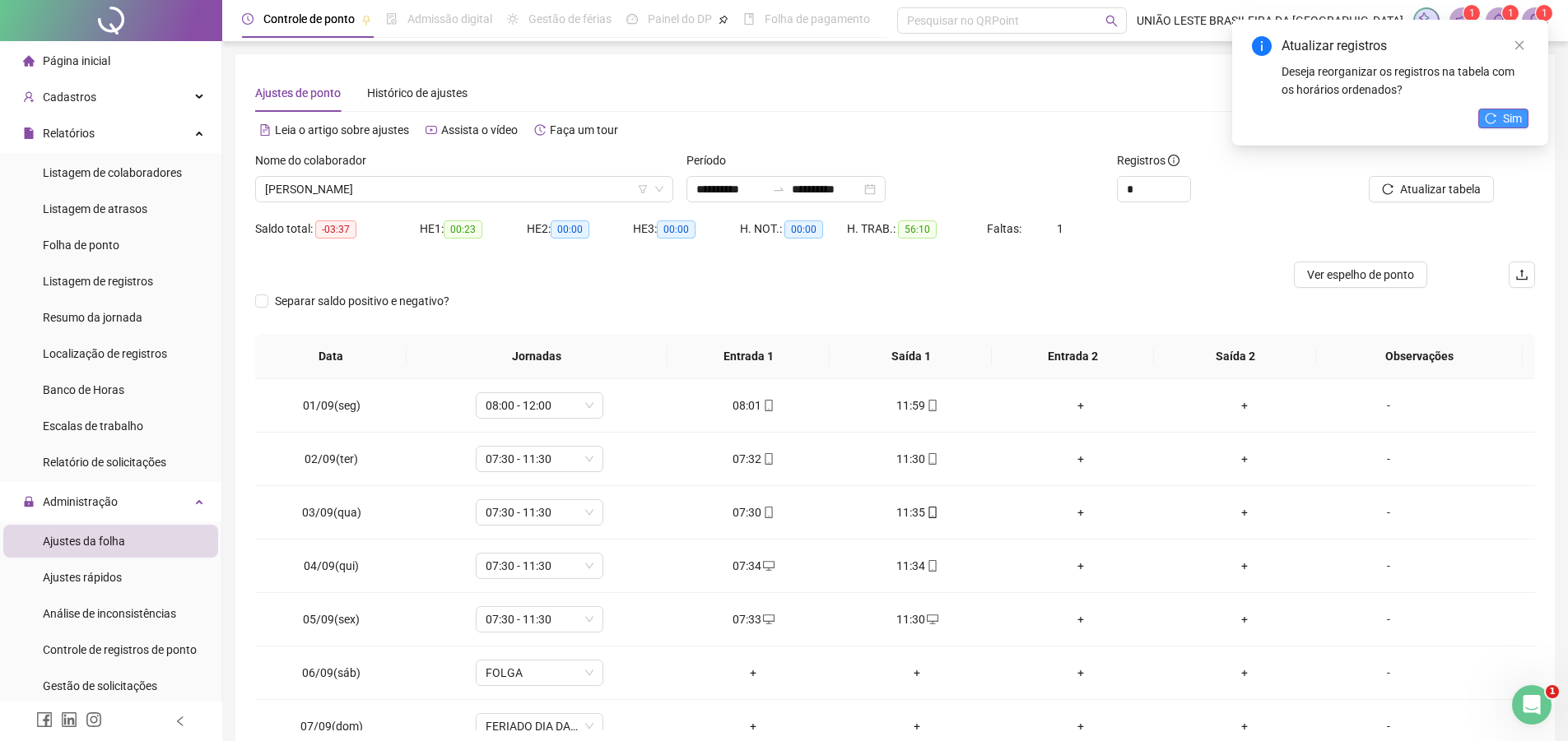
click at [1508, 110] on span "Sim" at bounding box center [1512, 118] width 19 height 18
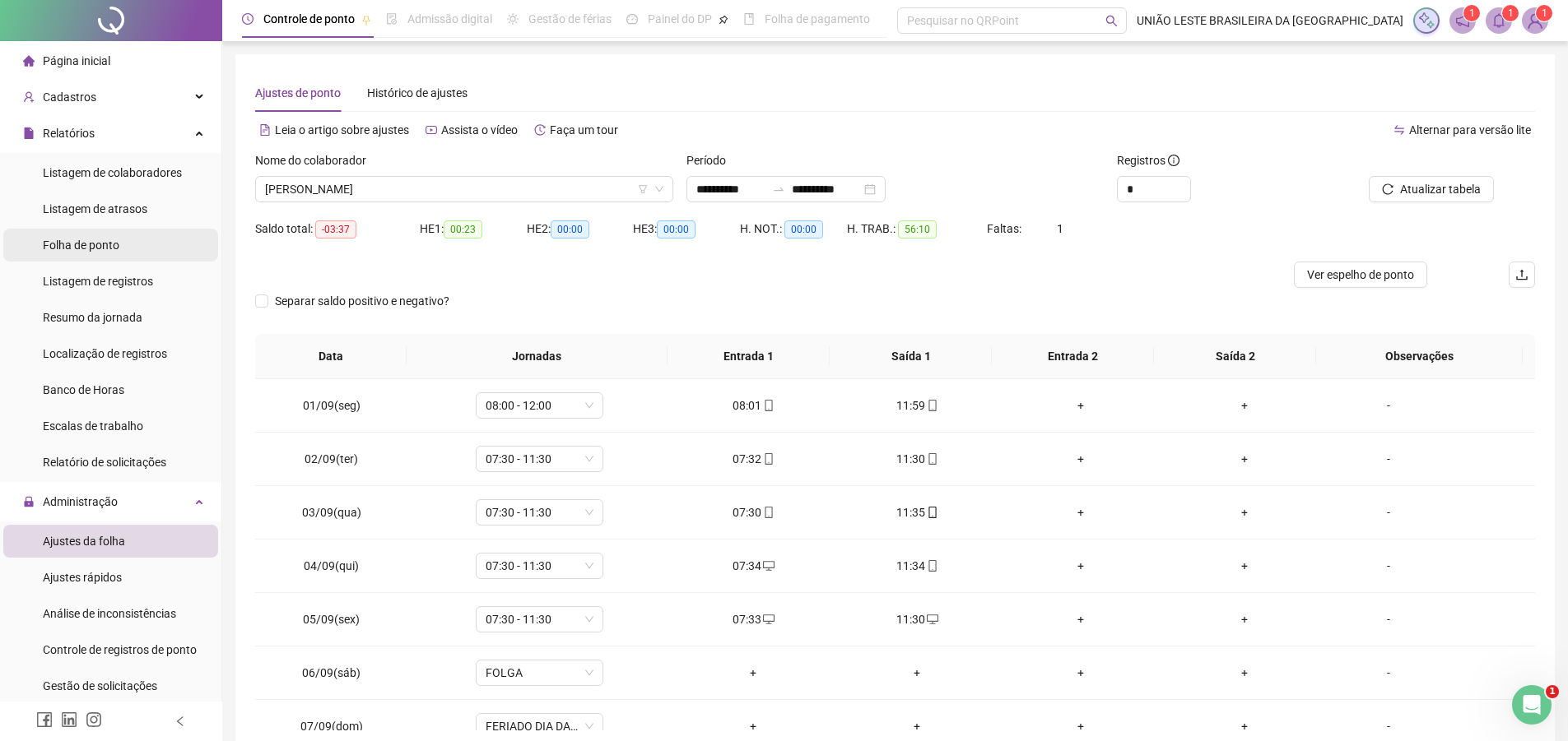
click at [75, 248] on span "Folha de ponto" at bounding box center [81, 245] width 77 height 13
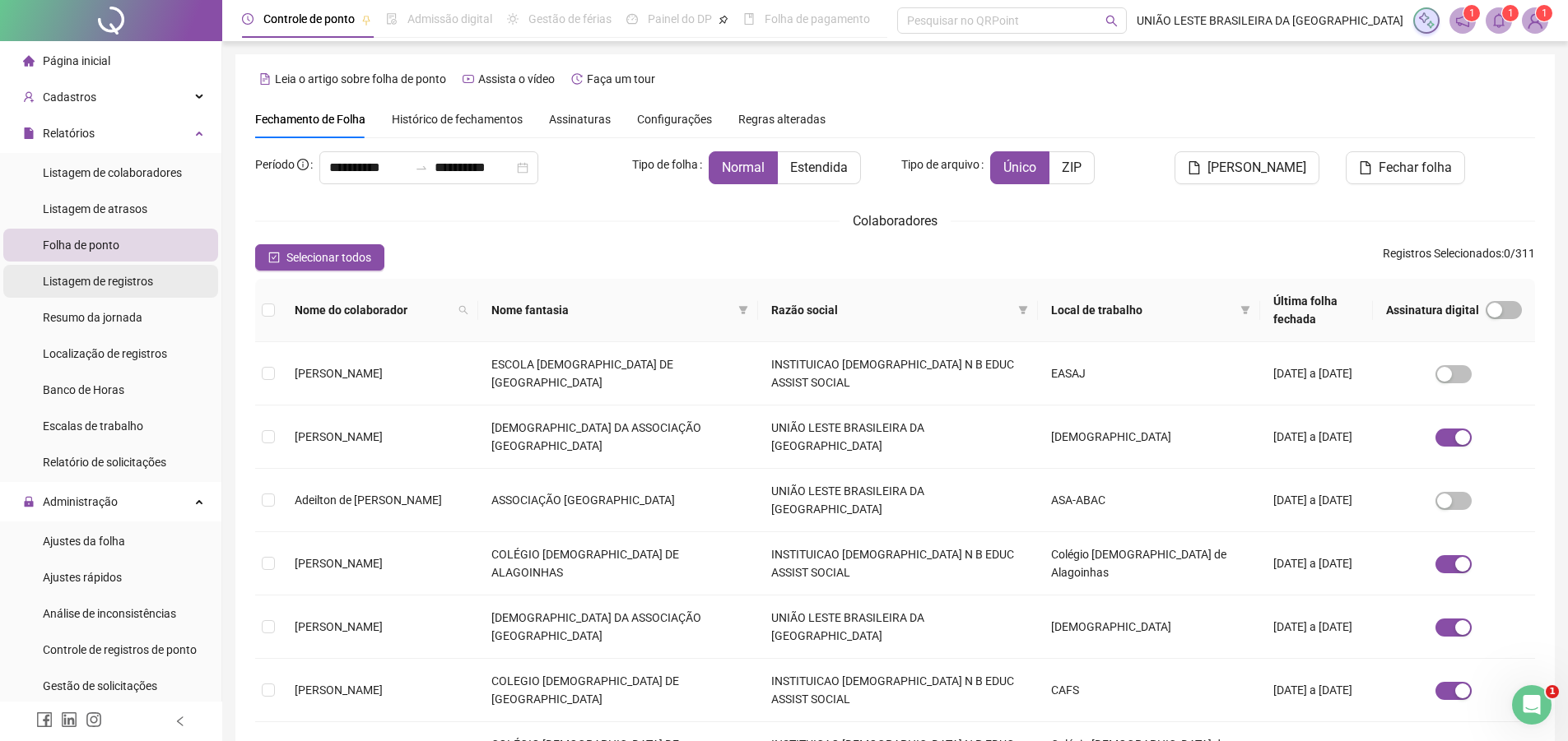
click at [107, 291] on div "Listagem de registros" at bounding box center [98, 281] width 110 height 33
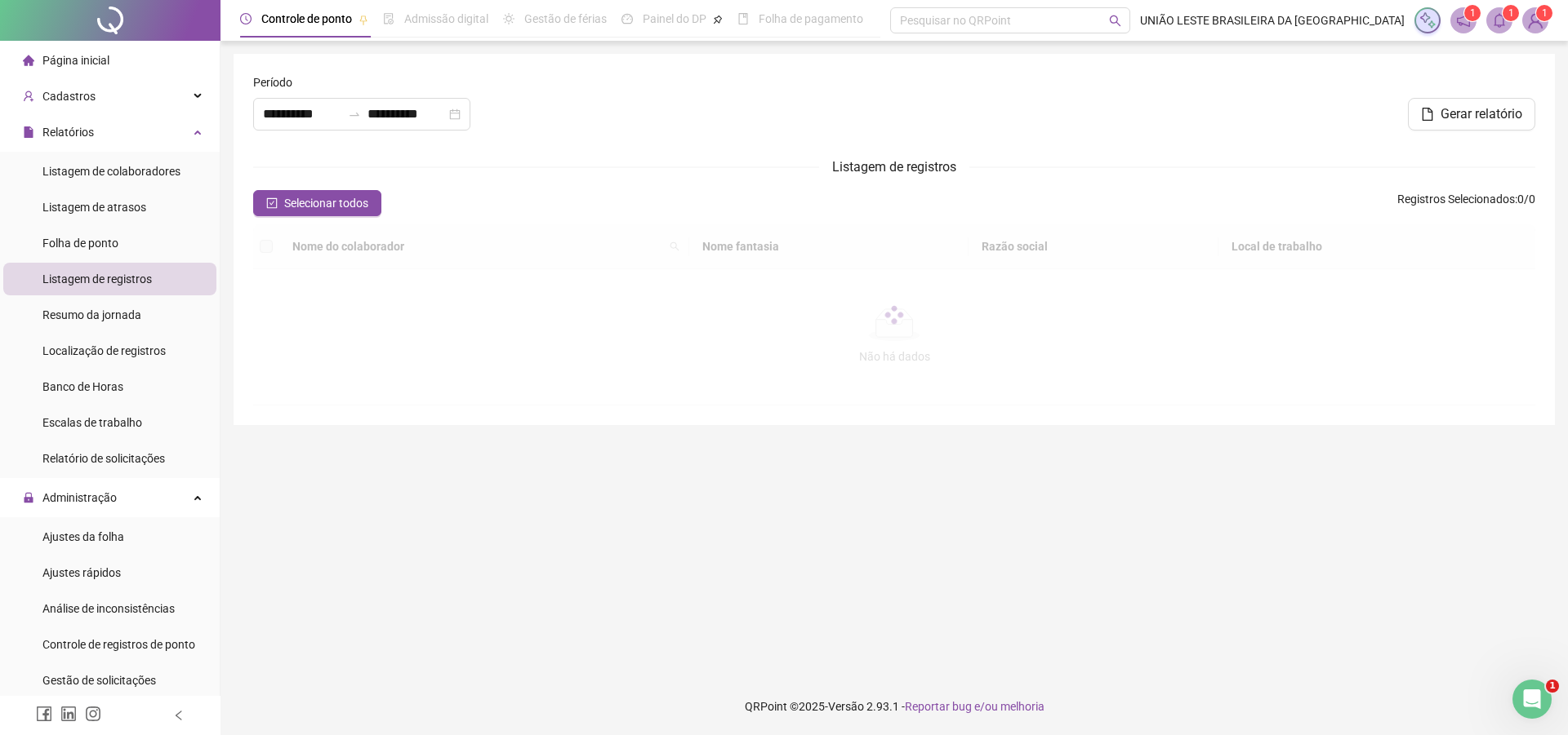
type input "**********"
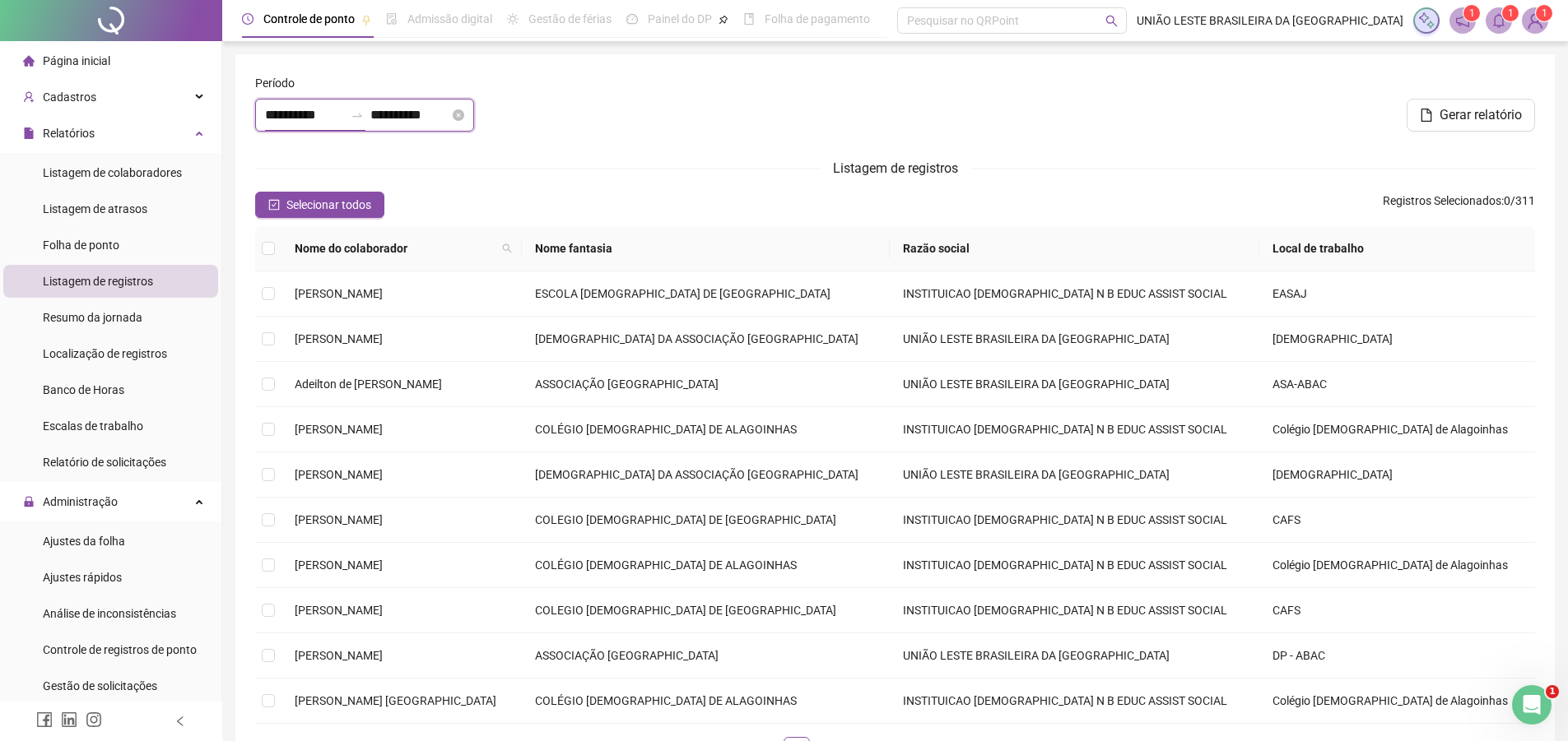
click at [344, 116] on input "**********" at bounding box center [304, 115] width 79 height 20
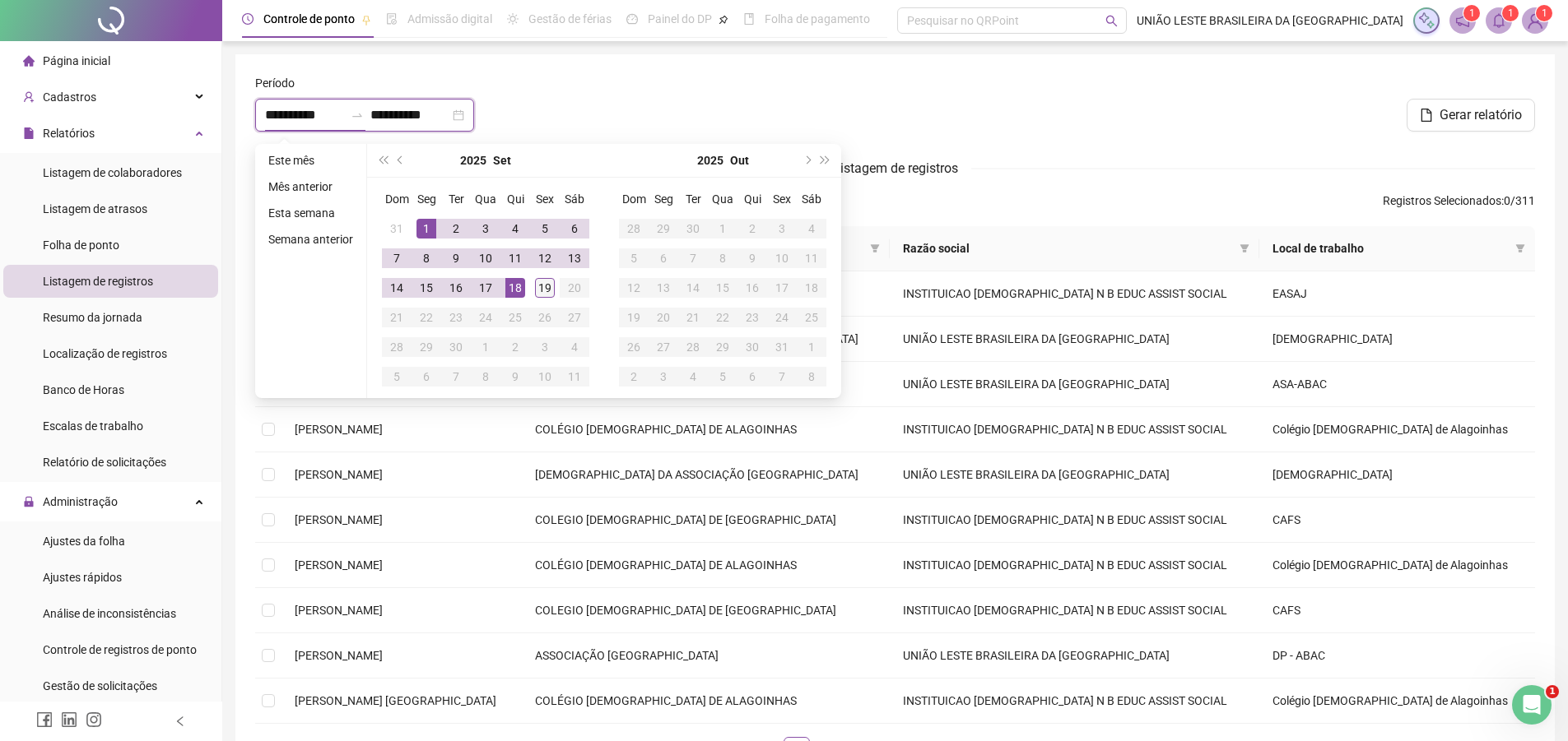
type input "**********"
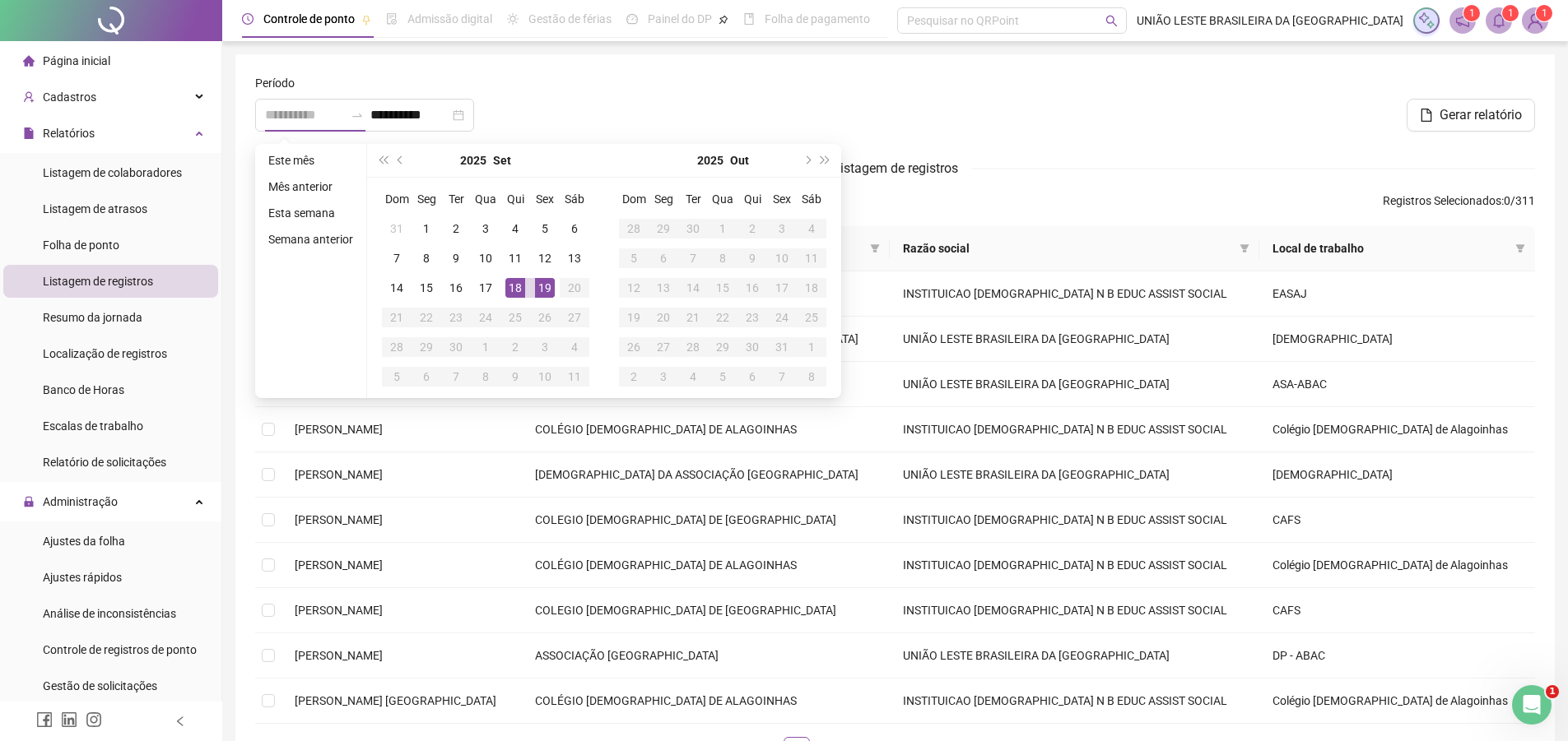
click at [547, 291] on div "19" at bounding box center [545, 288] width 20 height 20
type input "**********"
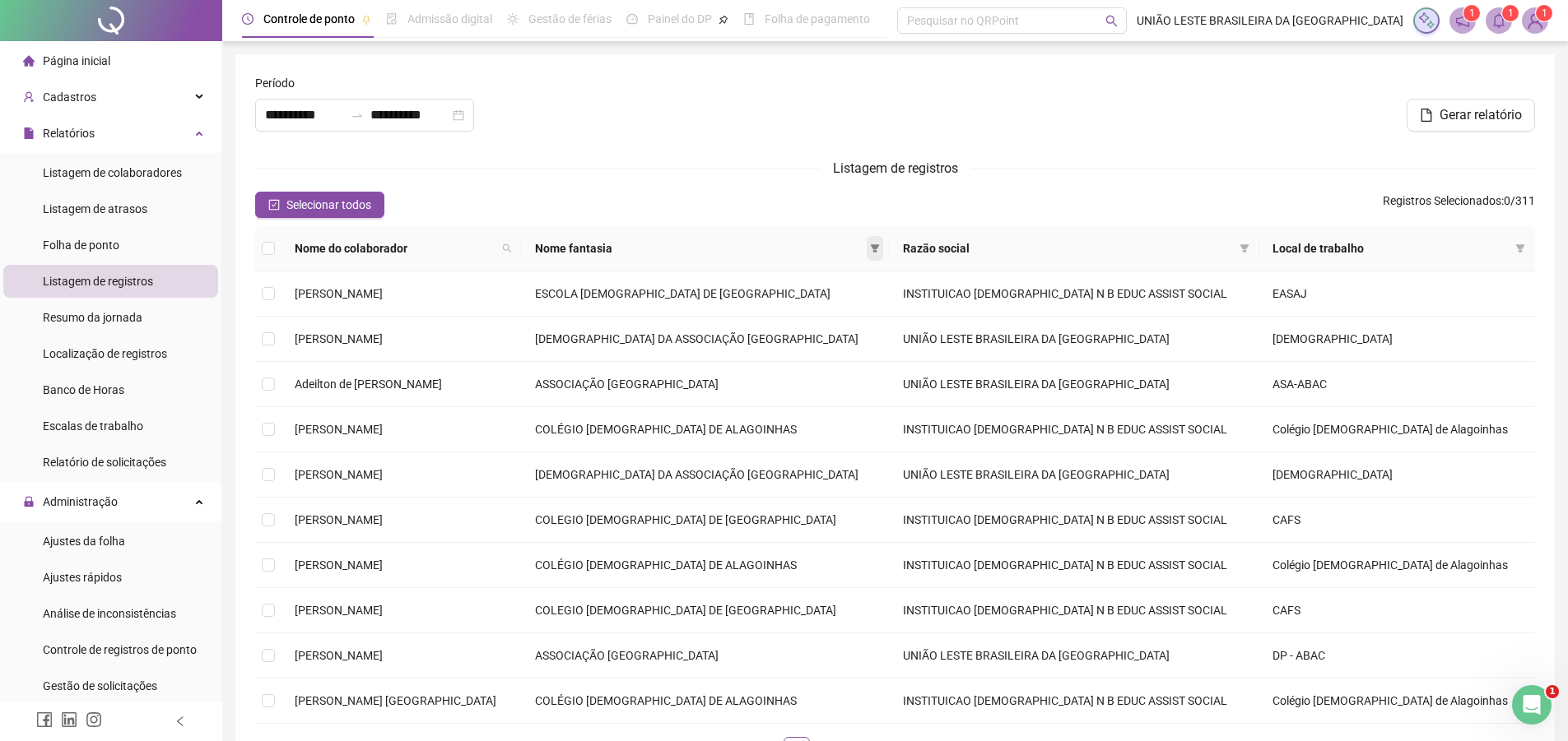
click at [884, 246] on span at bounding box center [875, 248] width 17 height 25
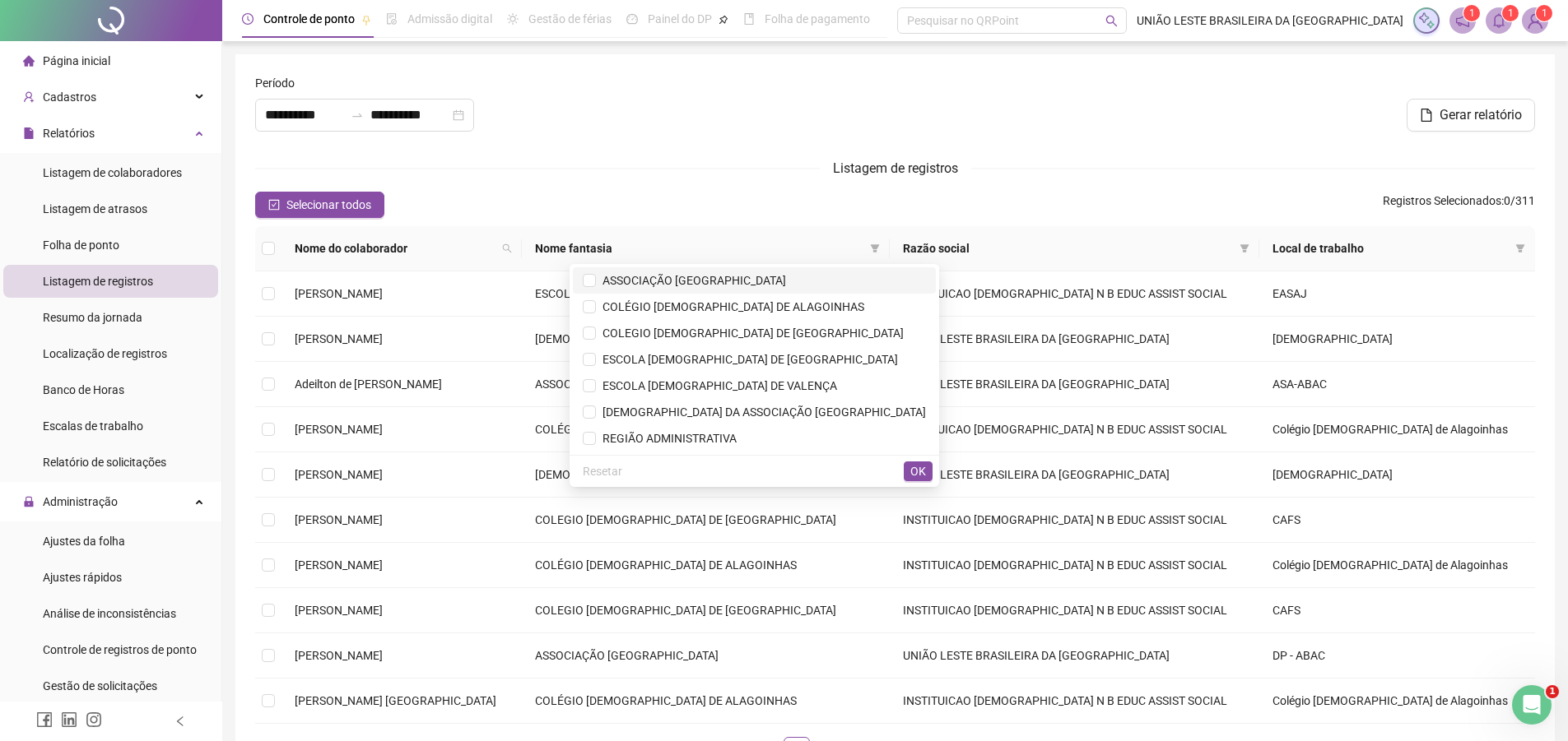
click at [750, 277] on span "ASSOCIAÇÃO [GEOGRAPHIC_DATA]" at bounding box center [691, 280] width 190 height 13
click at [732, 441] on span "REGIÃO ADMINISTRATIVA" at bounding box center [667, 439] width 141 height 13
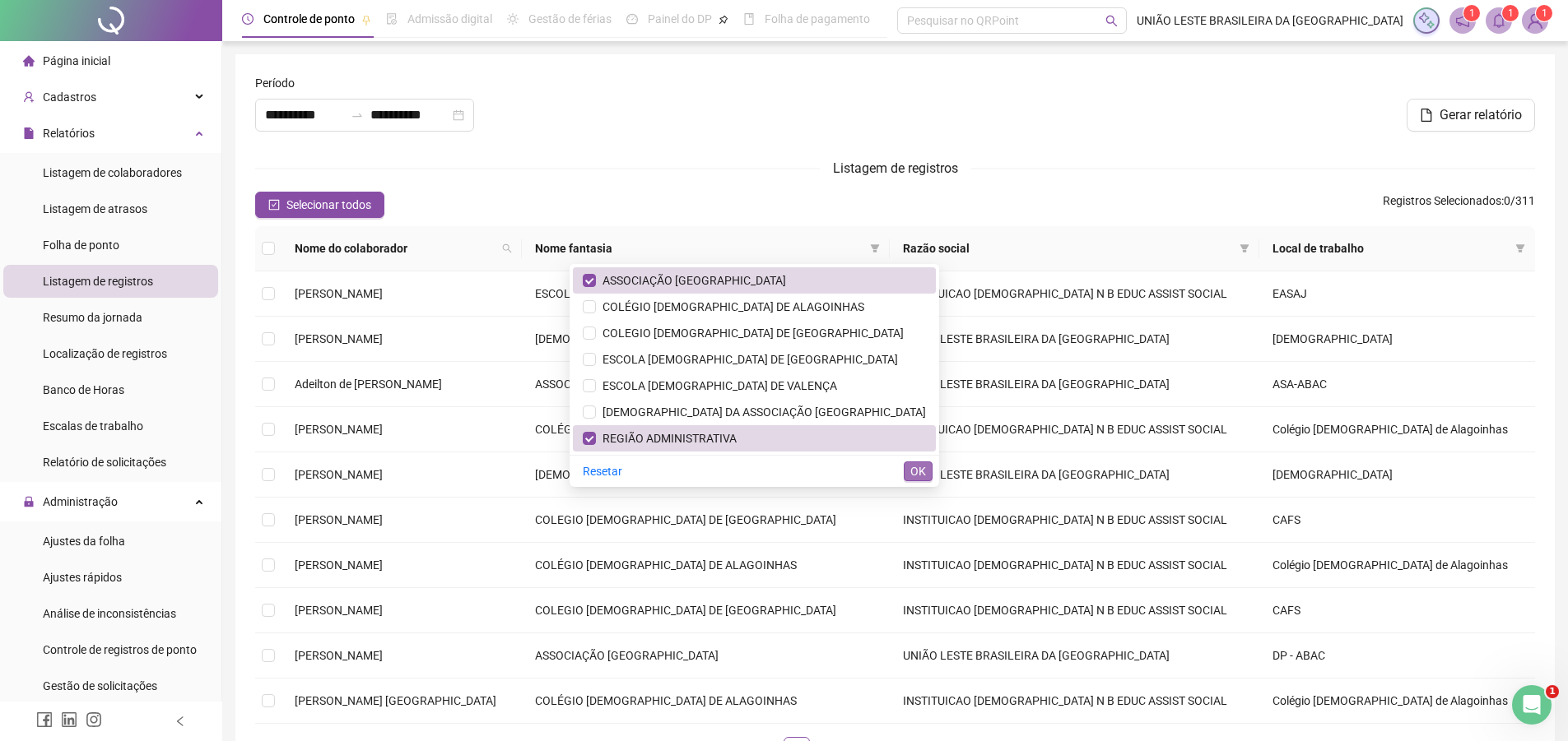
click at [921, 468] on span "OK" at bounding box center [918, 471] width 16 height 18
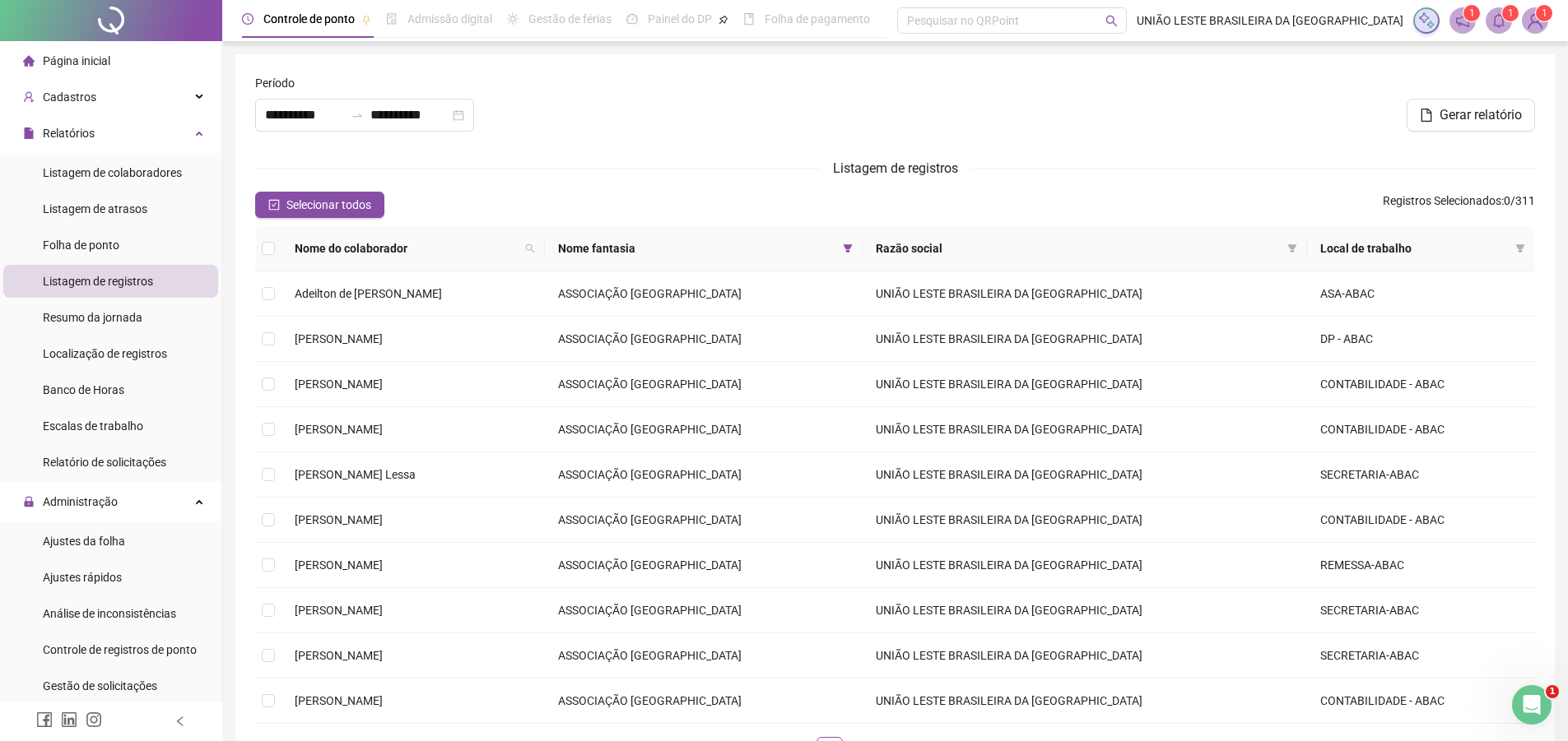
click at [344, 219] on form "**********" at bounding box center [895, 425] width 1280 height 703
click at [342, 205] on span "Selecionar todos" at bounding box center [328, 205] width 85 height 18
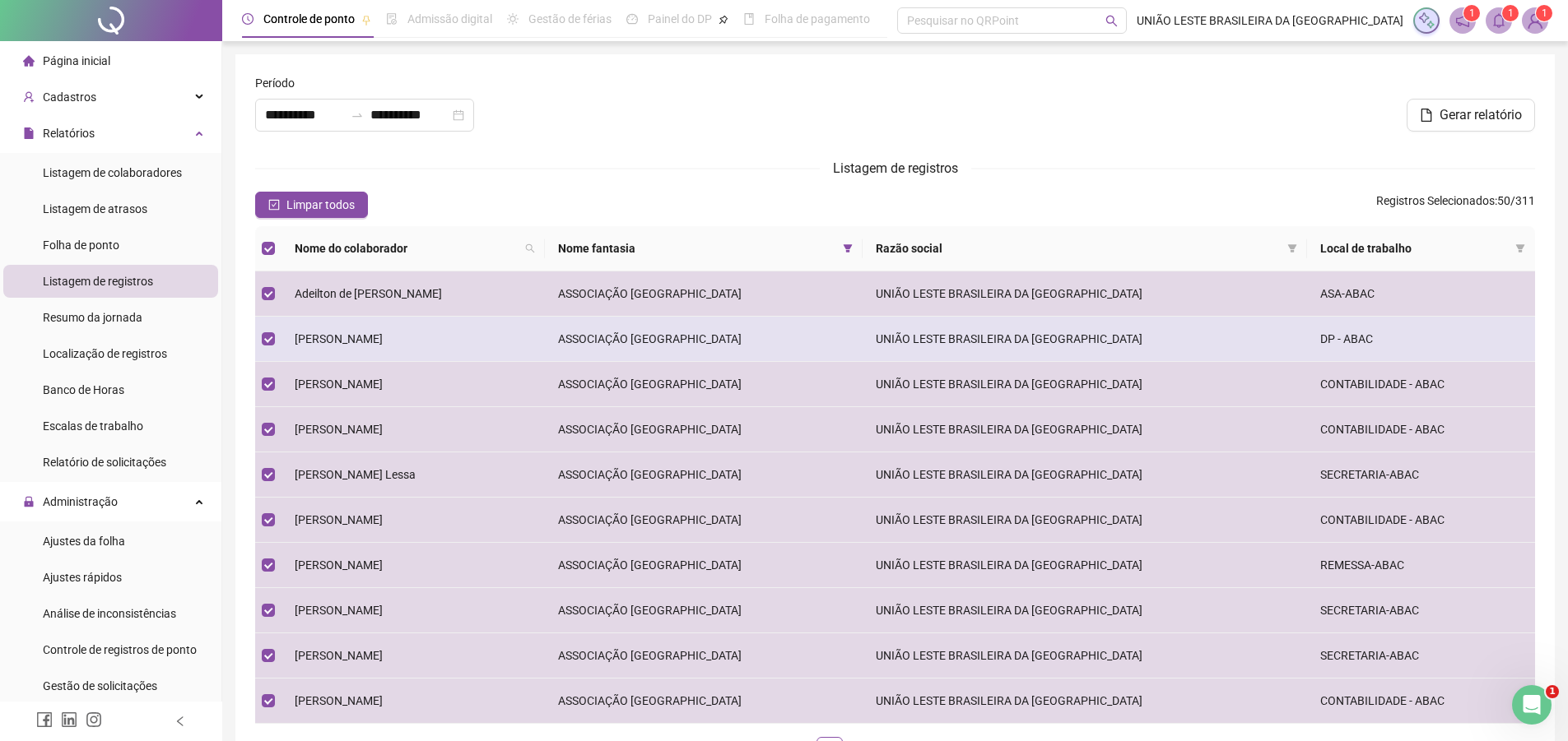
click at [369, 328] on td "[PERSON_NAME]" at bounding box center [413, 339] width 263 height 45
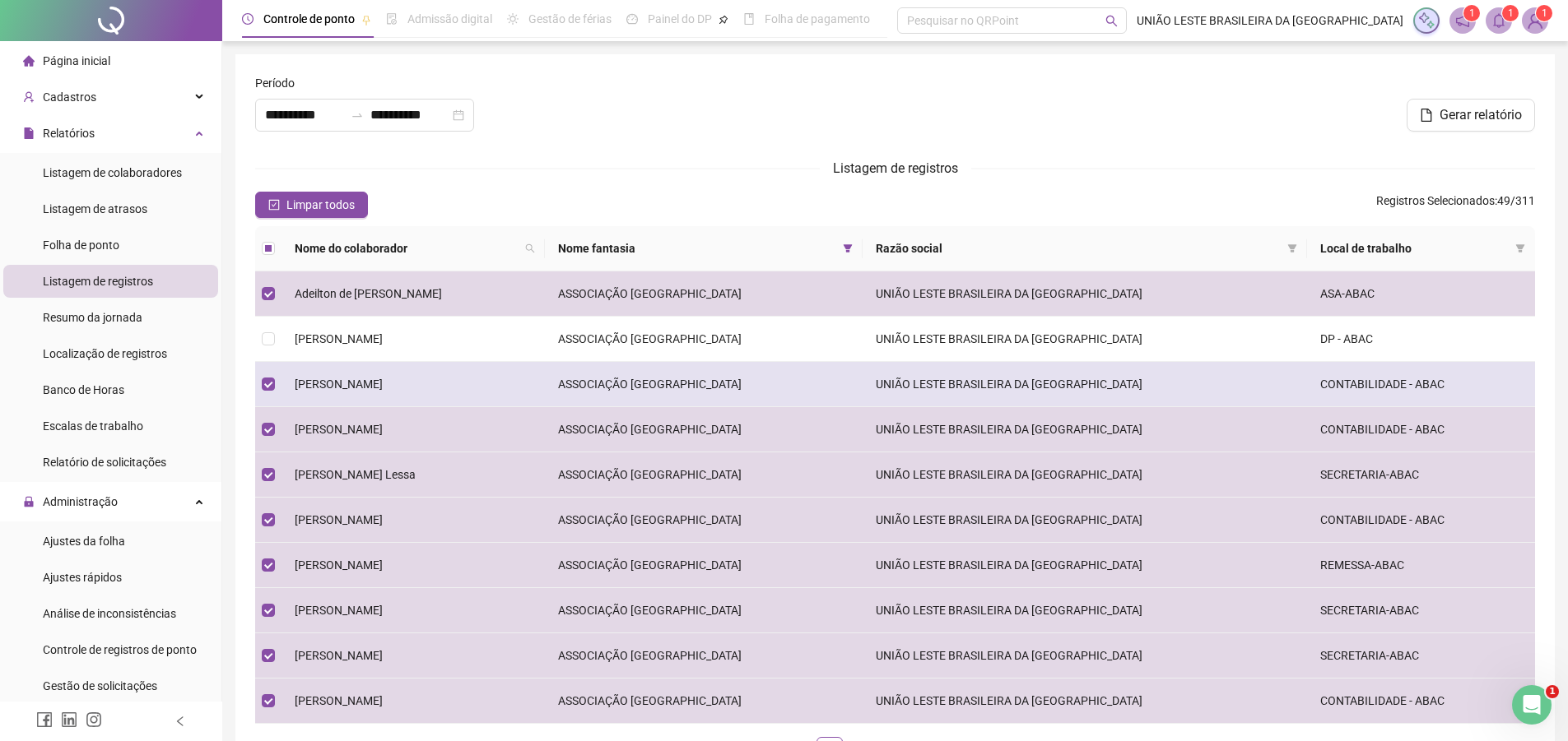
click at [357, 364] on td "[PERSON_NAME]" at bounding box center [413, 384] width 263 height 45
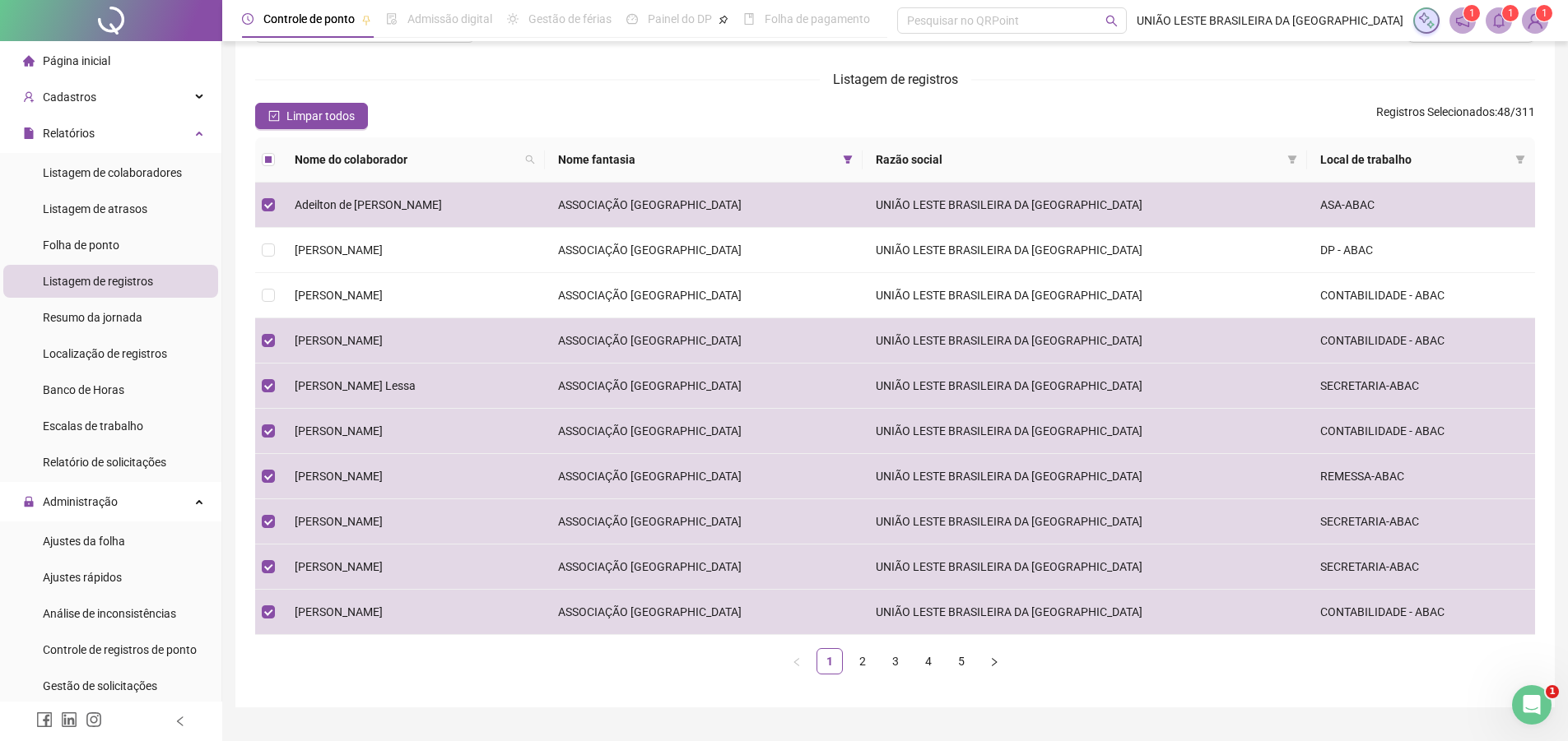
scroll to position [126, 0]
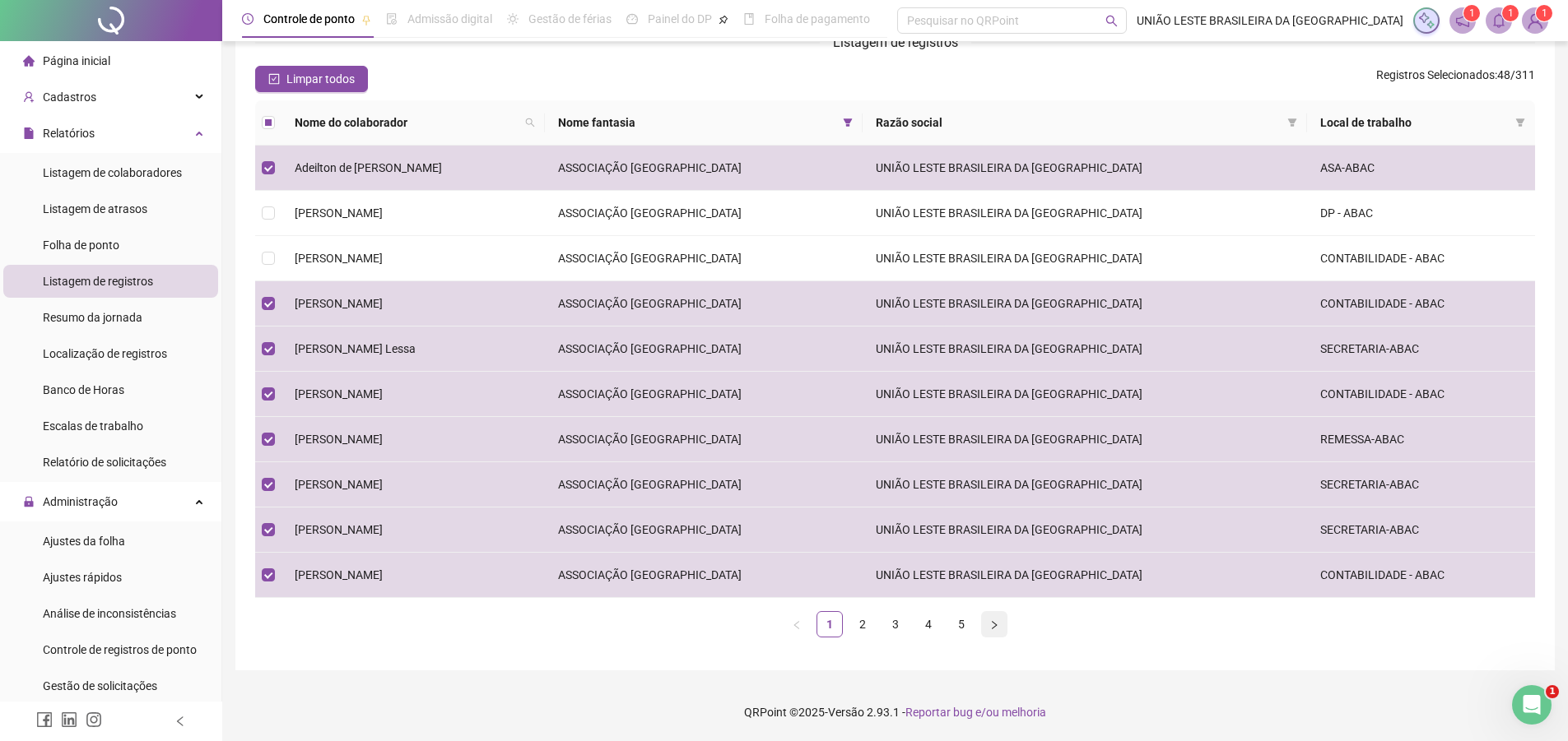
click at [985, 620] on button "button" at bounding box center [995, 624] width 27 height 27
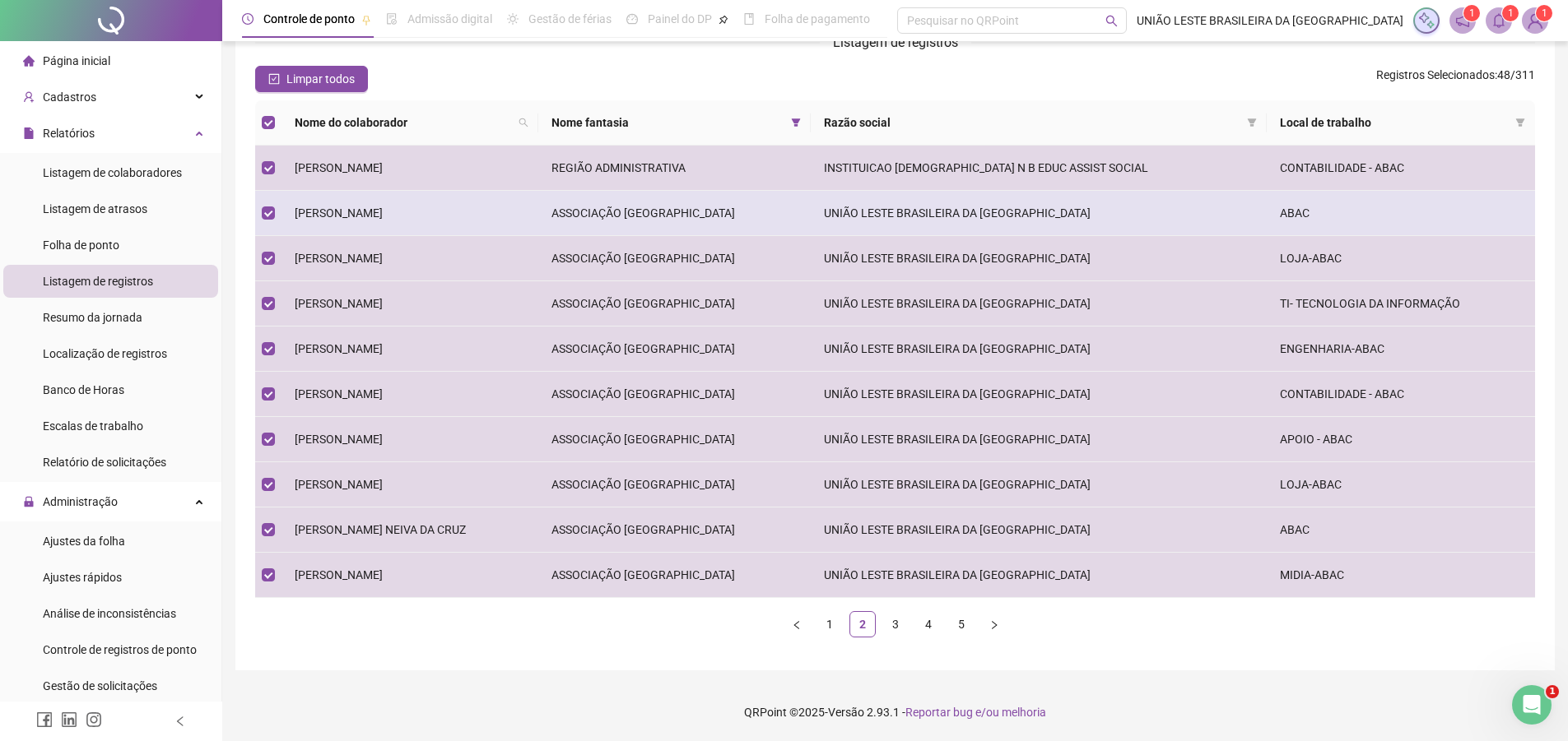
click at [369, 209] on span "[PERSON_NAME]" at bounding box center [338, 213] width 88 height 13
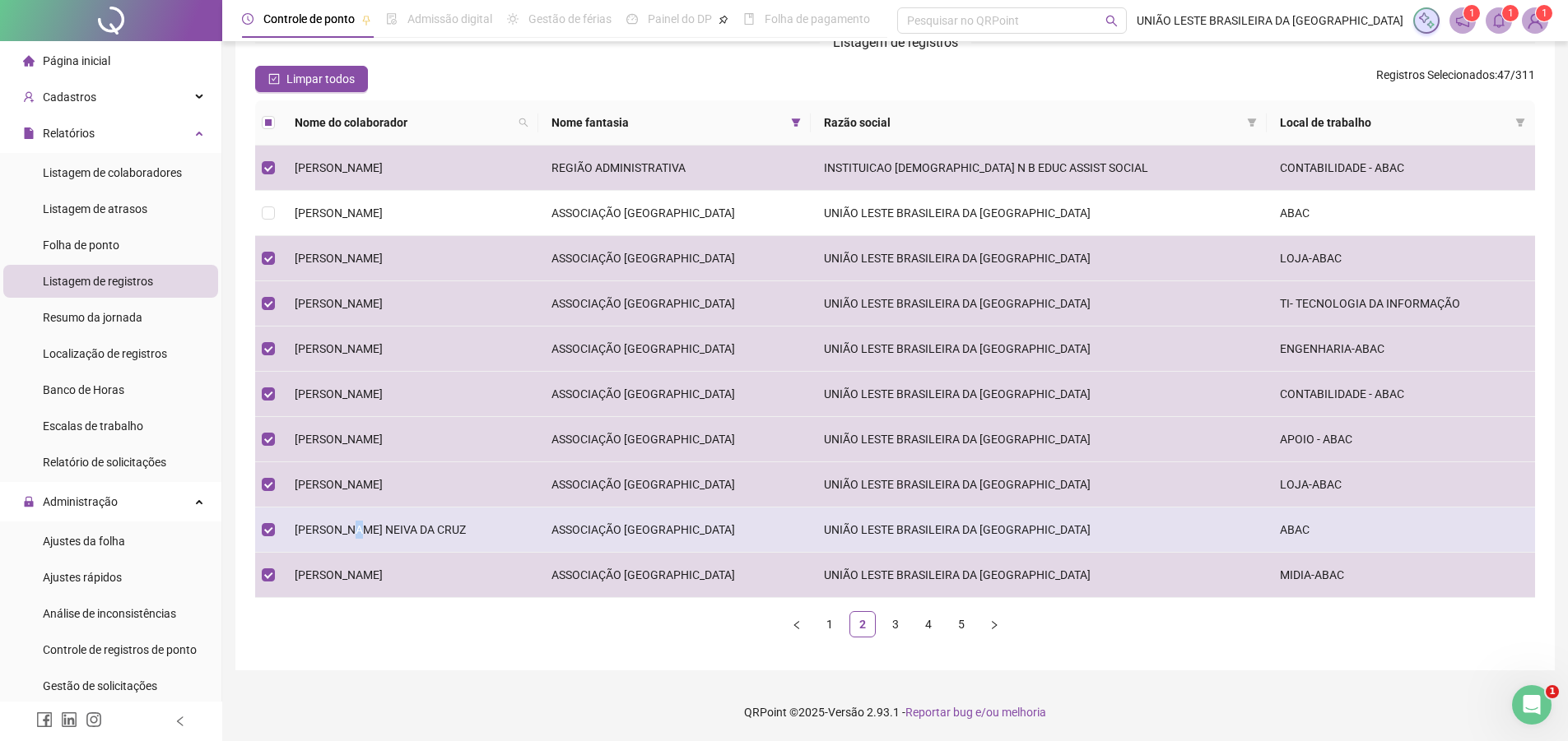
drag, startPoint x: 352, startPoint y: 526, endPoint x: 400, endPoint y: 511, distance: 50.3
click at [355, 526] on span "[PERSON_NAME] NEIVA DA CRUZ" at bounding box center [380, 529] width 171 height 13
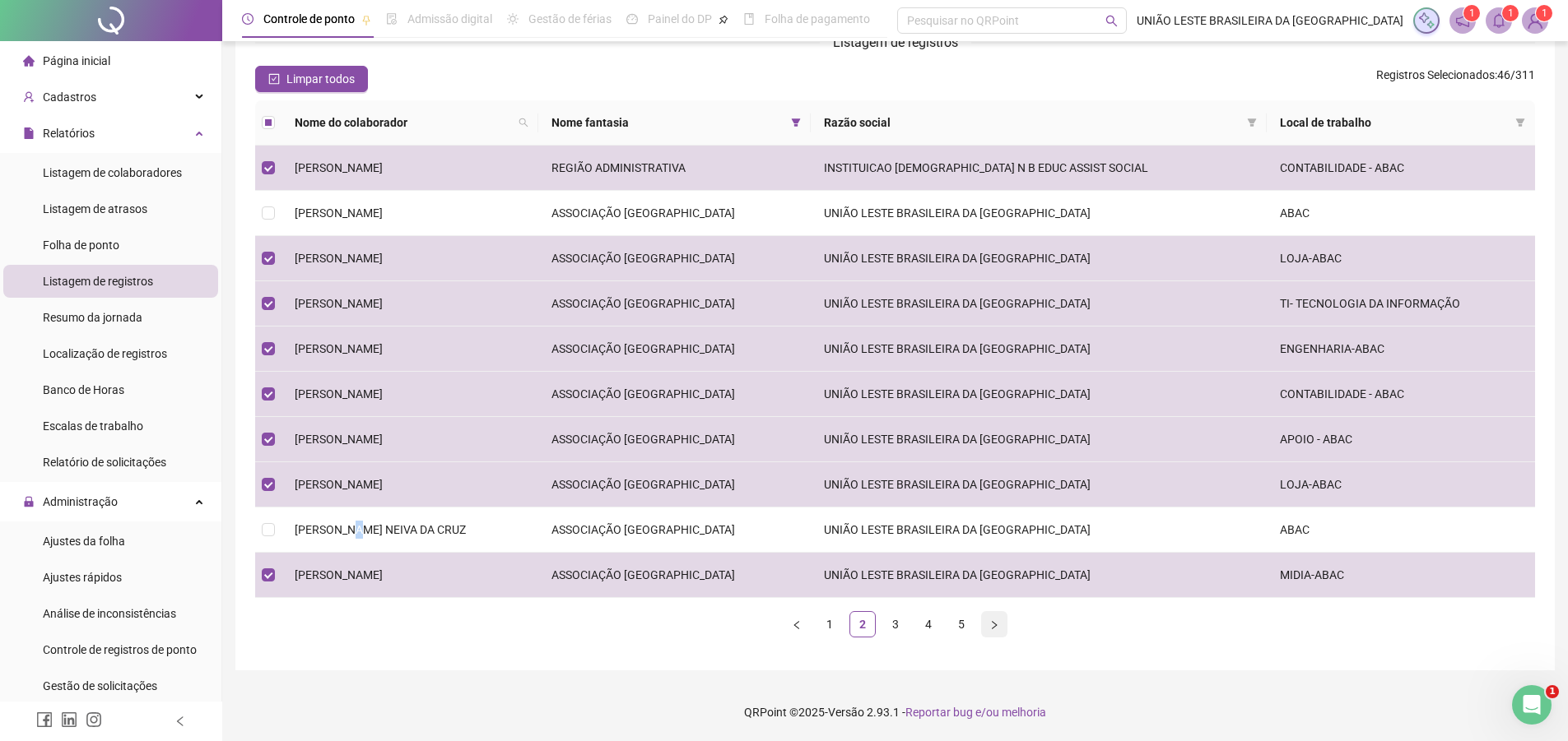
click at [990, 636] on button "button" at bounding box center [995, 624] width 27 height 27
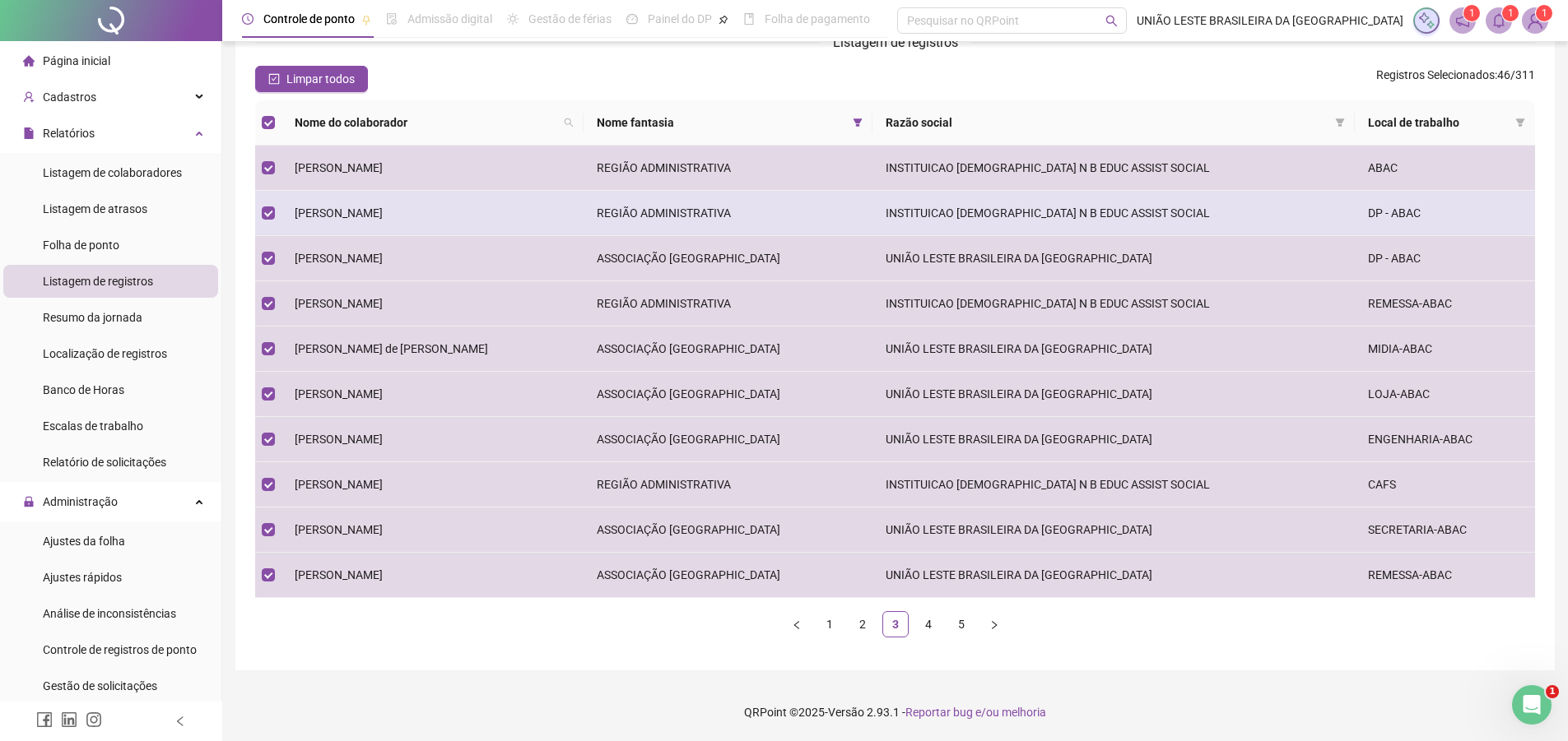
click at [434, 225] on td "[PERSON_NAME]" at bounding box center [432, 213] width 303 height 45
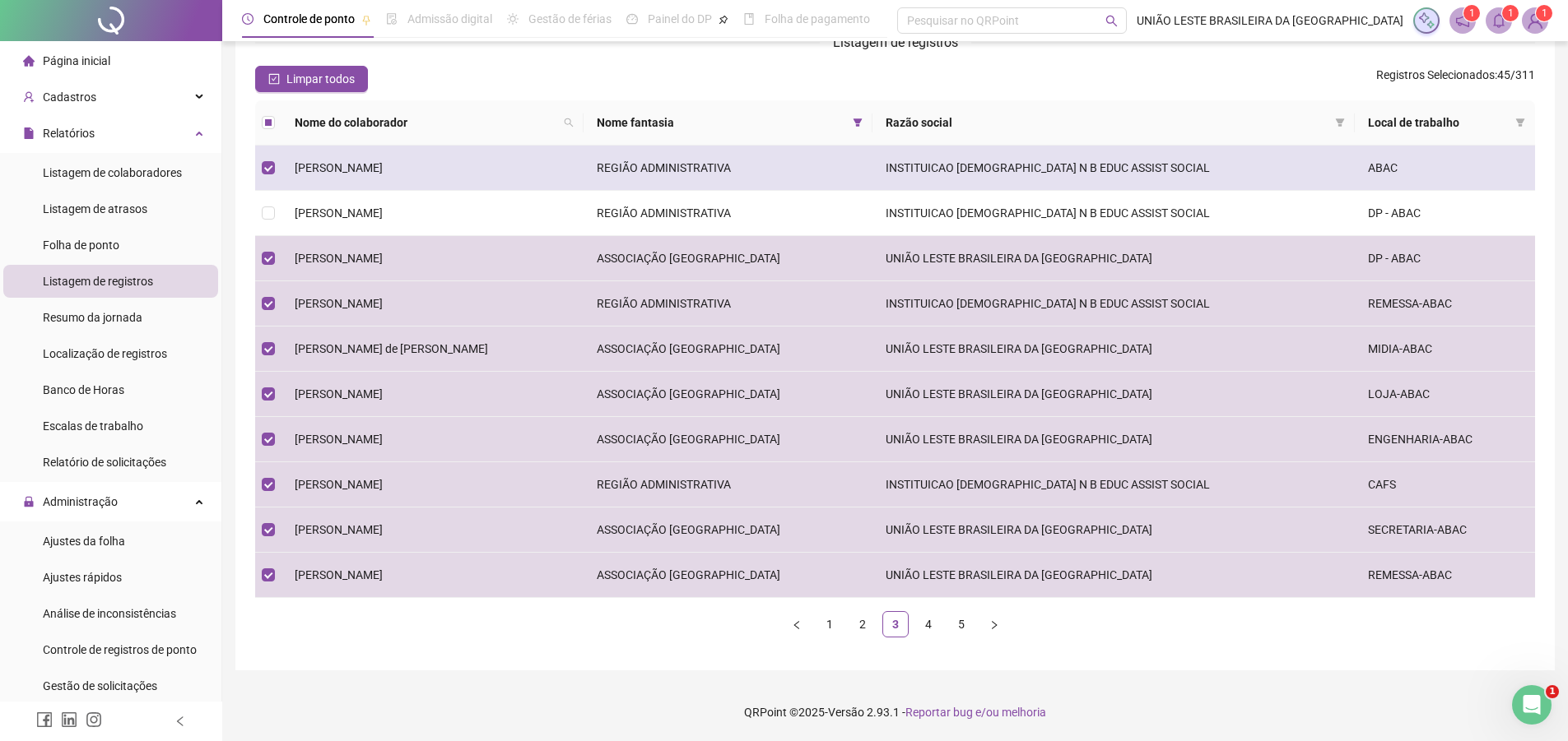
click at [383, 162] on span "[PERSON_NAME]" at bounding box center [338, 167] width 88 height 13
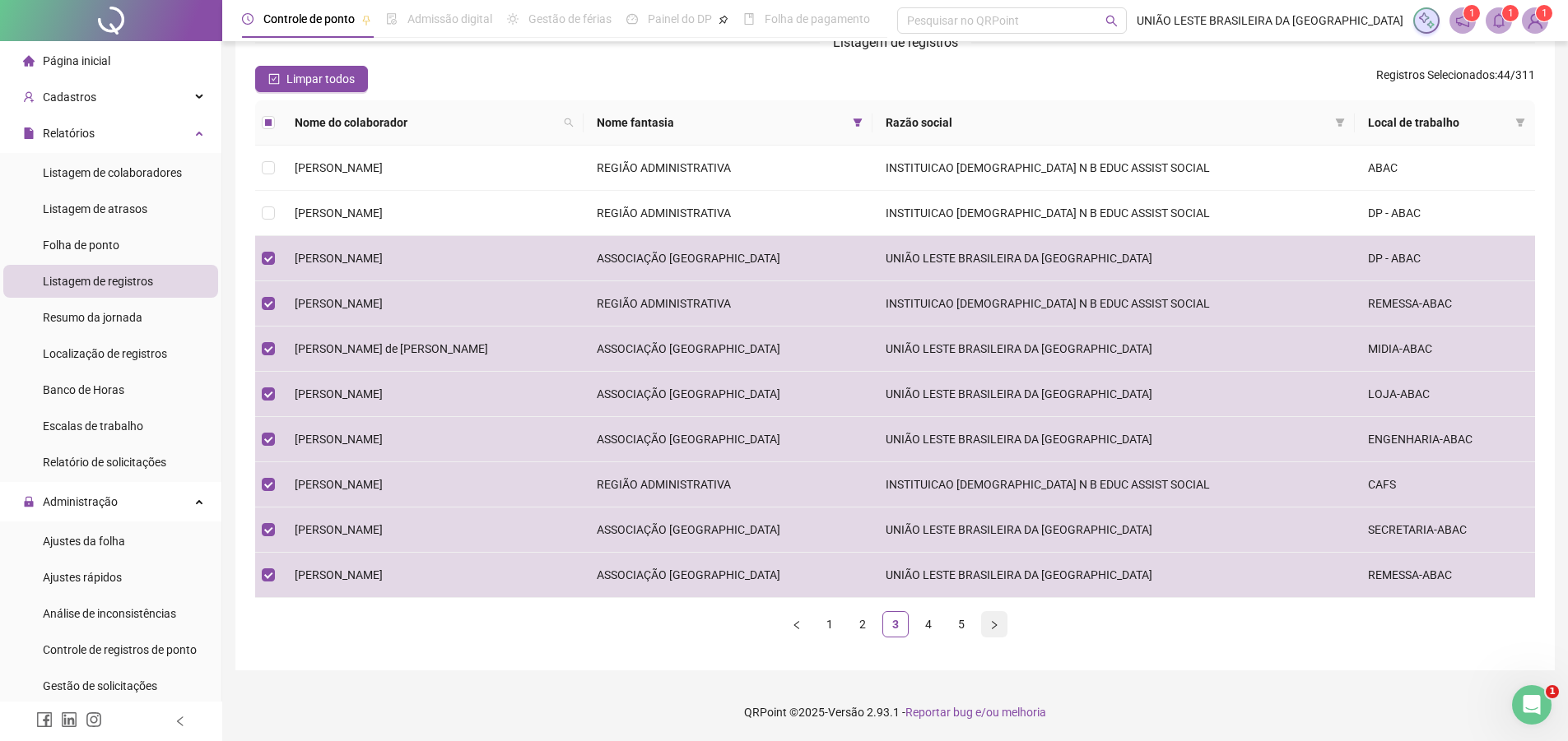
click at [994, 624] on icon "right" at bounding box center [995, 624] width 5 height 8
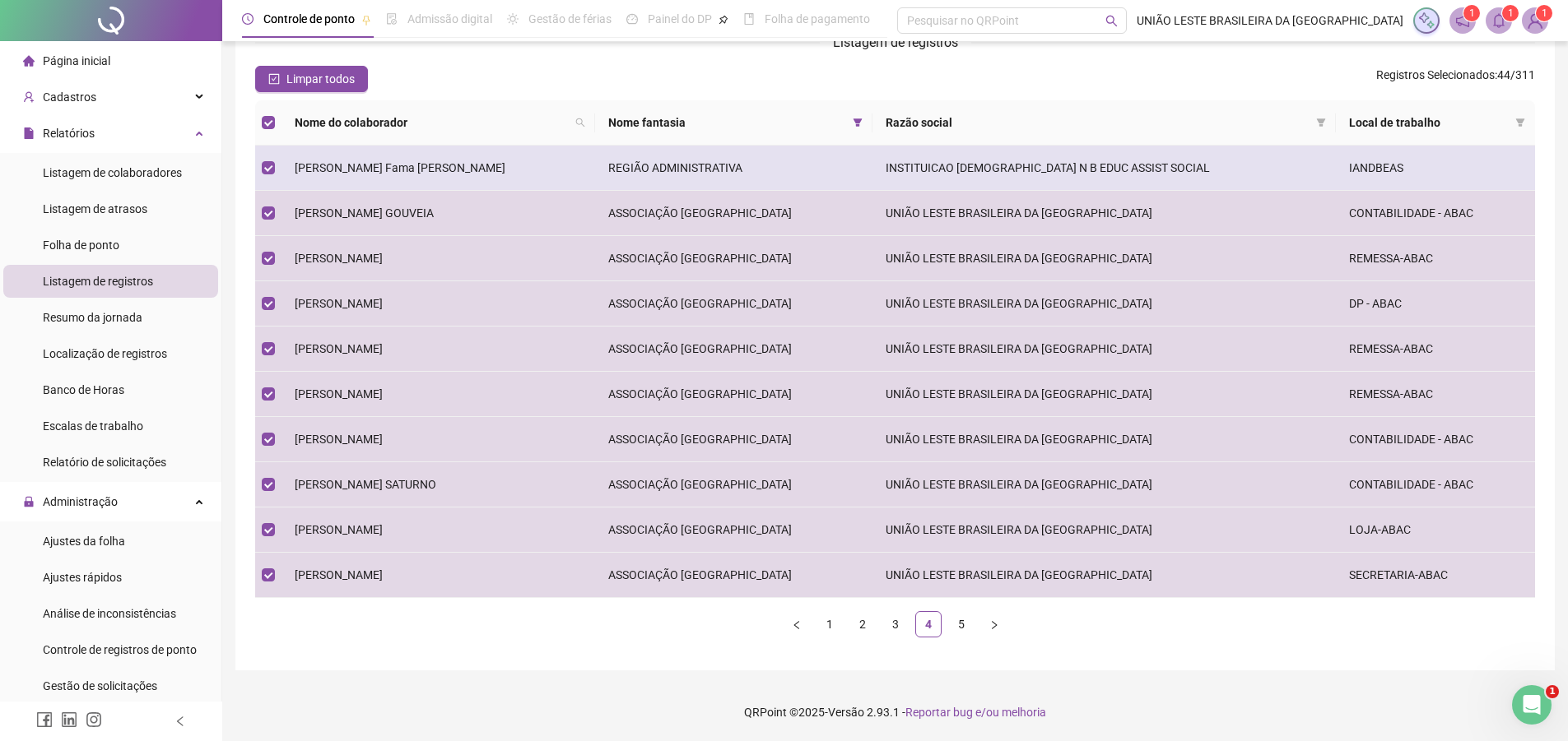
click at [490, 159] on td "[PERSON_NAME] Fama [PERSON_NAME]" at bounding box center [438, 168] width 313 height 45
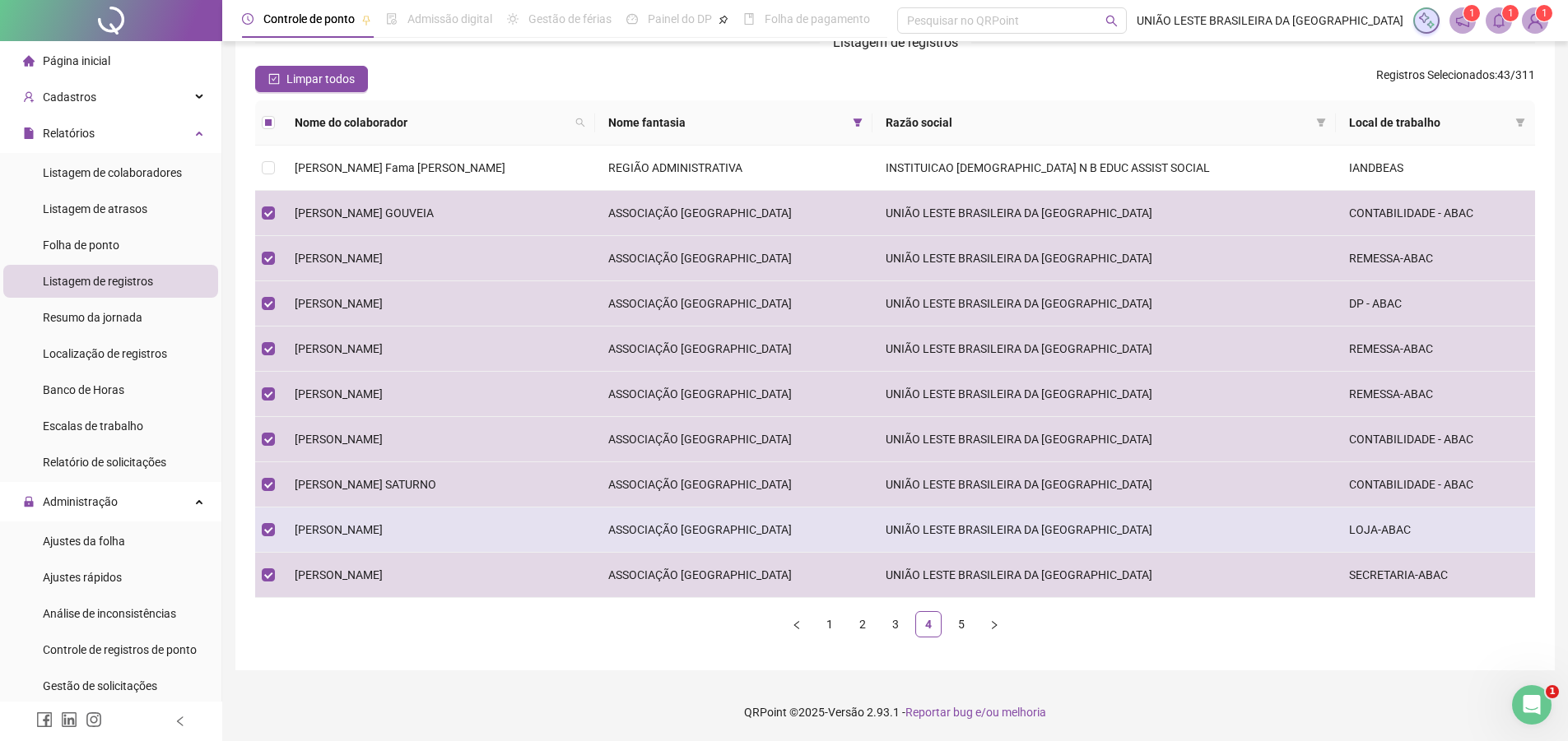
click at [514, 533] on td "[PERSON_NAME]" at bounding box center [438, 530] width 313 height 45
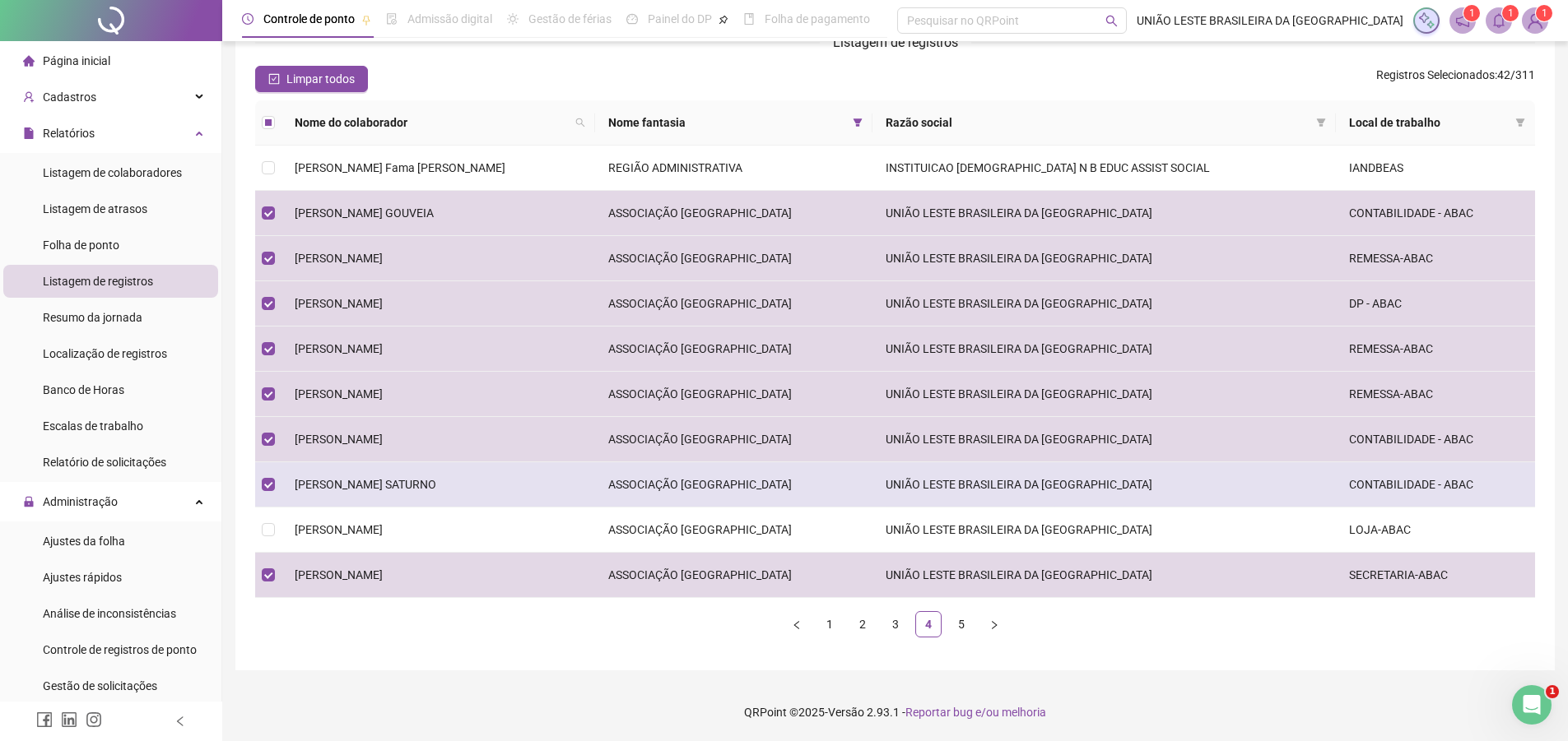
click at [514, 485] on td "[PERSON_NAME] SATURNO" at bounding box center [438, 485] width 313 height 45
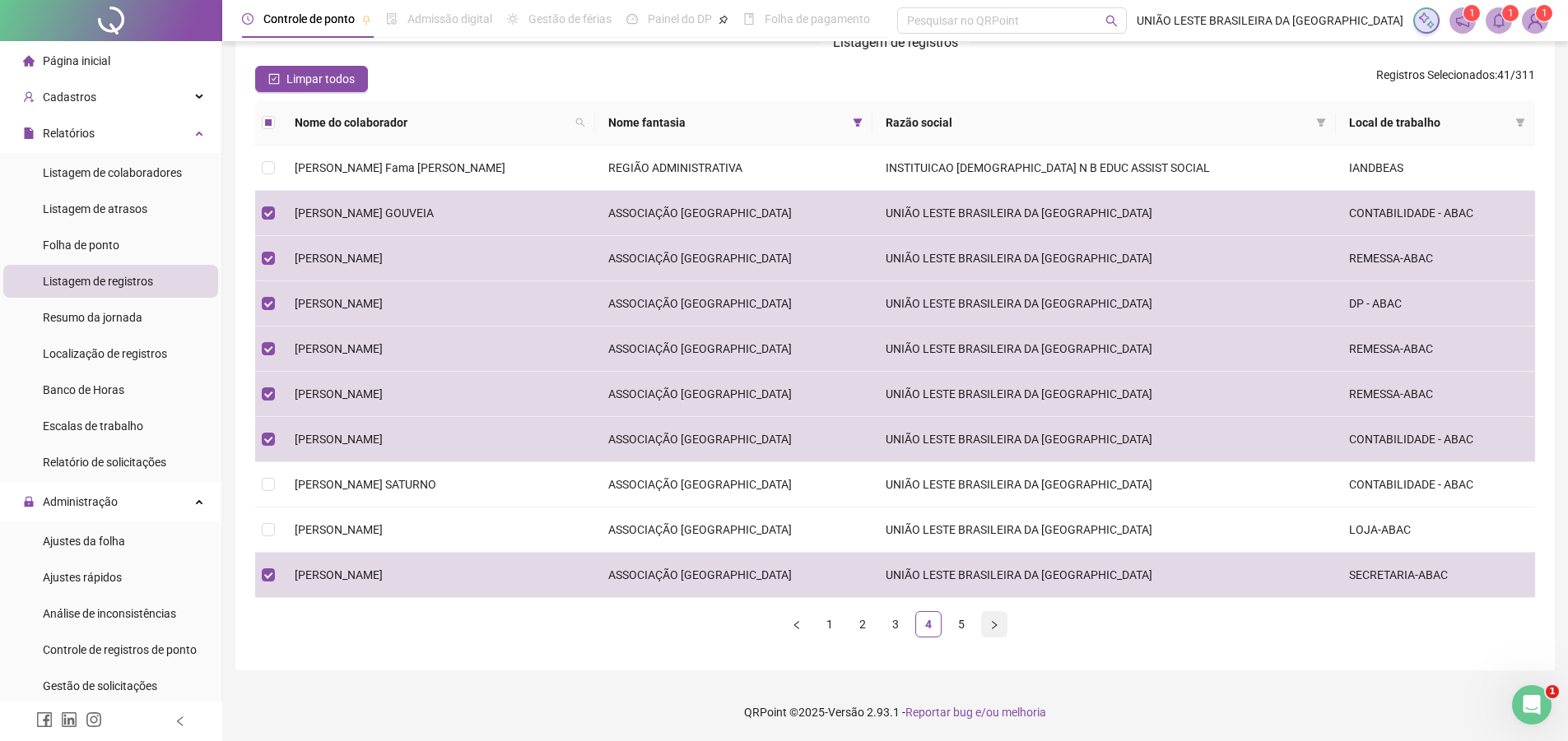
click at [991, 621] on icon "right" at bounding box center [994, 625] width 10 height 10
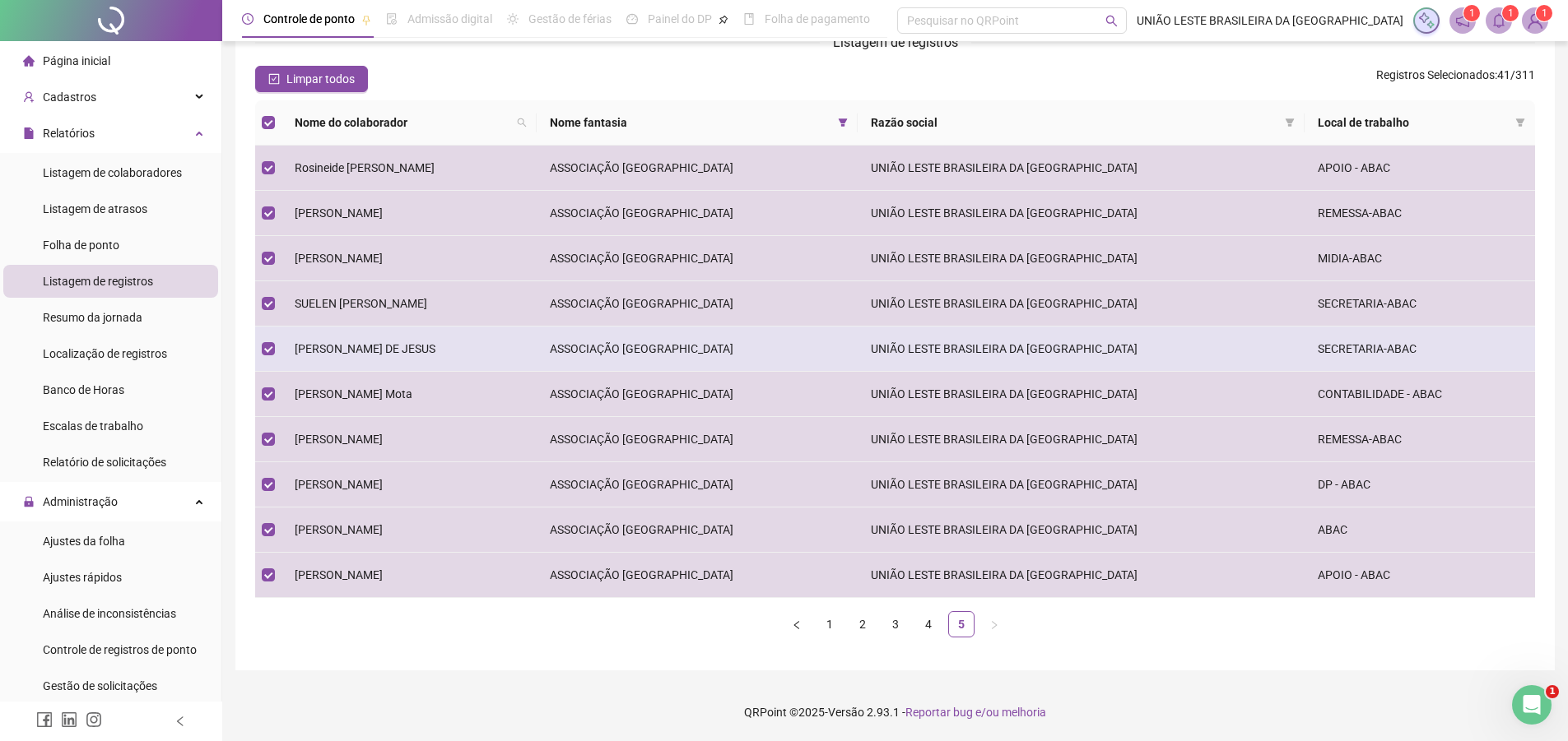
click at [435, 329] on td "[PERSON_NAME] DE JESUS" at bounding box center [408, 349] width 255 height 45
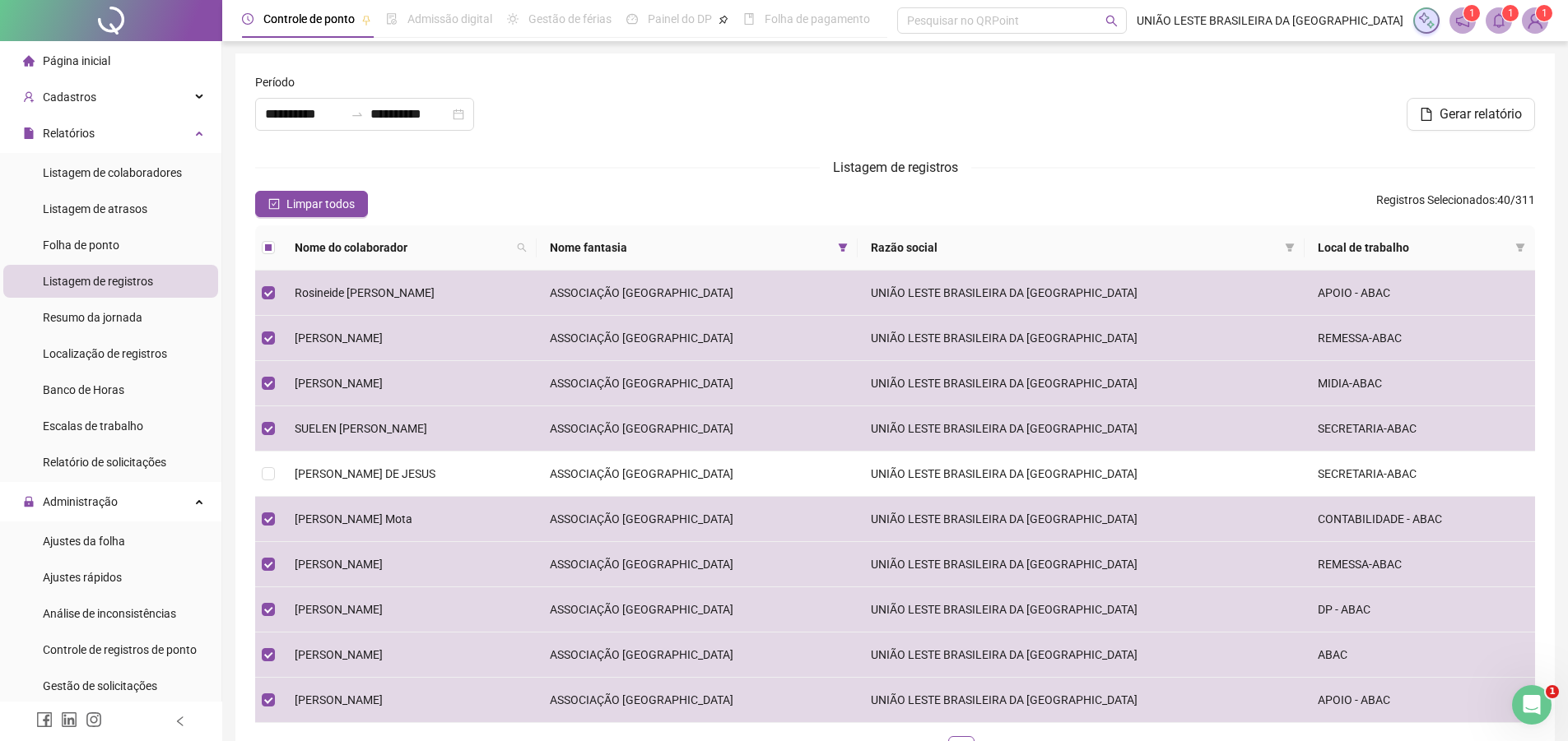
scroll to position [0, 0]
click at [1451, 113] on span "Gerar relatório" at bounding box center [1481, 115] width 83 height 20
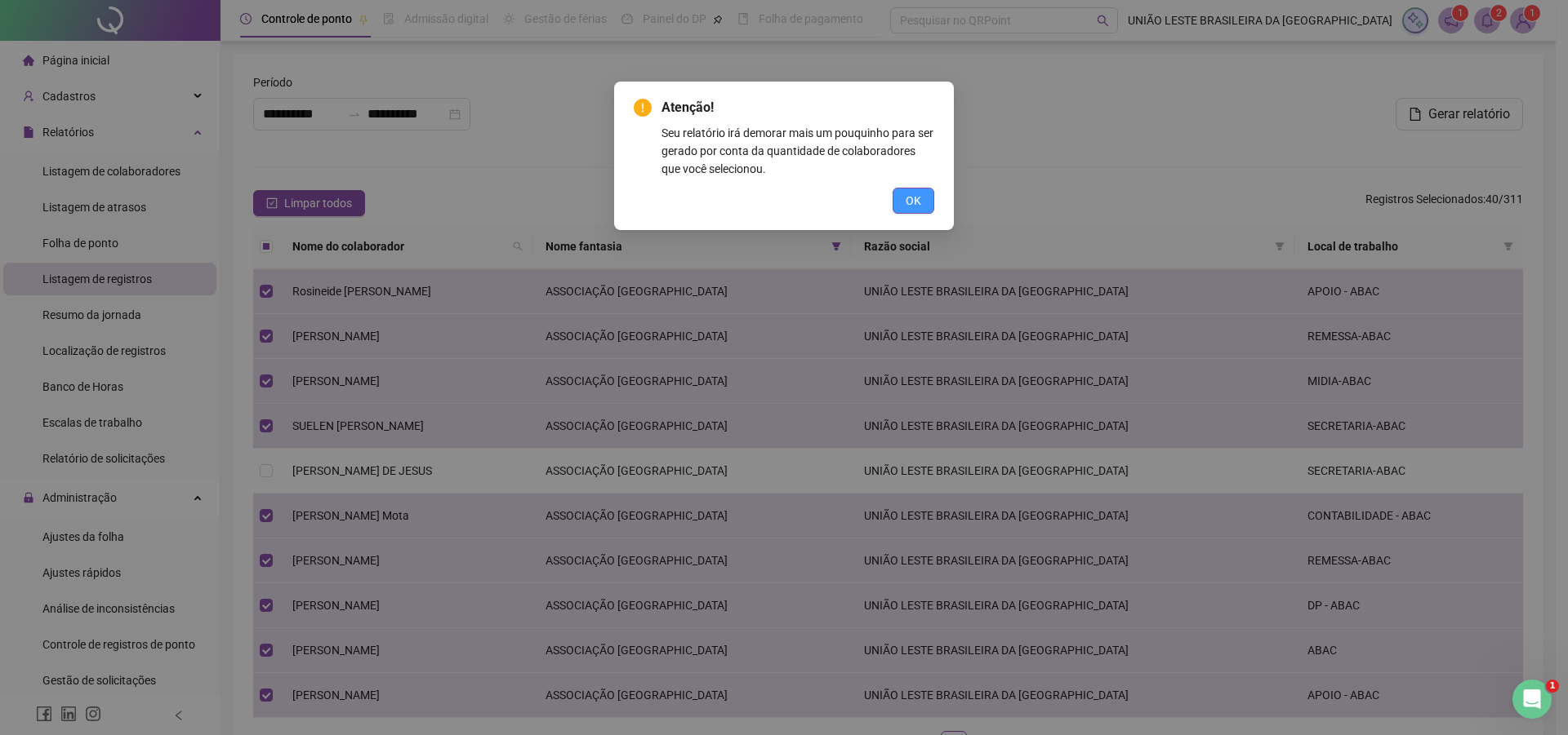
click at [914, 197] on span "OK" at bounding box center [914, 200] width 16 height 18
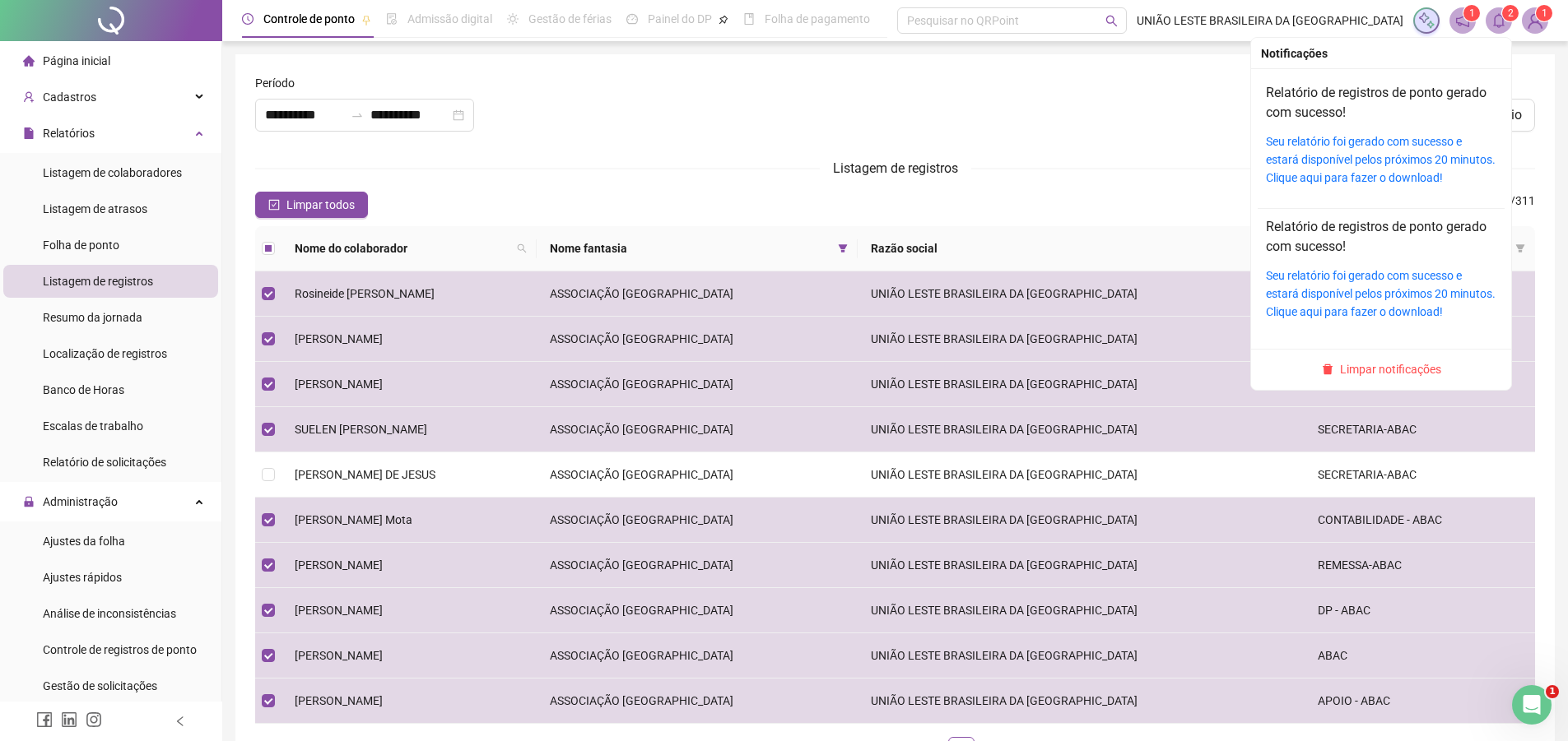
click at [1503, 28] on span at bounding box center [1499, 20] width 27 height 27
click at [1402, 196] on li "Relatório de registros de ponto gerado com sucesso! Seu relatório foi gerado co…" at bounding box center [1382, 141] width 247 height 134
click at [1403, 174] on link "Seu relatório foi gerado com sucesso e estará disponível pelos próximos 20 minu…" at bounding box center [1381, 160] width 230 height 50
